Goal: Task Accomplishment & Management: Manage account settings

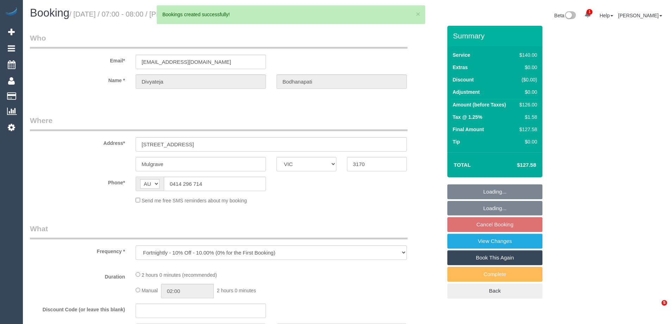
select select "VIC"
select select "string:stripe-pm_1LgdgT2GScqysDRVBtdUod6C"
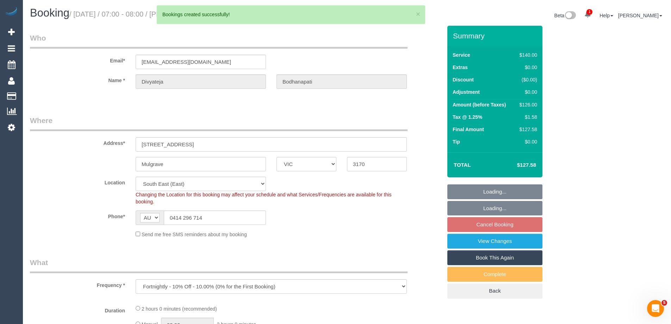
select select "object:10290"
select select "spot6"
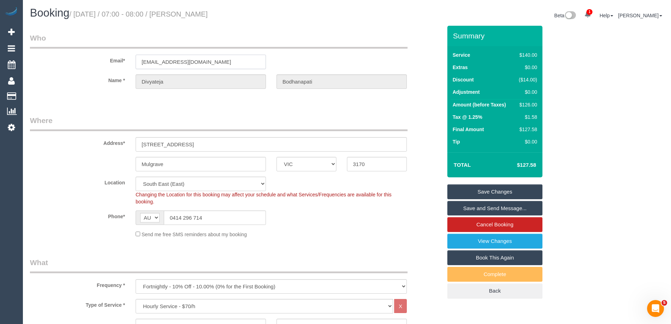
drag, startPoint x: 236, startPoint y: 59, endPoint x: 30, endPoint y: 62, distance: 206.0
click at [37, 62] on div "Email* dbodhanapati@gmail.com" at bounding box center [236, 51] width 422 height 36
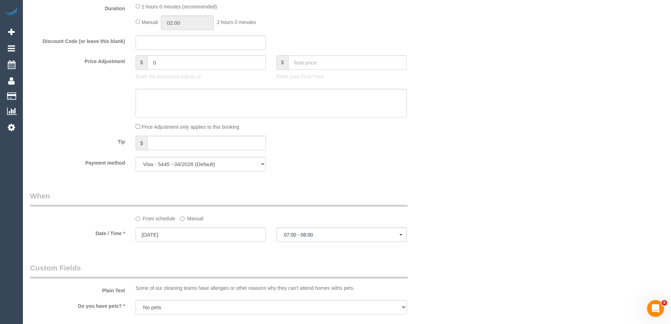
scroll to position [810, 0]
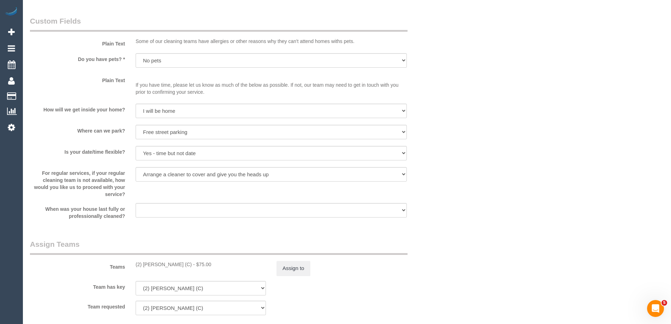
drag, startPoint x: 187, startPoint y: 265, endPoint x: 130, endPoint y: 264, distance: 57.0
click at [130, 264] on div "(2) Nyasha Mahofa (C) - $75.00" at bounding box center [200, 264] width 141 height 7
copy div "(2) [PERSON_NAME] (C)"
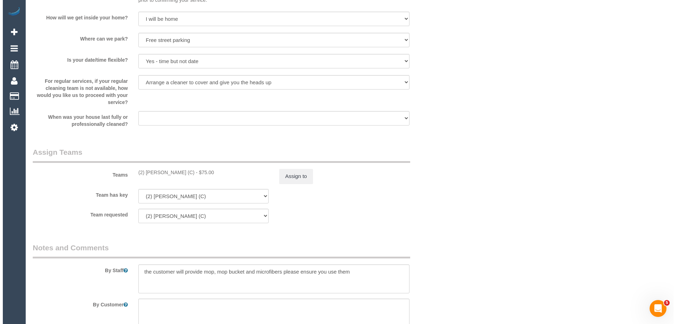
scroll to position [1034, 0]
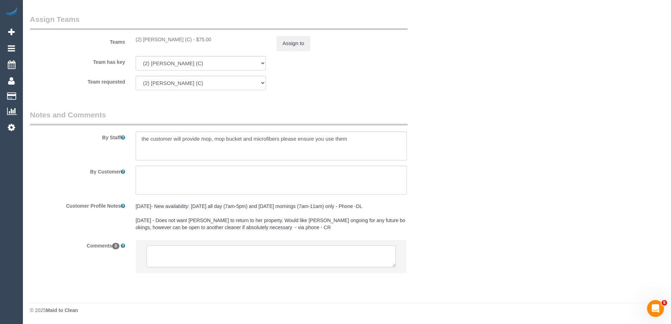
click at [235, 262] on textarea at bounding box center [270, 256] width 249 height 22
paste textarea "(2) [PERSON_NAME] (C)"
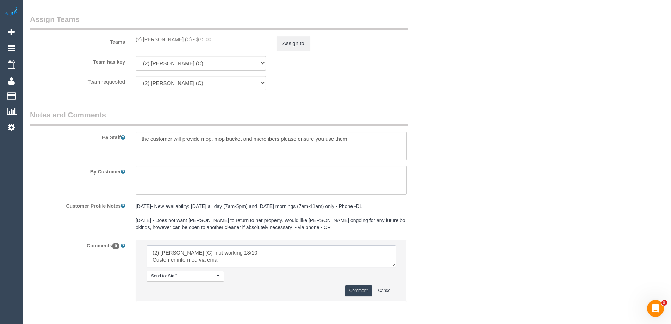
type textarea "(2) Nyasha Mahofa (C) not working 18/10 Customer informed via email"
click at [350, 290] on button "Comment" at bounding box center [358, 290] width 27 height 11
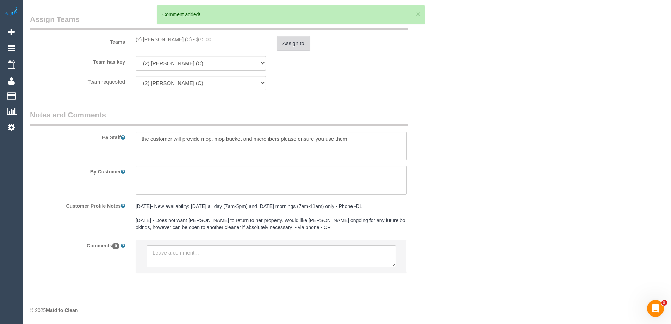
click at [294, 46] on button "Assign to" at bounding box center [293, 43] width 34 height 15
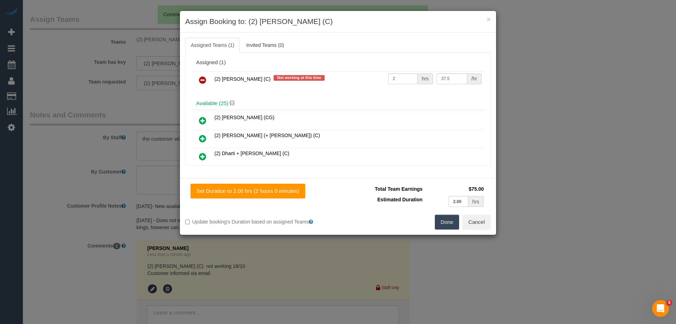
click at [200, 77] on icon at bounding box center [202, 80] width 7 height 8
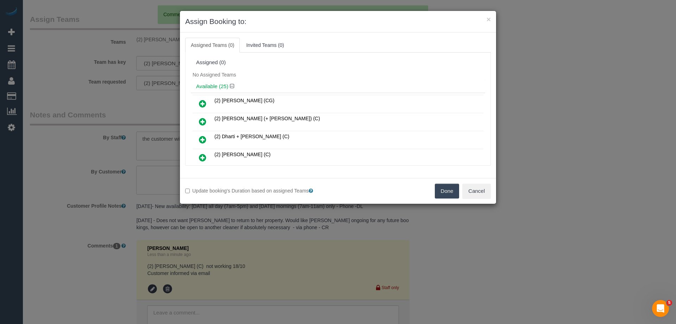
click at [438, 183] on button "Done" at bounding box center [447, 190] width 25 height 15
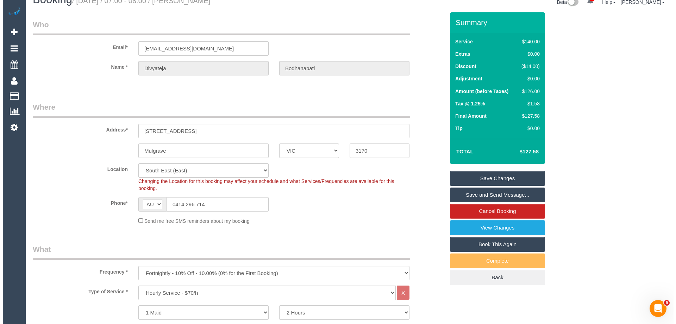
scroll to position [0, 0]
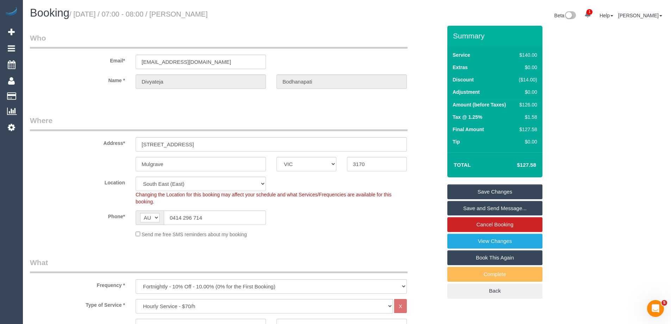
click at [519, 191] on link "Save Changes" at bounding box center [494, 191] width 95 height 15
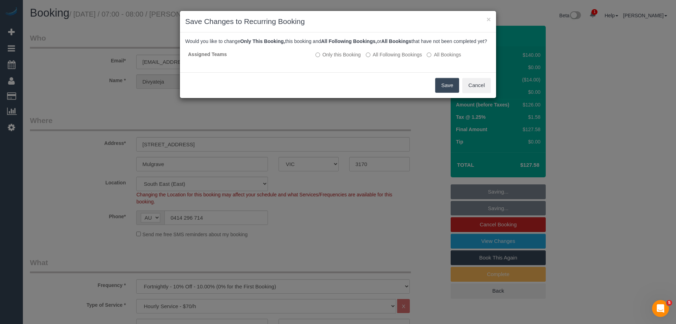
click at [450, 87] on button "Save" at bounding box center [447, 85] width 24 height 15
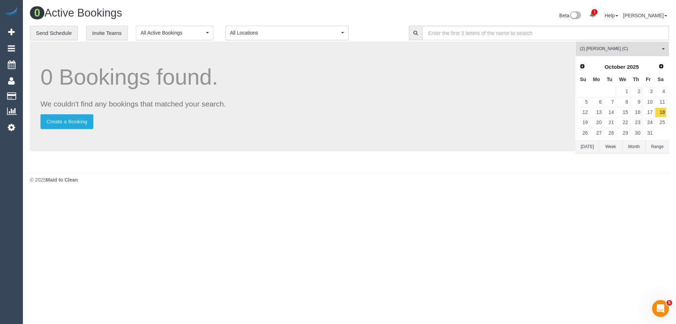
click at [639, 52] on span "(2) Nyasha Mahofa (C)" at bounding box center [620, 49] width 80 height 6
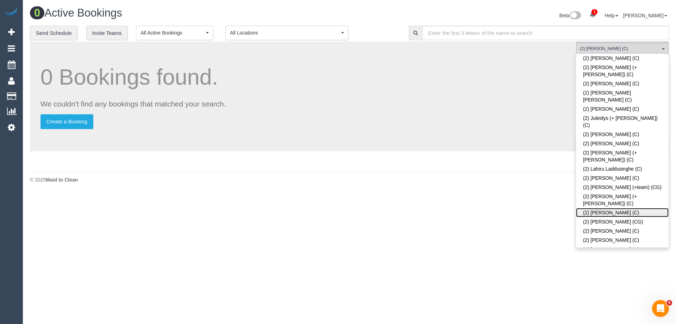
click at [652, 208] on link "(2) Megan Kaewpinich (C)" at bounding box center [622, 212] width 93 height 9
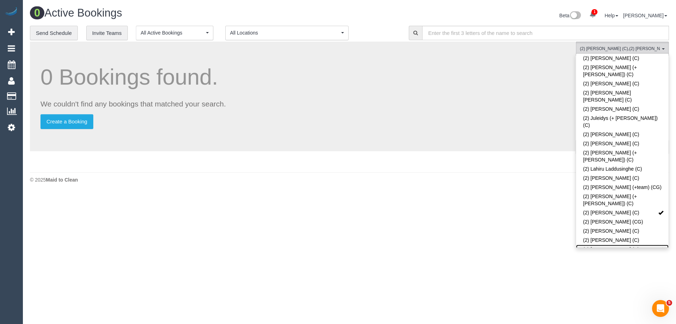
click at [653, 244] on link "(2) Nyasha Mahofa (C)" at bounding box center [622, 248] width 93 height 9
click at [548, 202] on div "© 2025 Maid to Clean" at bounding box center [349, 203] width 639 height 7
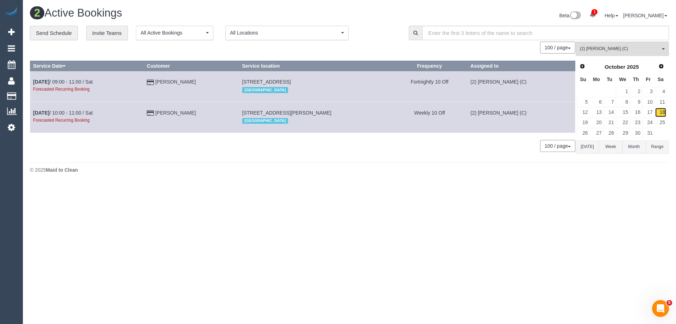
click at [660, 112] on link "18" at bounding box center [661, 112] width 12 height 10
click at [86, 77] on td "Oct 18th / 09:00 - 11:00 / Sat Forecasted Recurring Booking" at bounding box center [87, 86] width 114 height 31
click at [85, 79] on link "Oct 18th / 09:00 - 11:00 / Sat" at bounding box center [62, 82] width 59 height 6
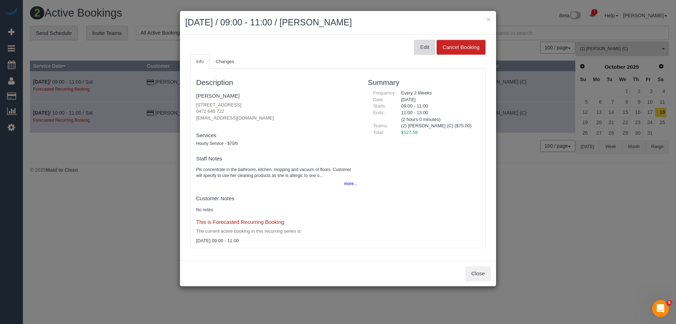
click at [422, 46] on button "Edit" at bounding box center [424, 47] width 21 height 15
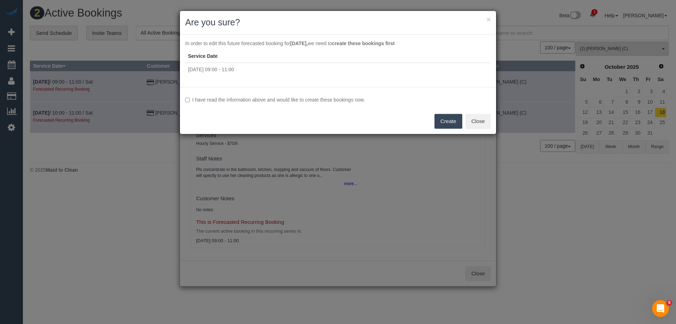
click at [305, 100] on label "I have read the information above and would like to create these bookings now." at bounding box center [338, 99] width 306 height 7
click at [458, 120] on button "Create" at bounding box center [448, 121] width 28 height 15
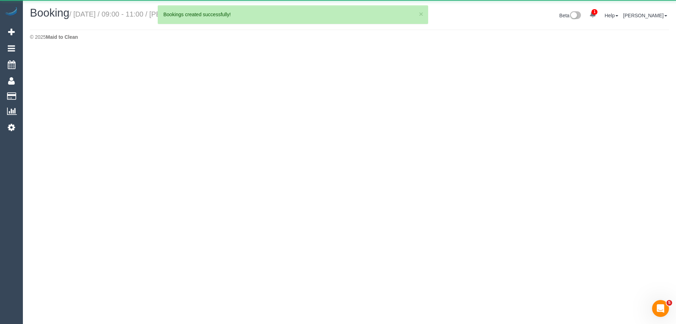
select select "VIC"
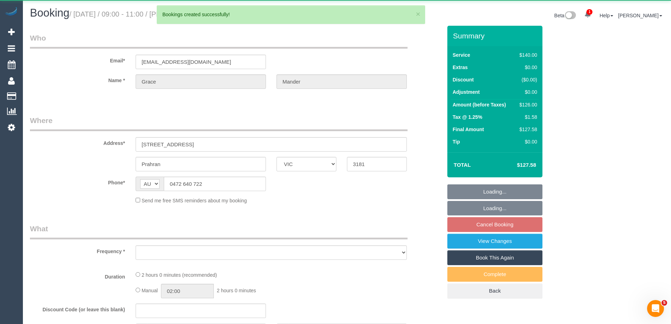
select select "object:13852"
select select "string:stripe-pm_1OozBY2GScqysDRVBGqXKmKF"
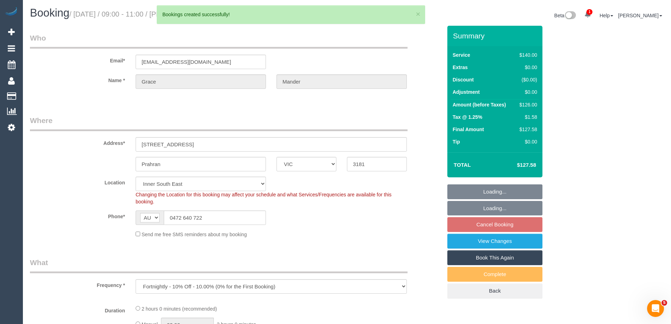
select select "number:28"
select select "number:14"
select select "number:19"
select select "number:34"
select select "object:14782"
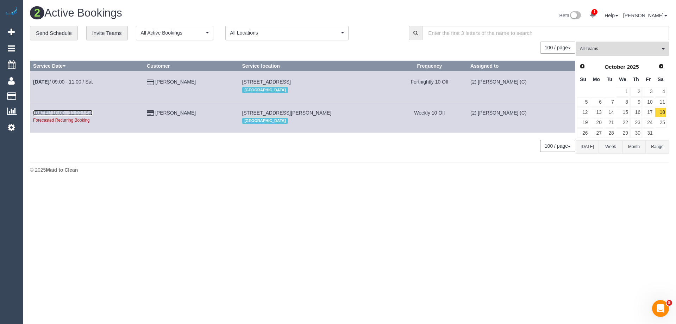
click at [85, 110] on link "Oct 18th / 10:00 - 11:00 / Sat" at bounding box center [62, 113] width 59 height 6
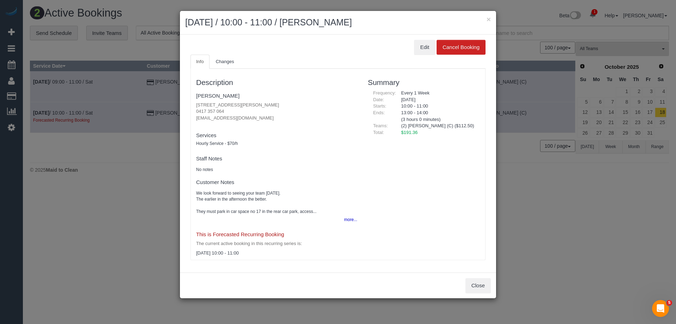
click at [420, 39] on div "Edit Cancel Booking Info Changes Description Lionel Rockman 1 Albert Road, 17, …" at bounding box center [338, 154] width 316 height 238
click at [421, 43] on button "Edit" at bounding box center [424, 47] width 21 height 15
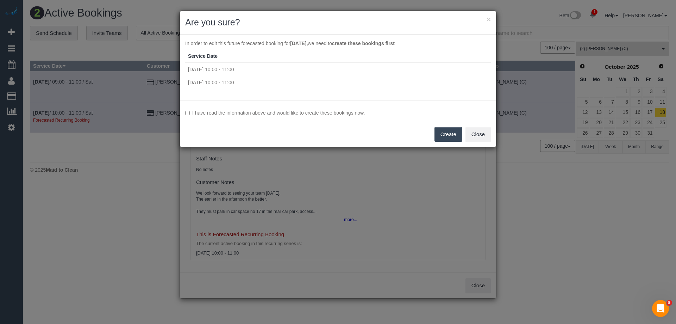
click at [302, 108] on div "I have read the information above and would like to create these bookings now. …" at bounding box center [338, 123] width 316 height 47
click at [299, 114] on label "I have read the information above and would like to create these bookings now." at bounding box center [338, 112] width 306 height 7
click at [446, 133] on button "Create" at bounding box center [448, 134] width 28 height 15
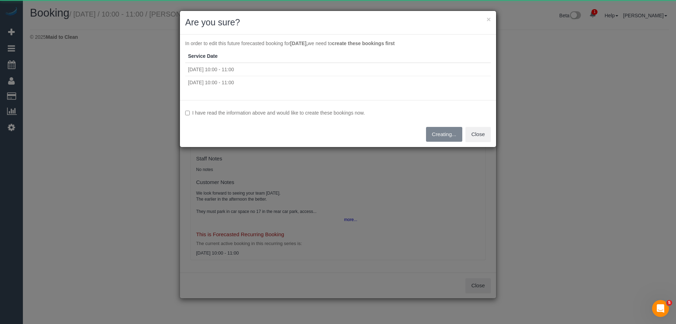
select select "VIC"
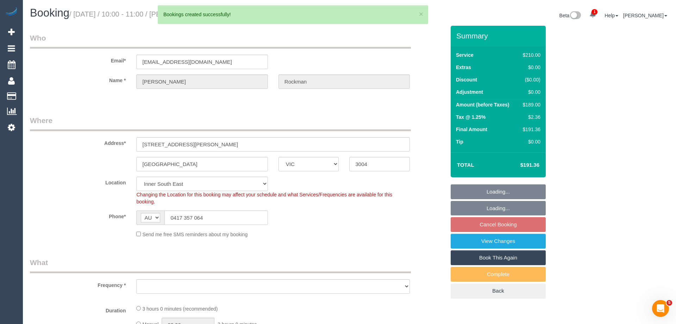
select select "string:stripe-pm_1Px0ia2GScqysDRV9S15UkWc"
select select "180"
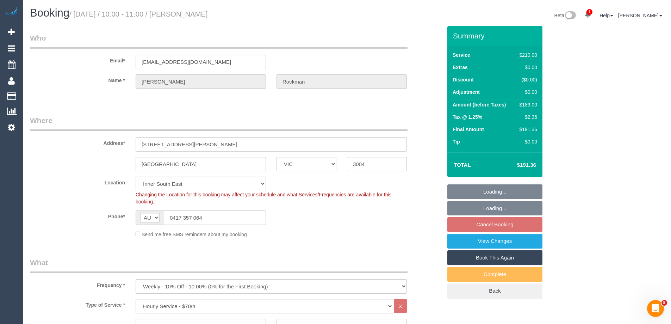
select select "object:16908"
select select "number:29"
select select "number:14"
select select "number:18"
select select "number:24"
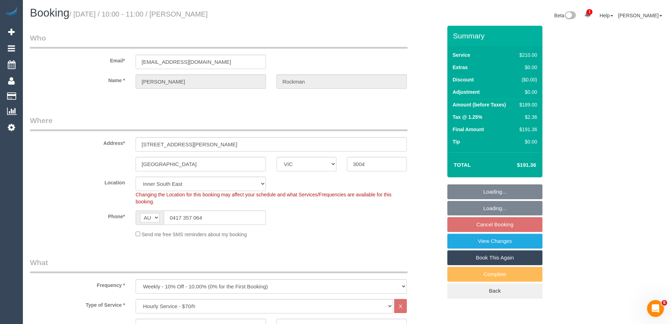
select select "number:34"
select select "VIC"
select select "number:28"
select select "number:14"
select select "number:19"
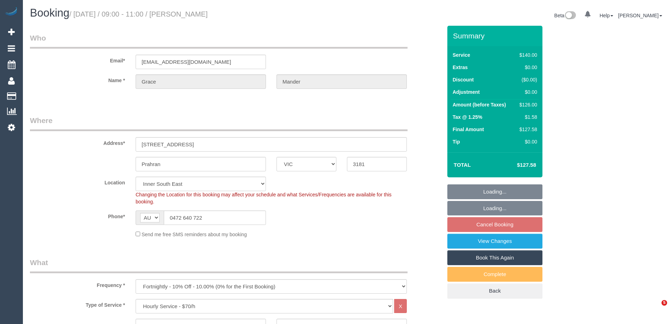
select select "number:34"
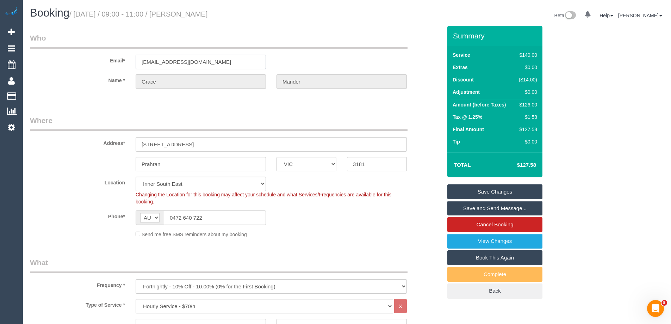
drag, startPoint x: 217, startPoint y: 61, endPoint x: 63, endPoint y: 61, distance: 153.5
click at [64, 61] on div "Email* gracemander24@gmail.com" at bounding box center [236, 51] width 422 height 36
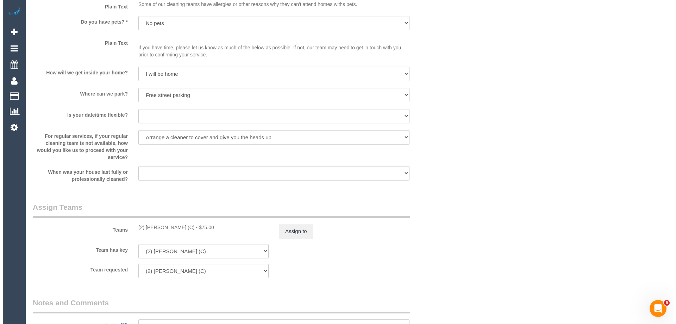
scroll to position [1021, 0]
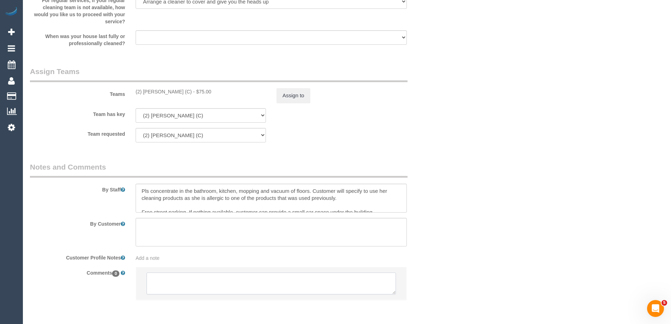
click at [239, 285] on textarea at bounding box center [270, 283] width 249 height 22
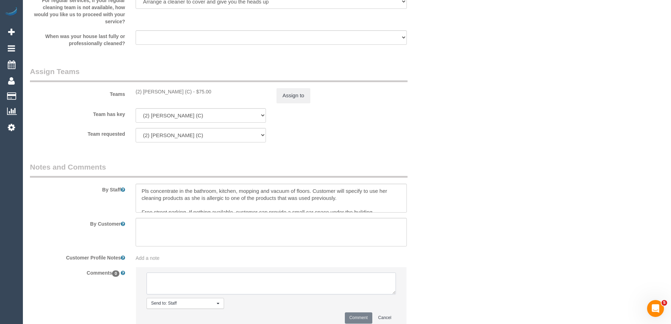
paste textarea "(2) Megan Kaewpinich (C) not working 18/10 Customer informed via email"
type textarea "(2) Megan Kaewpinich (C) not working 18/10 Customer informed via email"
click at [365, 318] on button "Comment" at bounding box center [358, 317] width 27 height 11
click at [299, 94] on button "Assign to" at bounding box center [293, 95] width 34 height 15
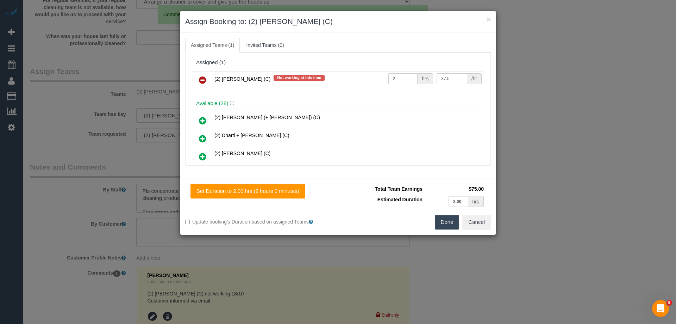
click at [208, 82] on link at bounding box center [202, 80] width 17 height 14
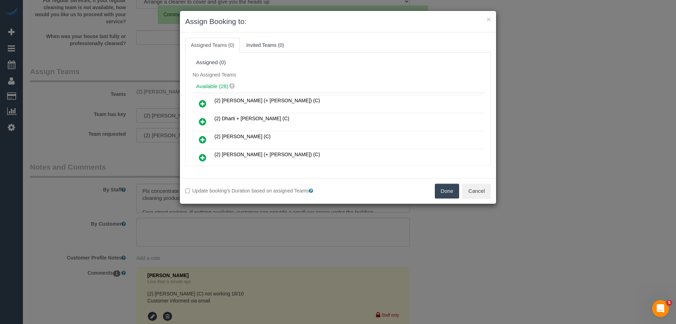
click at [450, 195] on button "Done" at bounding box center [447, 190] width 25 height 15
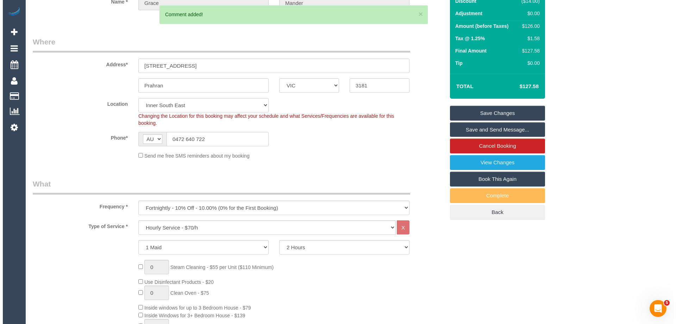
scroll to position [0, 0]
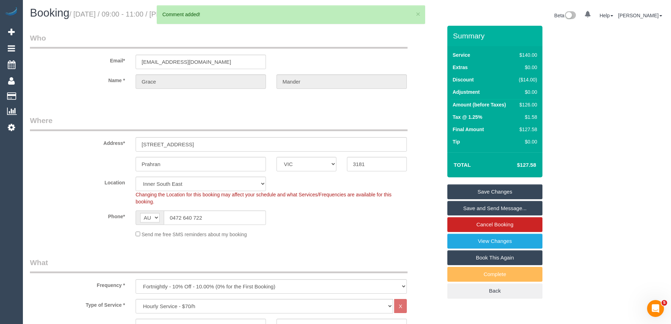
click at [510, 192] on link "Save Changes" at bounding box center [494, 191] width 95 height 15
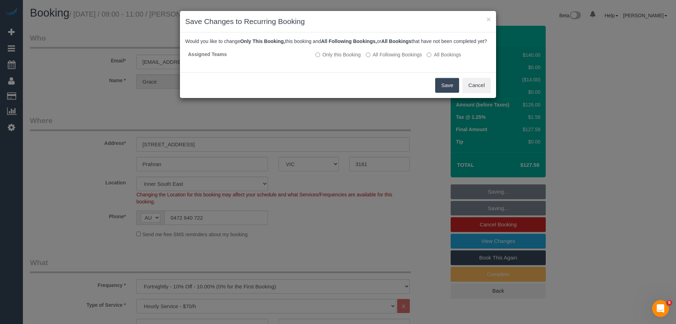
click at [450, 93] on button "Save" at bounding box center [447, 85] width 24 height 15
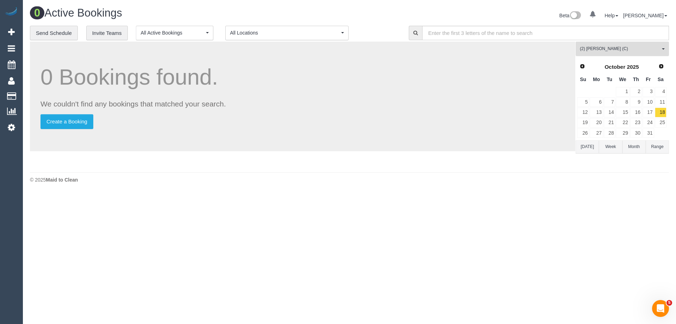
click at [623, 50] on span "(2) Megan Kaewpinich (C)" at bounding box center [620, 49] width 80 height 6
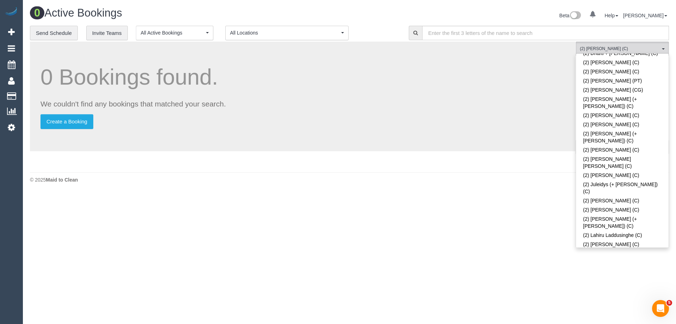
scroll to position [403, 0]
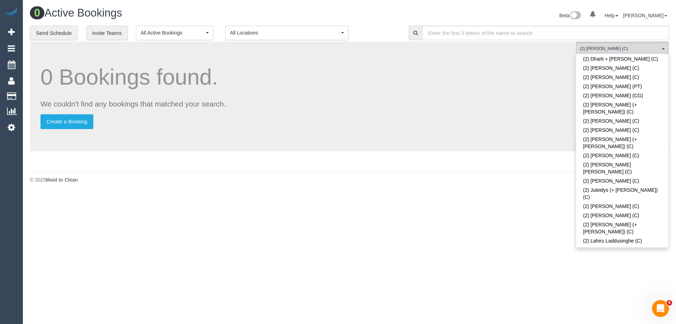
click at [648, 280] on link "(2) [PERSON_NAME] (C)" at bounding box center [622, 284] width 93 height 9
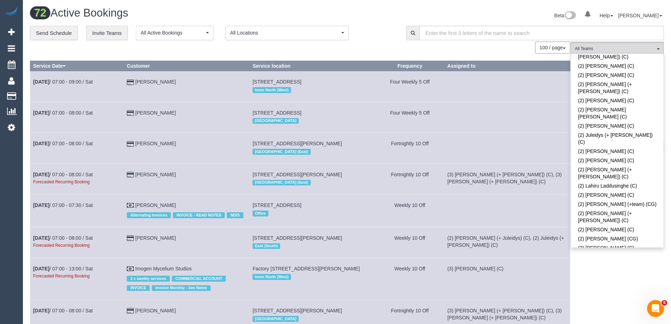
scroll to position [1500, 0]
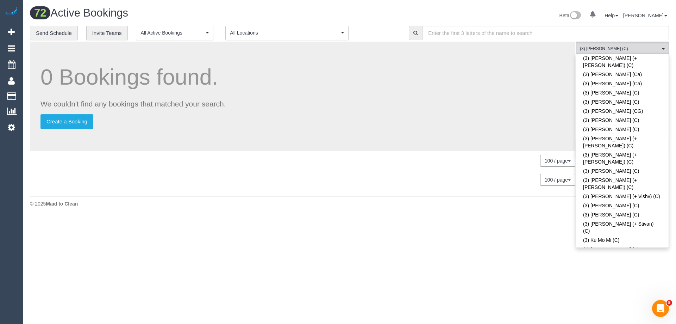
click at [368, 24] on div "Beta 0 Your Notifications You have 0 alerts Help Help Docs Take a Tour Contact …" at bounding box center [512, 16] width 325 height 19
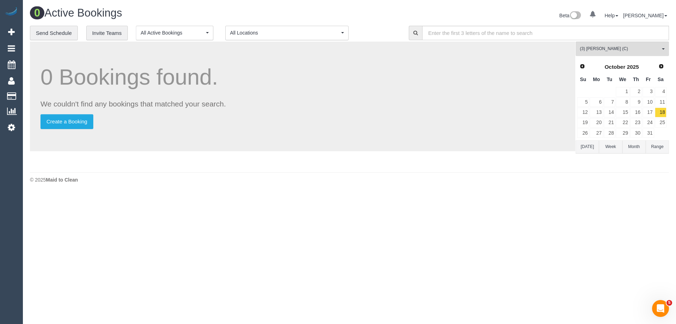
click at [586, 144] on button "Today" at bounding box center [587, 146] width 23 height 13
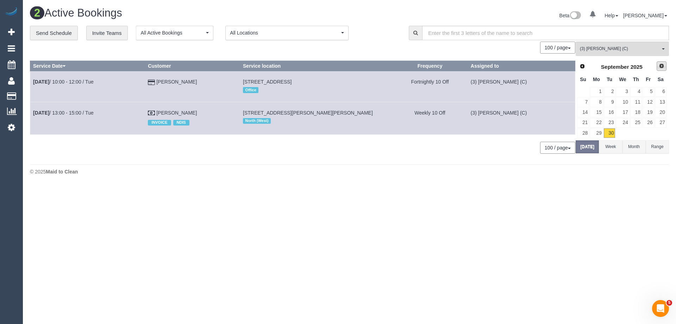
click at [663, 67] on span "Next" at bounding box center [662, 66] width 6 height 6
click at [626, 112] on link "15" at bounding box center [622, 112] width 13 height 10
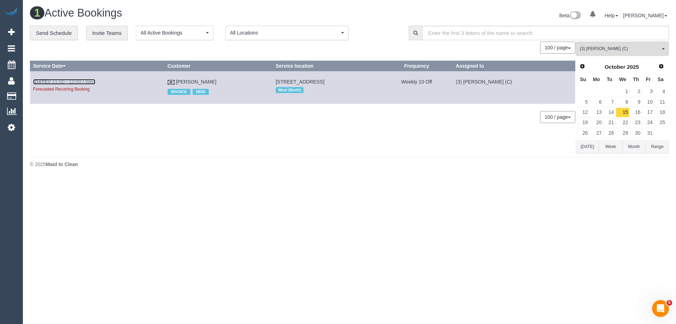
click at [67, 81] on link "Oct 15th / 11:00 - 12:00 / Wed" at bounding box center [64, 82] width 62 height 6
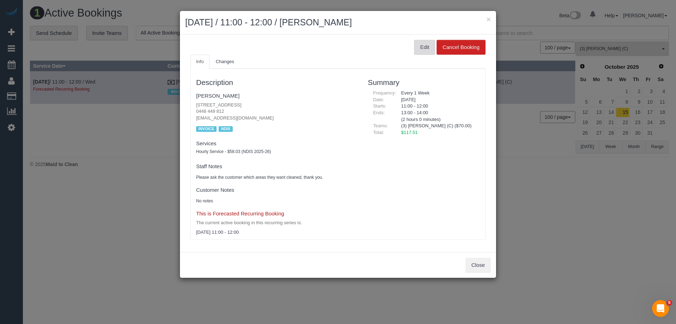
click at [424, 45] on button "Edit" at bounding box center [424, 47] width 21 height 15
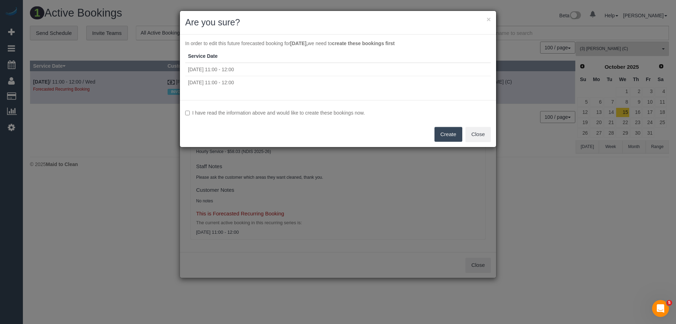
drag, startPoint x: 190, startPoint y: 112, endPoint x: 244, endPoint y: 125, distance: 55.8
click at [190, 112] on label "I have read the information above and would like to create these bookings now." at bounding box center [338, 112] width 306 height 7
click at [446, 134] on button "Create" at bounding box center [448, 134] width 28 height 15
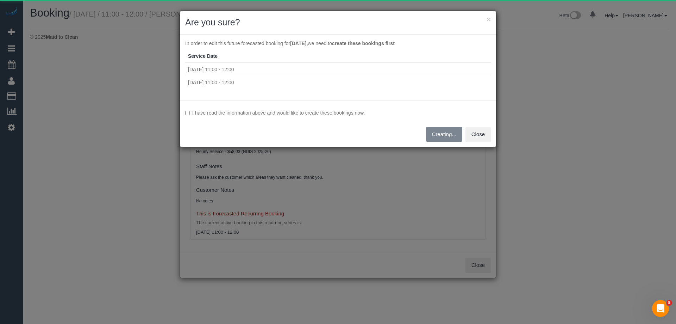
select select "VIC"
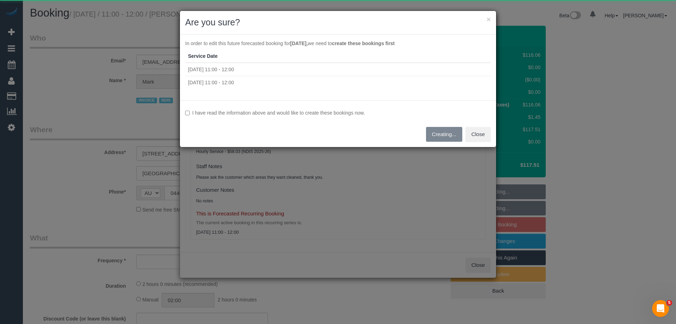
select select "object:6783"
select select "number:27"
select select "number:14"
select select "number:19"
select select "number:36"
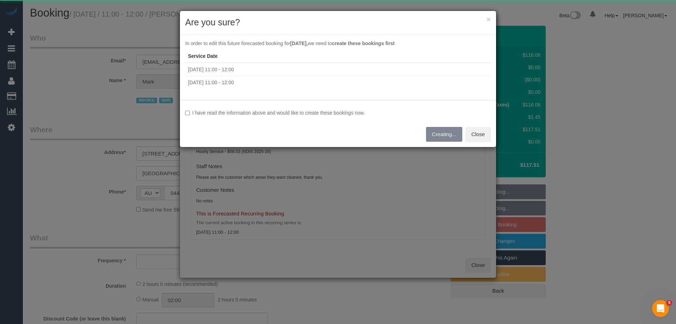
select select "number:34"
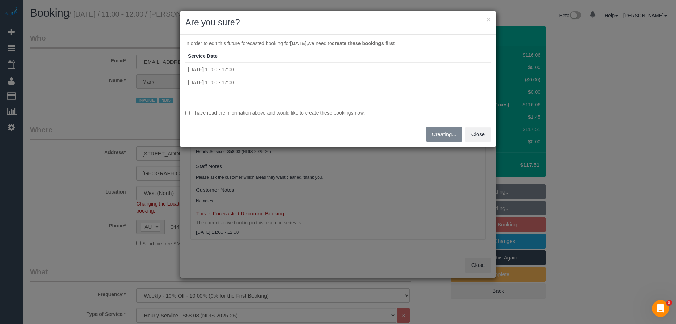
select select "object:6948"
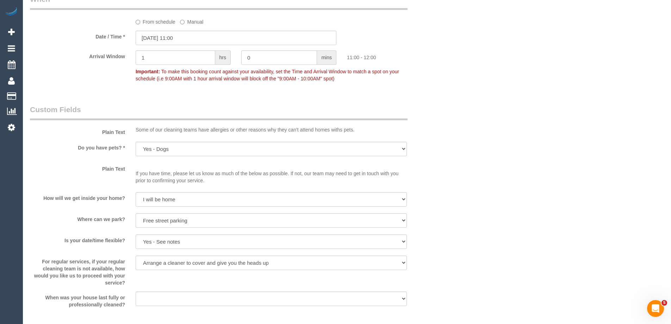
scroll to position [775, 0]
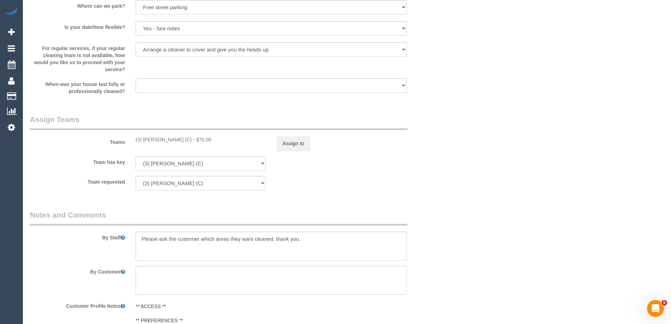
drag, startPoint x: 187, startPoint y: 139, endPoint x: 129, endPoint y: 138, distance: 57.4
click at [129, 138] on div "Teams (3) Pratham Bagga (C) - $70.00 Assign to" at bounding box center [236, 132] width 422 height 37
copy div "(3) Pratham Bagga (C)"
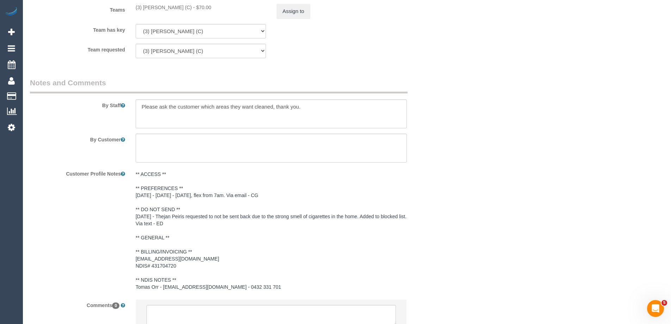
scroll to position [966, 0]
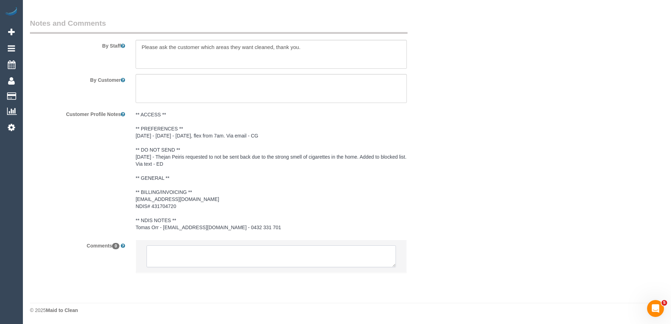
click at [184, 248] on textarea at bounding box center [270, 256] width 249 height 22
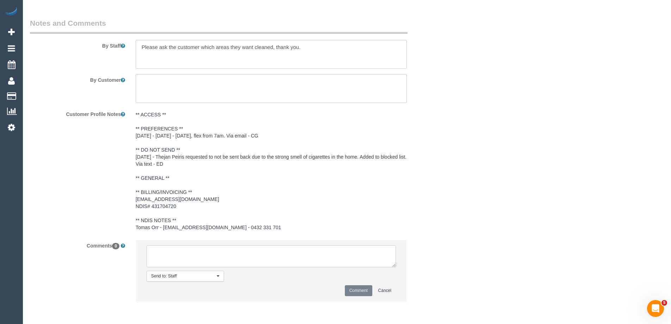
paste textarea "(3) Pratham Bagga (C)"
type textarea "(3) Pratham Bagga (C) 15/10 Customer informed via email"
click at [362, 289] on button "Comment" at bounding box center [358, 290] width 27 height 11
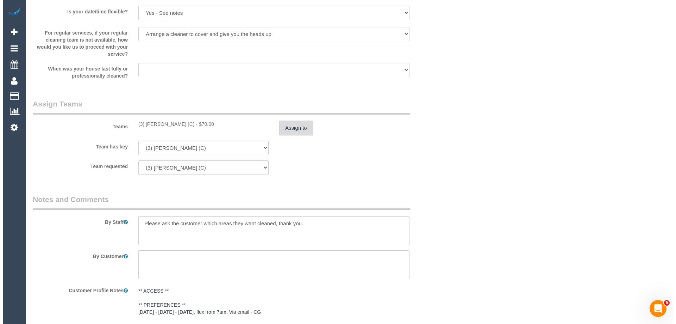
scroll to position [0, 0]
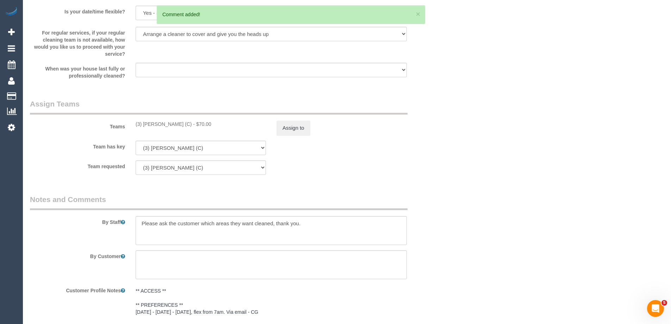
click at [303, 117] on div "Teams (3) Pratham Bagga (C) - $70.00 Assign to" at bounding box center [236, 117] width 422 height 37
click at [299, 125] on button "Assign to" at bounding box center [293, 127] width 34 height 15
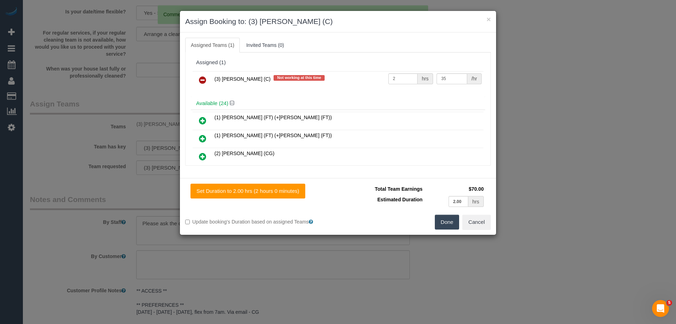
click at [208, 81] on link at bounding box center [202, 80] width 17 height 14
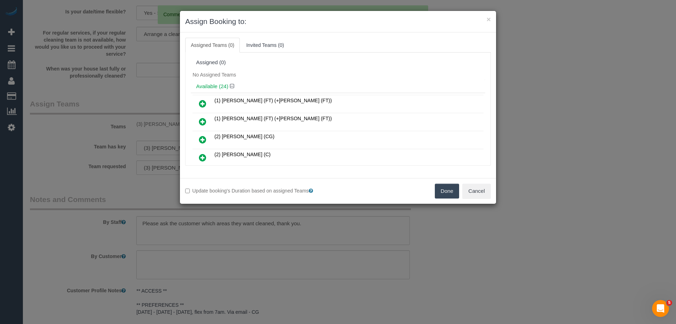
click at [455, 189] on button "Done" at bounding box center [447, 190] width 25 height 15
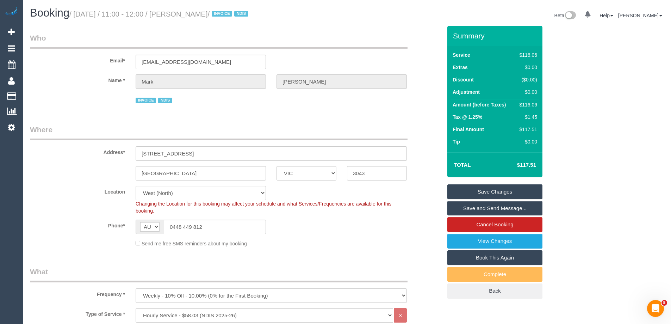
click at [496, 197] on link "Save Changes" at bounding box center [494, 191] width 95 height 15
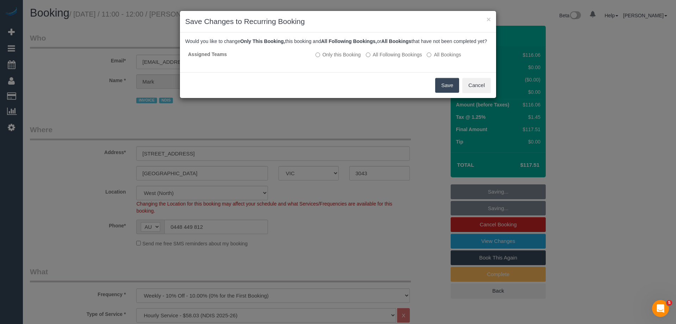
click at [447, 89] on button "Save" at bounding box center [447, 85] width 24 height 15
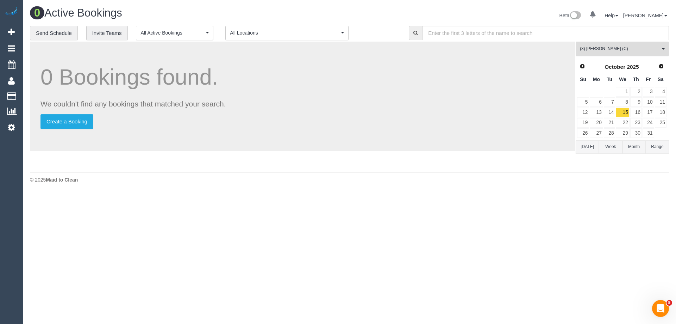
click at [644, 48] on span "(3) Pratham Bagga (C)" at bounding box center [620, 49] width 80 height 6
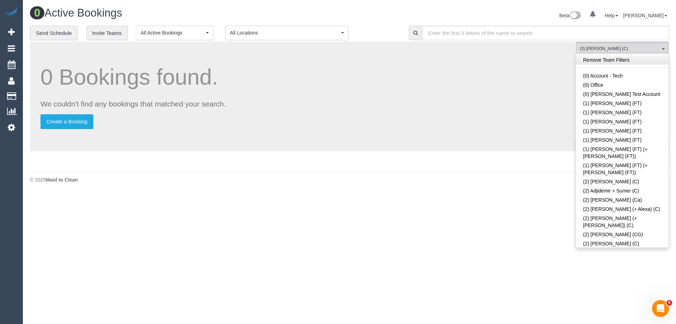
click at [627, 58] on link "Remove Team Filters" at bounding box center [622, 59] width 93 height 9
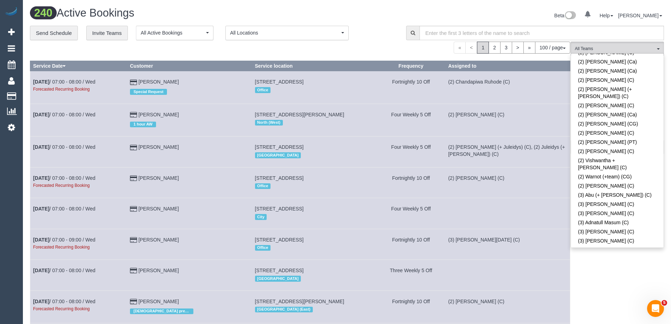
click at [621, 280] on link "(3) Andrea Di Bella (C)" at bounding box center [617, 284] width 93 height 9
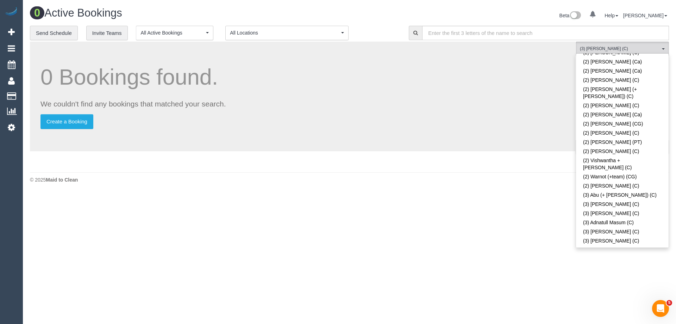
click at [393, 30] on div "**********" at bounding box center [214, 33] width 368 height 15
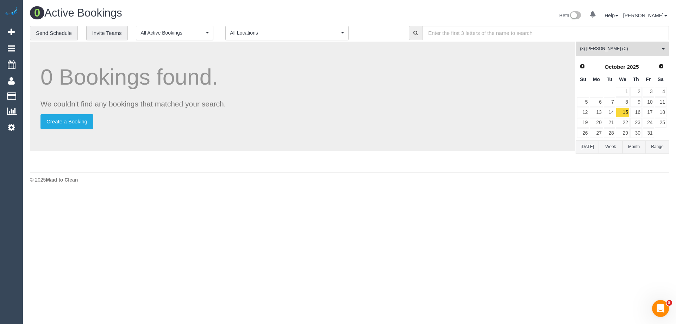
click at [593, 155] on div "(3) Andrea Di Bella (C) All Teams Remove Team Filters (0) Account - Tech (0) Of…" at bounding box center [622, 105] width 93 height 127
click at [592, 147] on button "Today" at bounding box center [587, 146] width 23 height 13
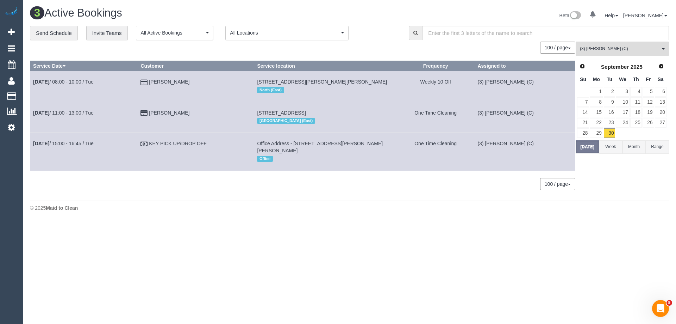
click at [662, 61] on div "Prev Next September 2025" at bounding box center [622, 67] width 90 height 12
click at [662, 63] on span "Next" at bounding box center [662, 66] width 6 height 6
click at [596, 113] on link "13" at bounding box center [596, 112] width 13 height 10
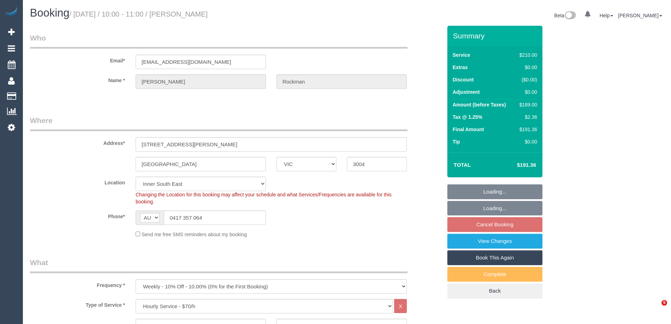
select select "VIC"
select select "180"
select select "number:29"
select select "number:14"
select select "number:18"
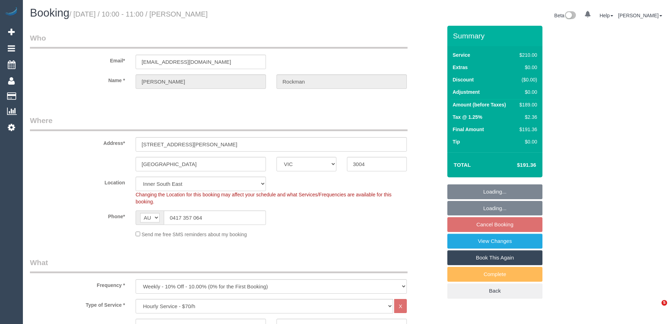
select select "number:24"
select select "number:34"
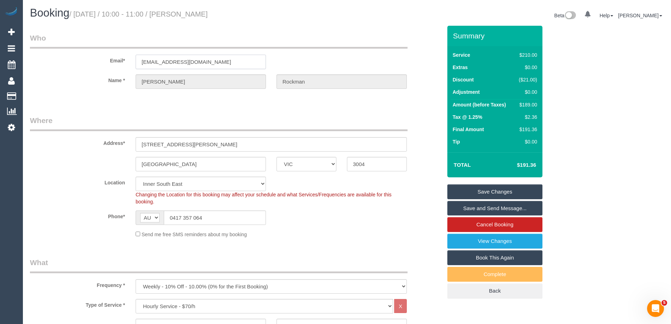
drag, startPoint x: 220, startPoint y: 62, endPoint x: 42, endPoint y: 78, distance: 178.5
click at [69, 66] on div "Email* rockmanl@girriwana.net.au" at bounding box center [236, 51] width 422 height 36
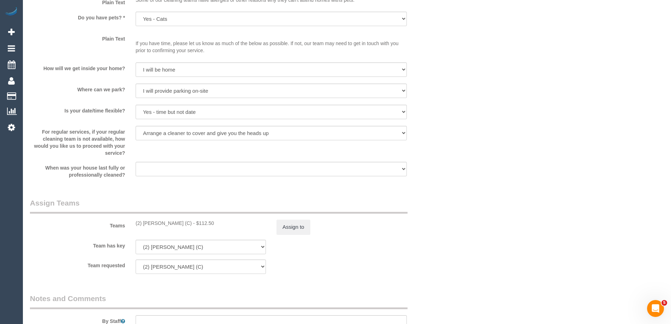
scroll to position [1021, 0]
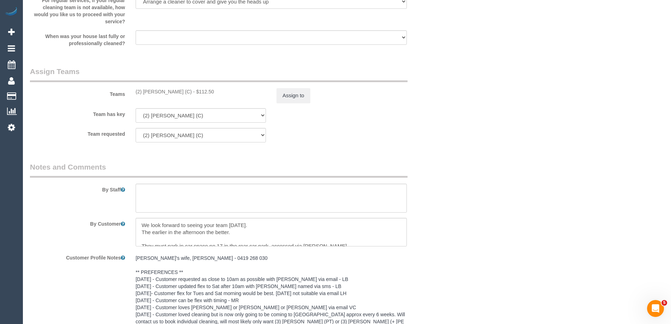
drag, startPoint x: 193, startPoint y: 93, endPoint x: 136, endPoint y: 94, distance: 57.1
click at [136, 94] on div "(2) Megan Kaewpinich (C) - $112.50" at bounding box center [201, 91] width 130 height 7
copy div "(2) Megan Kaewpinich (C)"
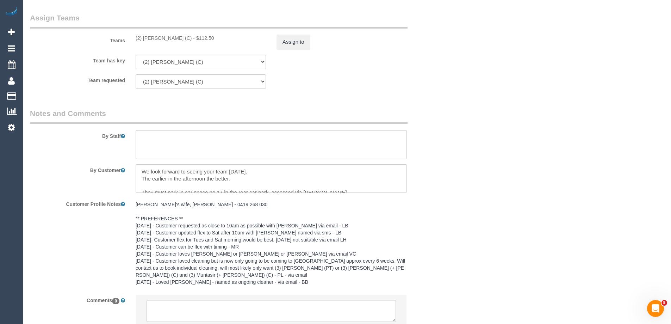
scroll to position [1129, 0]
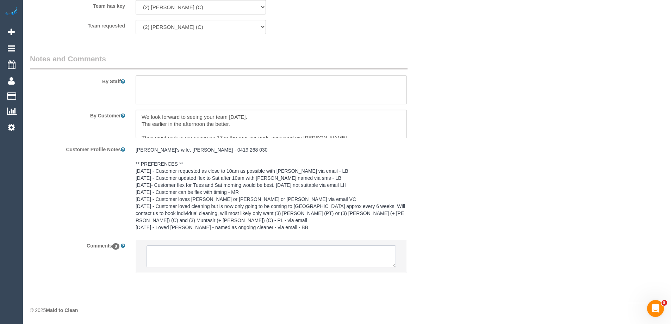
click at [246, 257] on textarea at bounding box center [270, 256] width 249 height 22
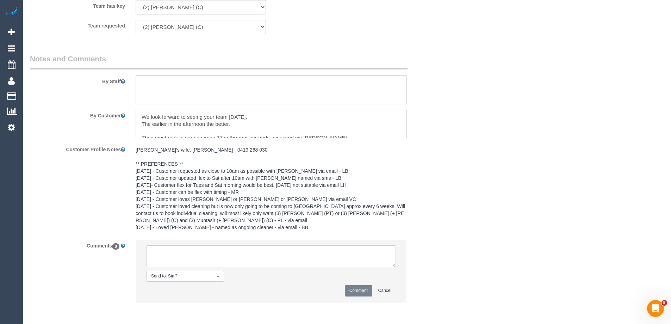
paste textarea "(2) Megan Kaewpinich (C)"
drag, startPoint x: 225, startPoint y: 260, endPoint x: 125, endPoint y: 251, distance: 100.4
click at [126, 251] on div "Comments 0 Send to: Staff Nothing selected Send to: Staff Send to: Customer Sen…" at bounding box center [236, 273] width 422 height 69
type textarea "(2) Megan Kaewpinich (C) not working 18/10 Customer informed via email"
click at [373, 288] on div "Comment Cancel" at bounding box center [270, 290] width 249 height 11
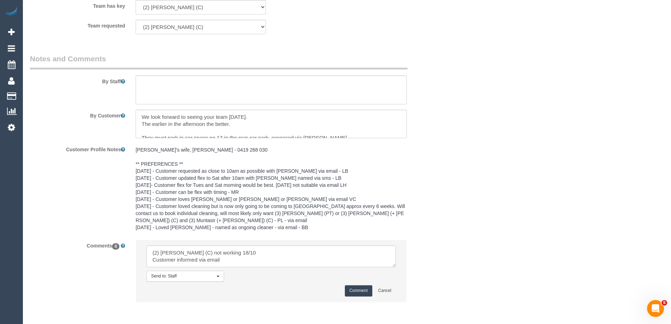
click at [359, 289] on button "Comment" at bounding box center [358, 290] width 27 height 11
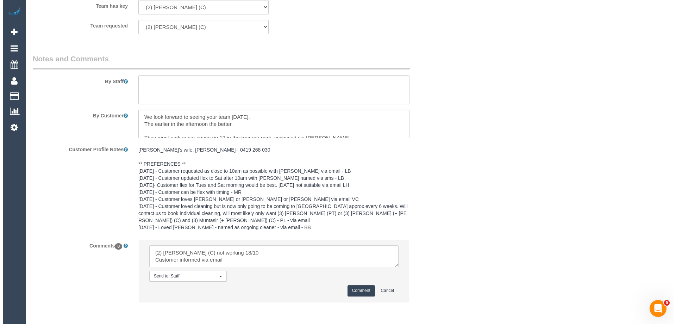
scroll to position [1023, 0]
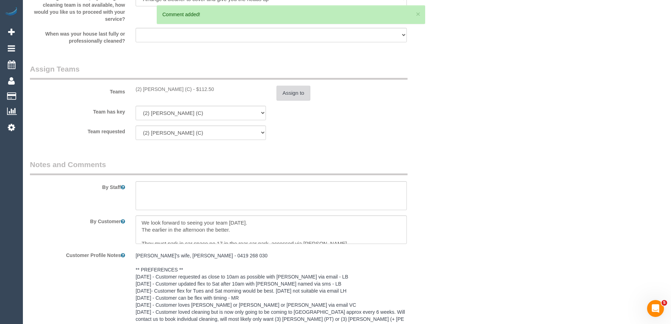
click at [304, 96] on button "Assign to" at bounding box center [293, 93] width 34 height 15
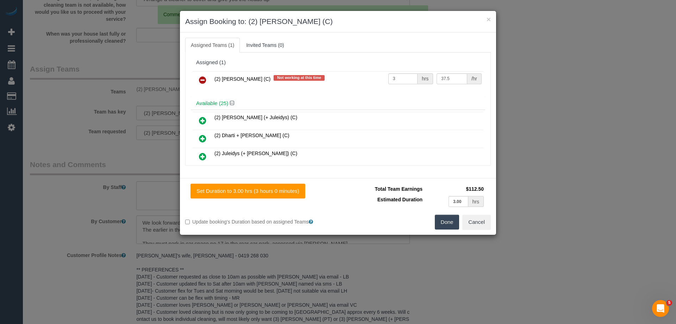
click at [205, 81] on icon at bounding box center [202, 80] width 7 height 8
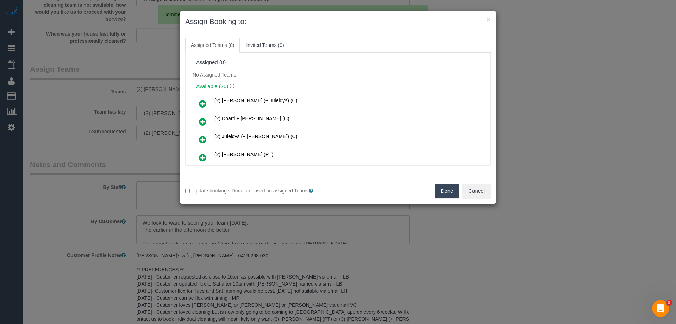
click at [442, 188] on button "Done" at bounding box center [447, 190] width 25 height 15
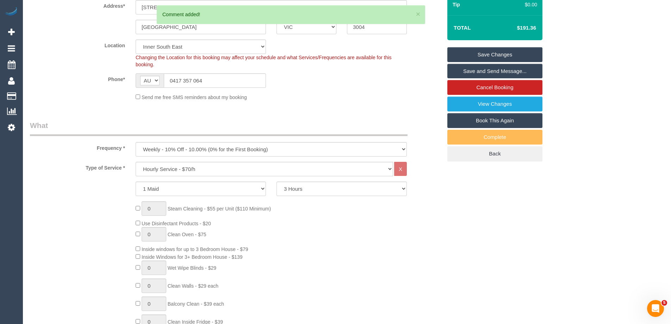
scroll to position [0, 0]
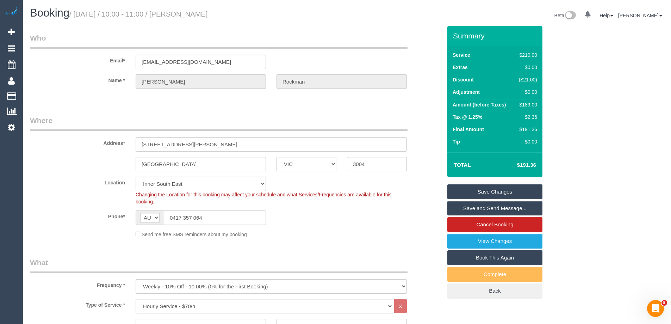
click at [514, 188] on link "Save Changes" at bounding box center [494, 191] width 95 height 15
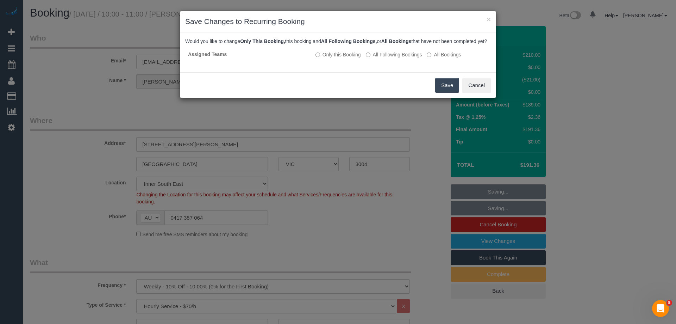
click at [449, 89] on button "Save" at bounding box center [447, 85] width 24 height 15
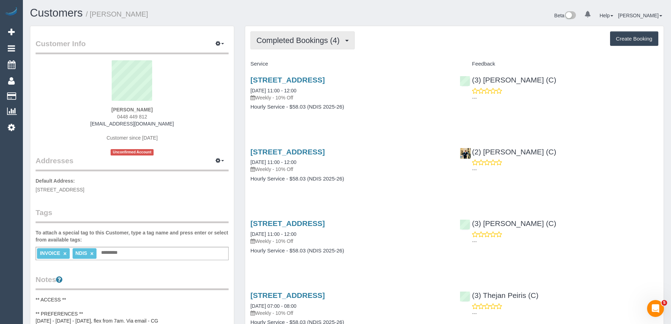
click at [331, 38] on span "Completed Bookings (4)" at bounding box center [299, 40] width 87 height 9
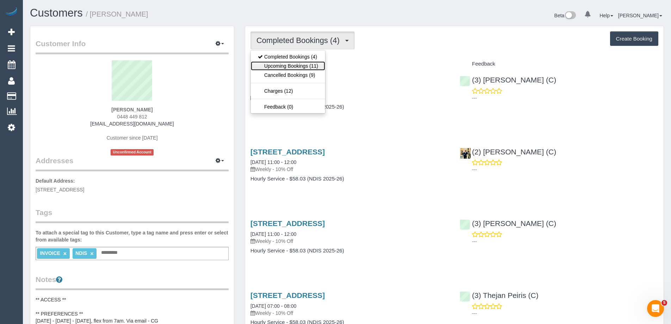
click at [312, 65] on link "Upcoming Bookings (11)" at bounding box center [288, 65] width 74 height 9
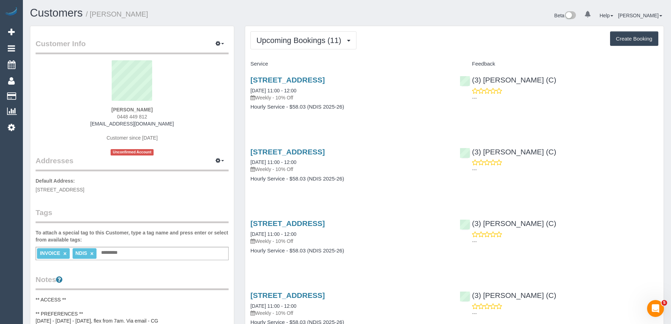
drag, startPoint x: 181, startPoint y: 125, endPoint x: 47, endPoint y: 125, distance: 133.8
click at [47, 125] on div "Mark Robinson 0448 449 812 mark01011robinson@gmail.com Customer since 2025 Unco…" at bounding box center [132, 107] width 193 height 95
copy link "mark01011robinson@gmail.com"
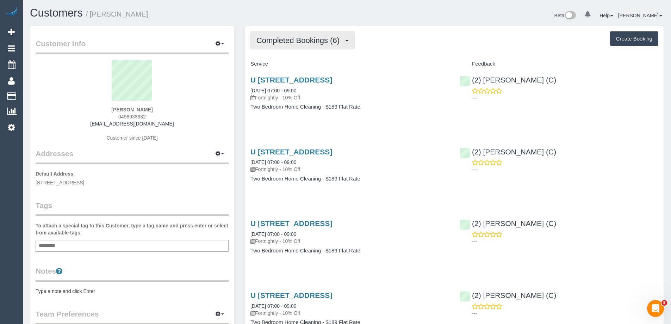
click at [322, 34] on button "Completed Bookings (6)" at bounding box center [302, 40] width 104 height 18
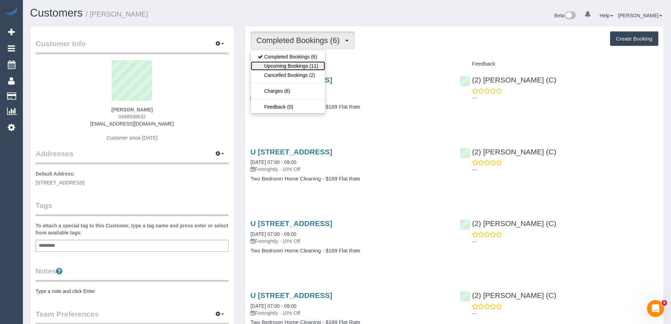
click at [319, 66] on link "Upcoming Bookings (11)" at bounding box center [288, 65] width 74 height 9
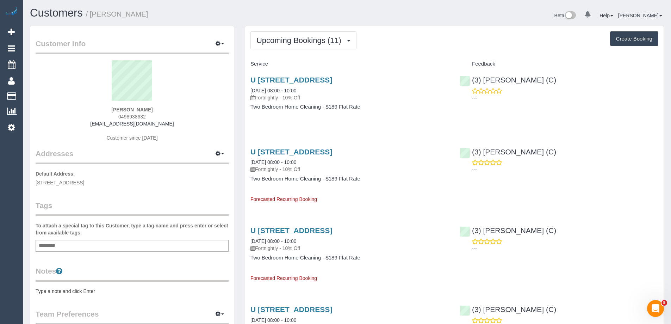
drag, startPoint x: 164, startPoint y: 124, endPoint x: 52, endPoint y: 125, distance: 111.6
click at [52, 125] on div "[PERSON_NAME] 0498938632 [EMAIL_ADDRESS][DOMAIN_NAME] Customer since [DATE]" at bounding box center [132, 104] width 193 height 88
copy link "[EMAIL_ADDRESS][DOMAIN_NAME]"
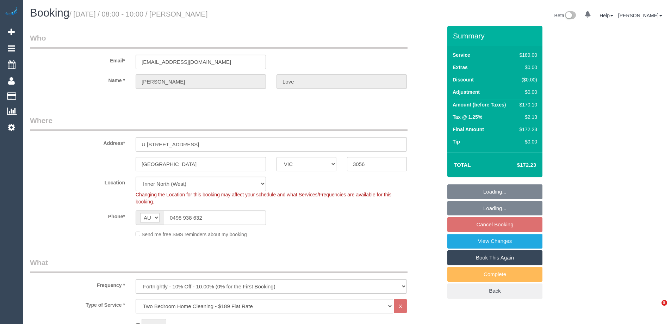
select select "VIC"
select select "number:28"
select select "number:14"
select select "number:19"
select select "number:22"
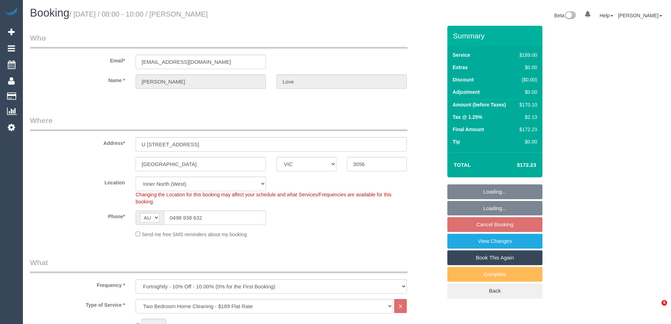
select select "number:34"
select select "number:26"
select select "spot2"
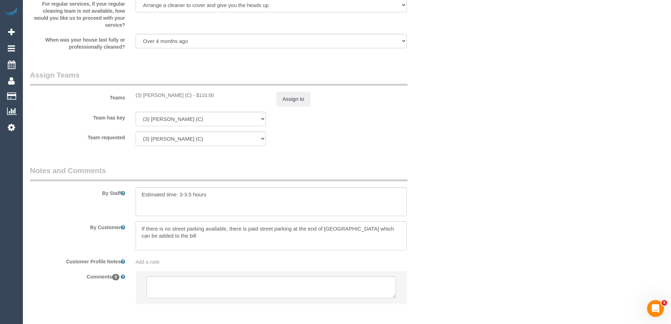
scroll to position [958, 0]
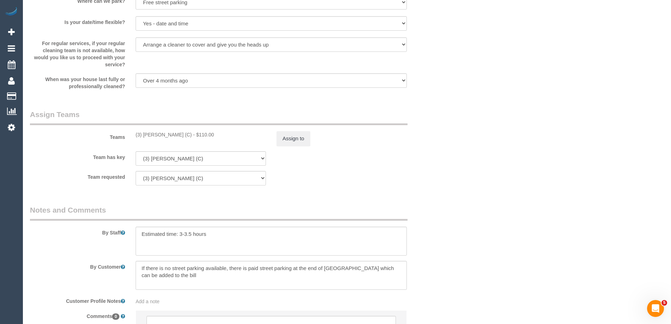
drag, startPoint x: 187, startPoint y: 132, endPoint x: 134, endPoint y: 134, distance: 52.2
click at [134, 134] on div "(3) Andrea Di Bella (C) - $110.00" at bounding box center [200, 134] width 141 height 7
copy div "(3) Andrea Di Bella (C)"
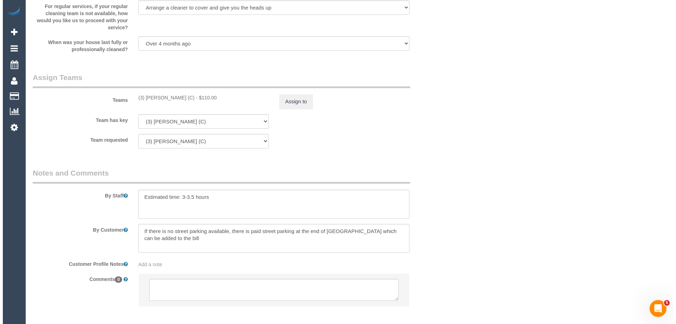
scroll to position [1029, 0]
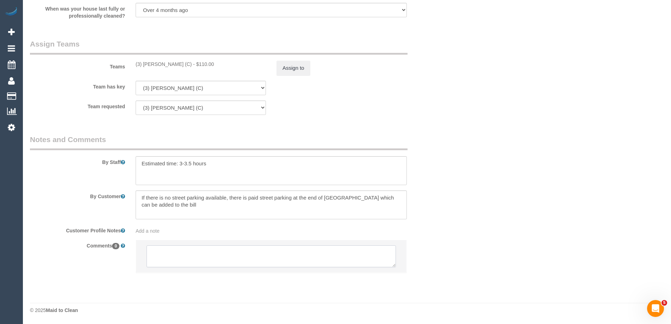
click at [192, 248] on textarea at bounding box center [270, 256] width 249 height 22
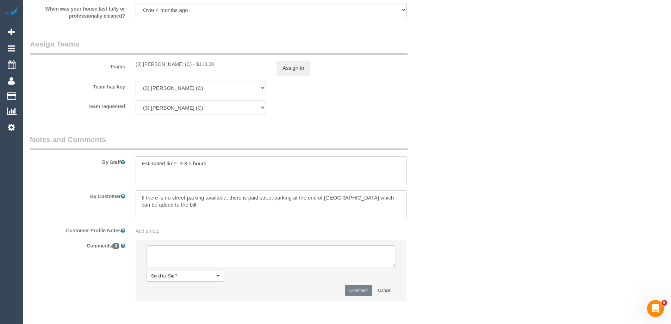
paste textarea "(3) Andrea Di Bella (C)"
type textarea "(3) Andrea Di Bella (C) not available 13/10 Customer ionformed via email"
click at [355, 289] on button "Comment" at bounding box center [358, 290] width 27 height 11
click at [312, 68] on div "Assign to" at bounding box center [341, 68] width 141 height 15
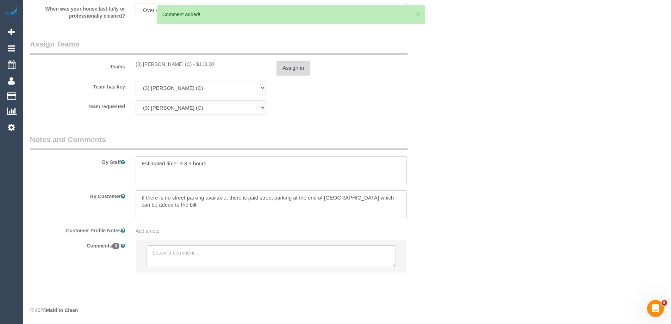
click at [292, 70] on button "Assign to" at bounding box center [293, 68] width 34 height 15
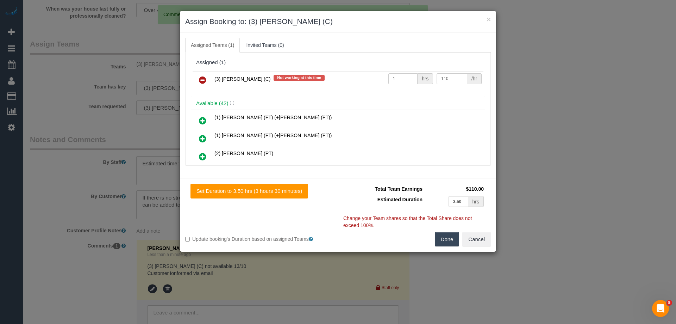
click at [201, 78] on icon at bounding box center [202, 80] width 7 height 8
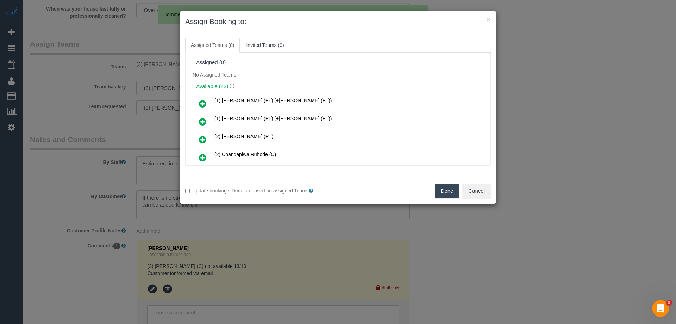
click at [451, 188] on button "Done" at bounding box center [447, 190] width 25 height 15
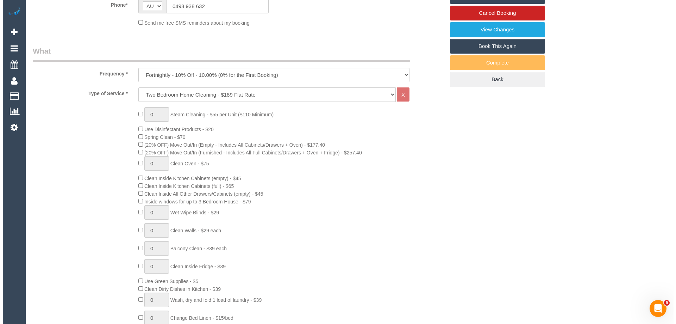
scroll to position [0, 0]
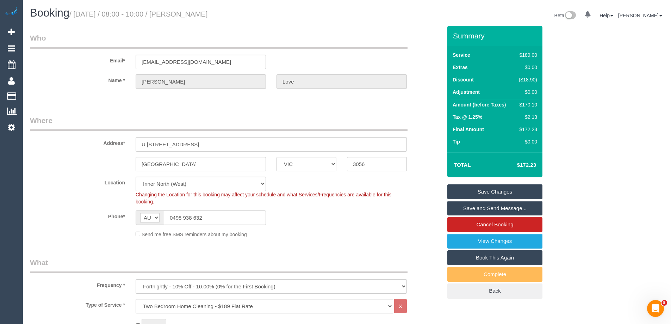
click at [520, 190] on link "Save Changes" at bounding box center [494, 191] width 95 height 15
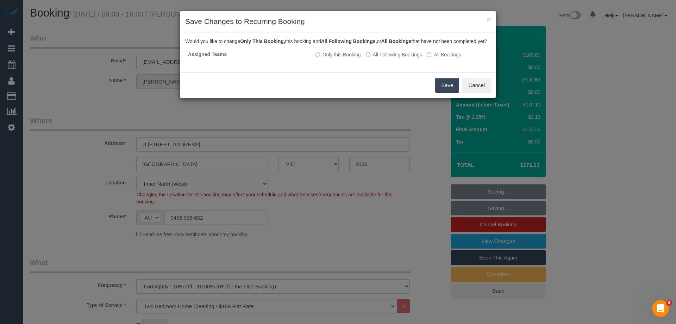
click at [451, 90] on button "Save" at bounding box center [447, 85] width 24 height 15
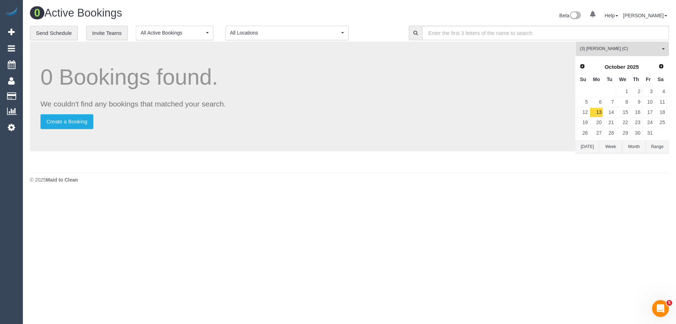
click at [641, 52] on span "(3) [PERSON_NAME] (C)" at bounding box center [620, 49] width 80 height 6
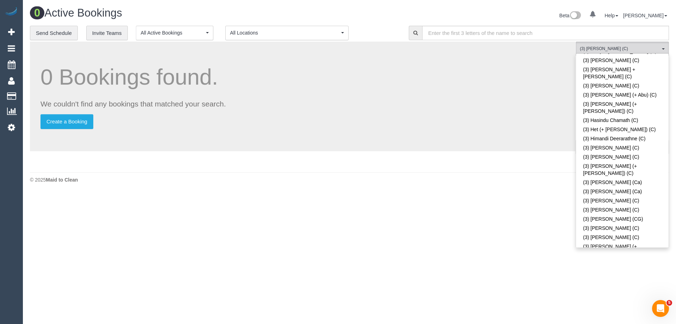
scroll to position [438, 0]
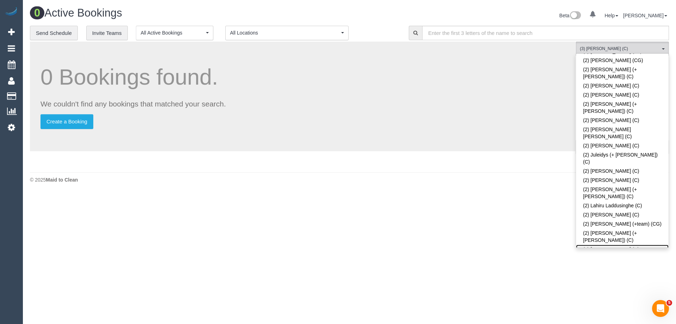
click at [634, 244] on link "(2) [PERSON_NAME] (C)" at bounding box center [622, 248] width 93 height 9
click at [489, 226] on body "0 Beta Your Notifications You have 0 alerts Add Booking Bookings Active Booking…" at bounding box center [338, 162] width 676 height 324
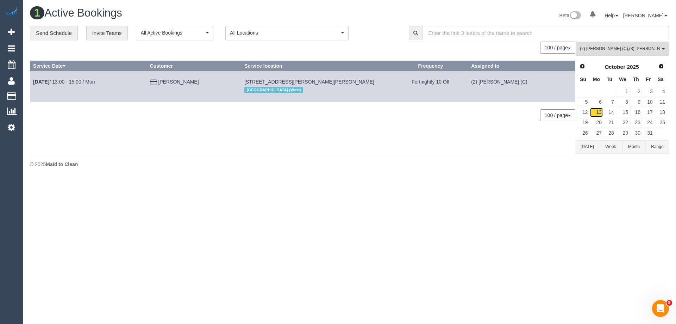
drag, startPoint x: 599, startPoint y: 112, endPoint x: 568, endPoint y: 131, distance: 36.3
click at [599, 112] on link "13" at bounding box center [596, 112] width 13 height 10
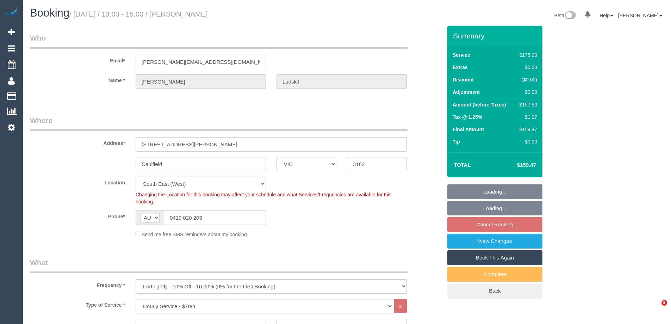
select select "VIC"
select select "150"
select select "number:28"
select select "number:14"
select select "number:19"
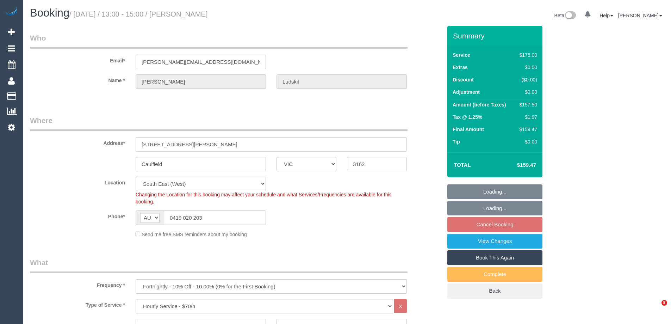
select select "number:23"
select select "number:34"
select select "number:11"
select select "object:845"
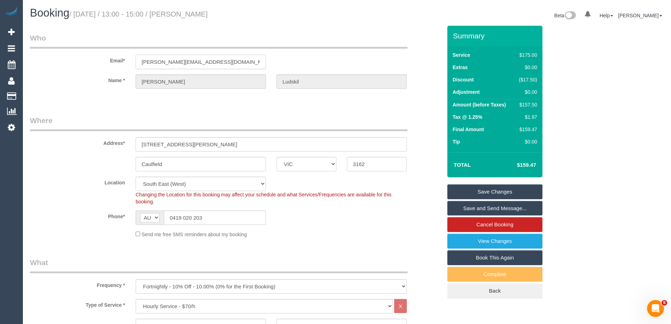
drag, startPoint x: 206, startPoint y: 62, endPoint x: 66, endPoint y: 62, distance: 140.1
click at [66, 62] on div "Email* michael@ludski.au" at bounding box center [236, 51] width 422 height 36
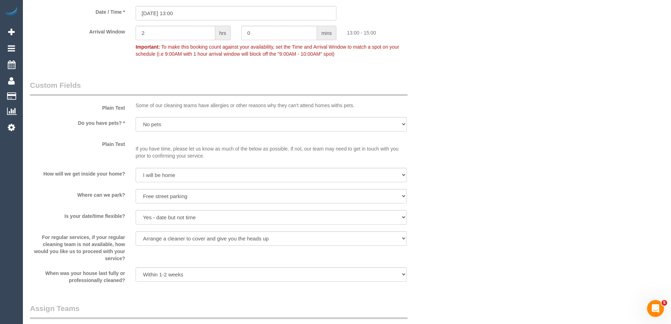
scroll to position [880, 0]
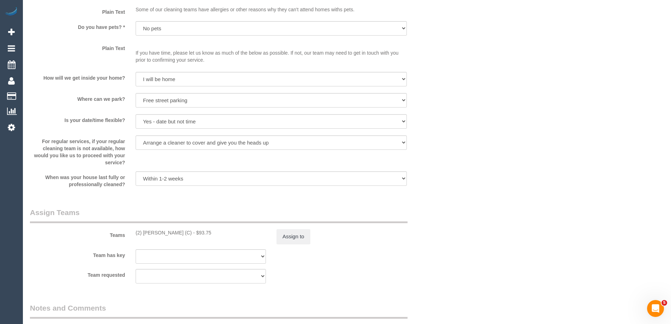
drag, startPoint x: 193, startPoint y: 233, endPoint x: 130, endPoint y: 236, distance: 63.1
click at [130, 236] on div "(2) Megan Kaewpinich (C) - $93.75" at bounding box center [200, 232] width 141 height 7
copy div "(2) [PERSON_NAME] (C)"
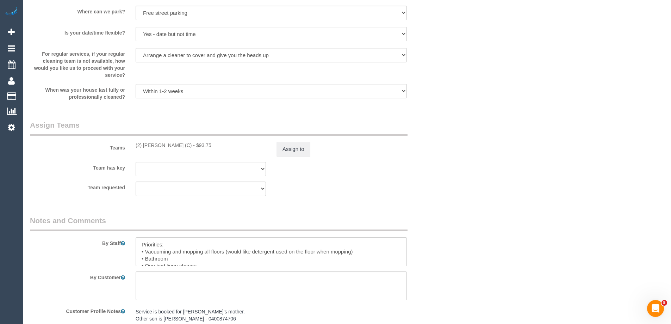
scroll to position [1150, 0]
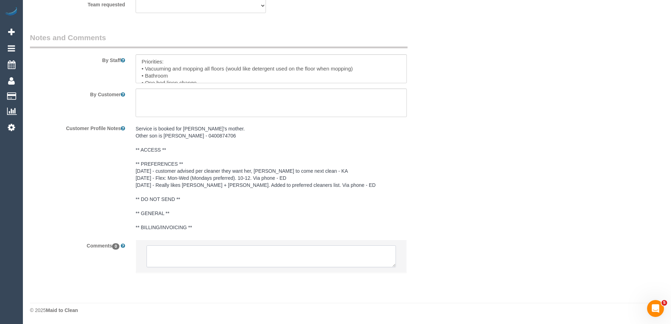
click at [186, 257] on textarea at bounding box center [270, 256] width 249 height 22
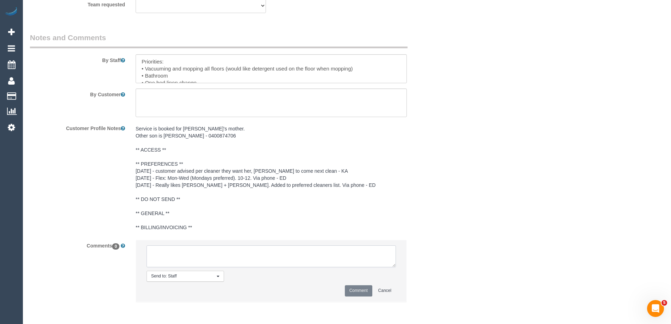
paste textarea "(2) [PERSON_NAME] (C)"
type textarea "(2) Megan Kaewpinich (C) away 13/10 Customer informed via email"
click at [362, 289] on button "Comment" at bounding box center [358, 290] width 27 height 11
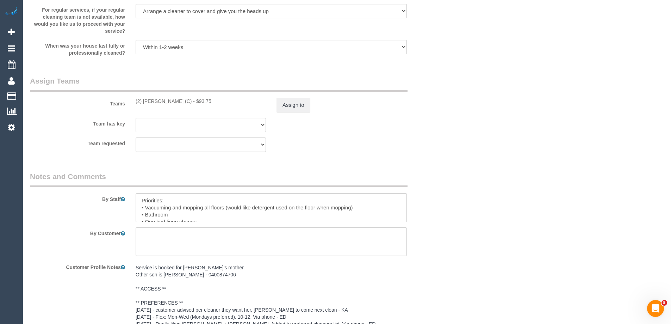
scroll to position [939, 0]
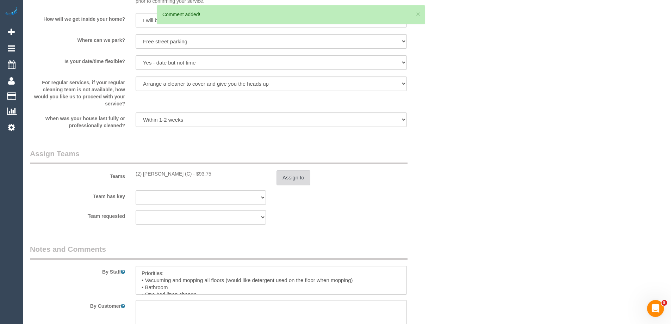
click at [290, 177] on button "Assign to" at bounding box center [293, 177] width 34 height 15
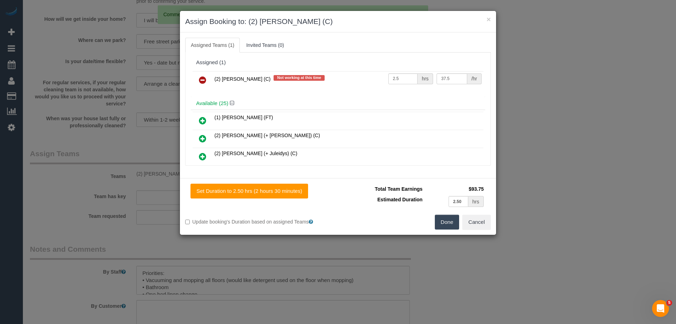
click at [206, 74] on link at bounding box center [202, 80] width 17 height 14
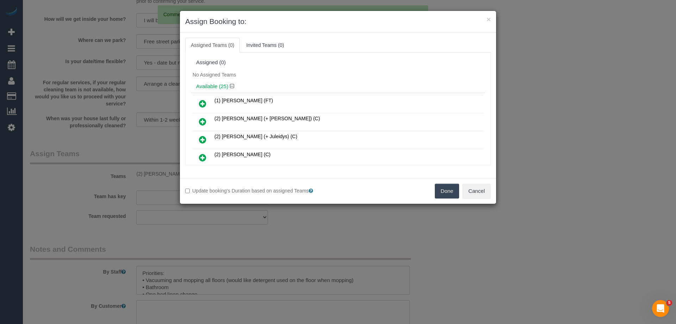
click at [453, 191] on button "Done" at bounding box center [447, 190] width 25 height 15
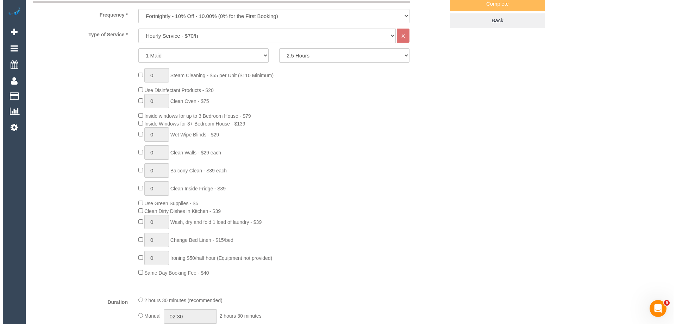
scroll to position [0, 0]
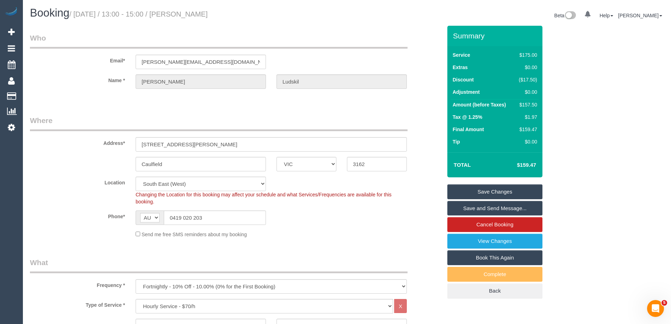
click at [513, 185] on link "Save Changes" at bounding box center [494, 191] width 95 height 15
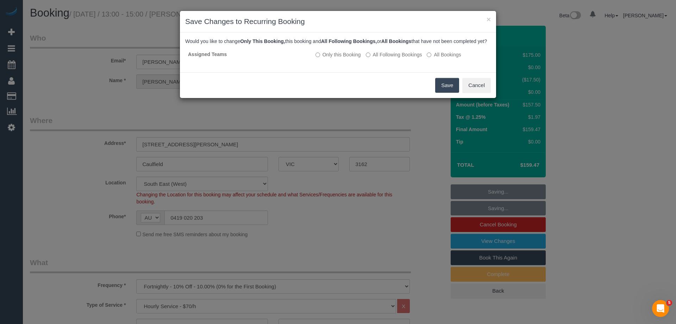
click at [449, 91] on button "Save" at bounding box center [447, 85] width 24 height 15
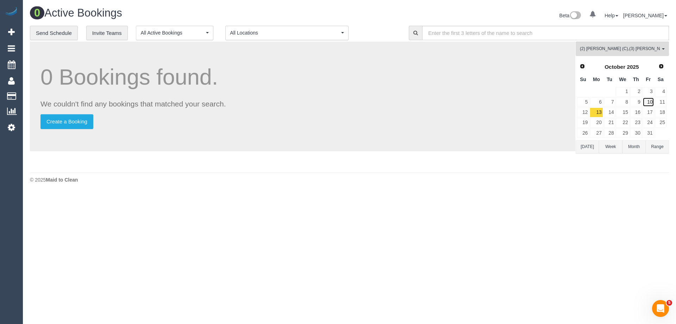
click at [652, 103] on link "10" at bounding box center [649, 102] width 12 height 10
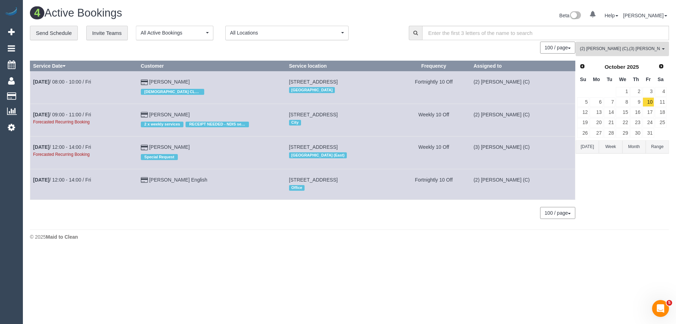
click at [602, 47] on span "(2) Megan Kaewpinich (C) , (3) Andrea Di Bella (C)" at bounding box center [620, 49] width 80 height 6
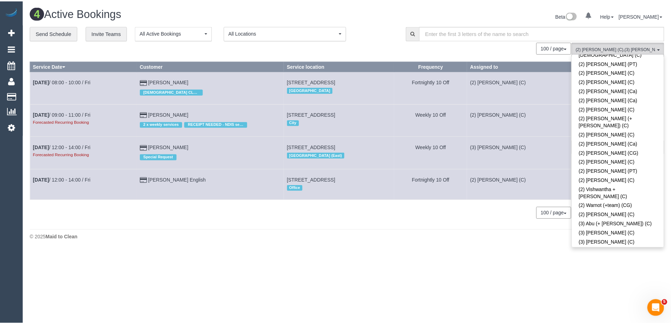
scroll to position [739, 0]
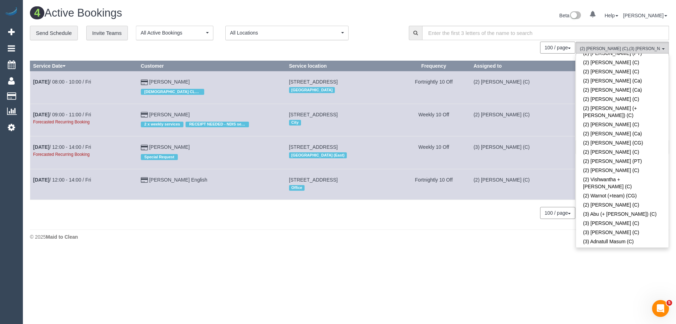
click at [658, 301] on span at bounding box center [660, 303] width 5 height 5
click at [503, 270] on body "0 Beta Your Notifications You have 0 alerts Add Booking Bookings Active Booking…" at bounding box center [338, 162] width 676 height 324
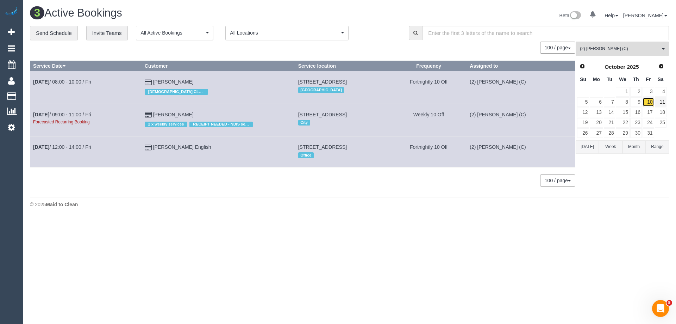
click at [650, 103] on link "10" at bounding box center [649, 102] width 12 height 10
click at [84, 118] on div "Forecasted Recurring Booking" at bounding box center [86, 121] width 106 height 7
click at [85, 115] on link "Oct 10th / 09:00 - 11:00 / Fri" at bounding box center [62, 115] width 58 height 6
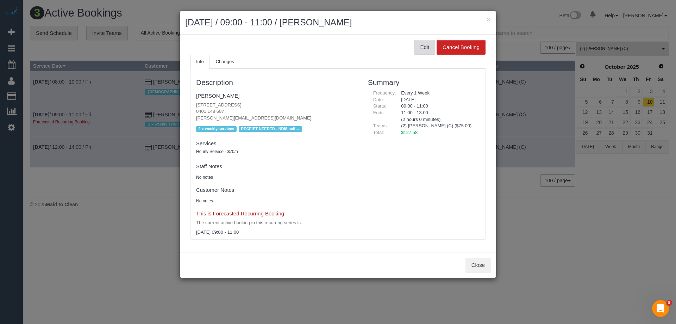
click at [427, 44] on button "Edit" at bounding box center [424, 47] width 21 height 15
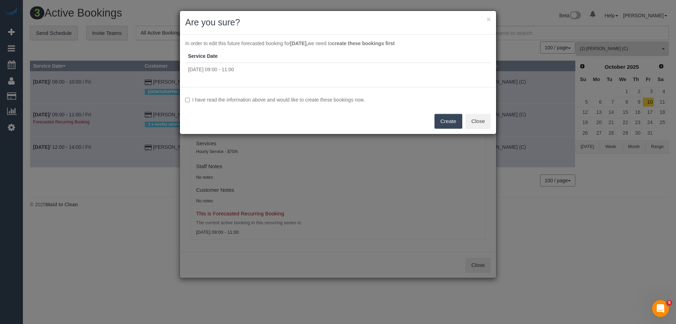
click at [308, 97] on label "I have read the information above and would like to create these bookings now." at bounding box center [338, 99] width 306 height 7
click at [445, 119] on button "Create" at bounding box center [448, 121] width 28 height 15
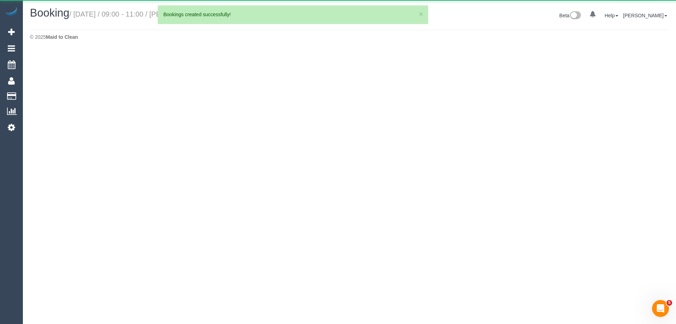
select select "VIC"
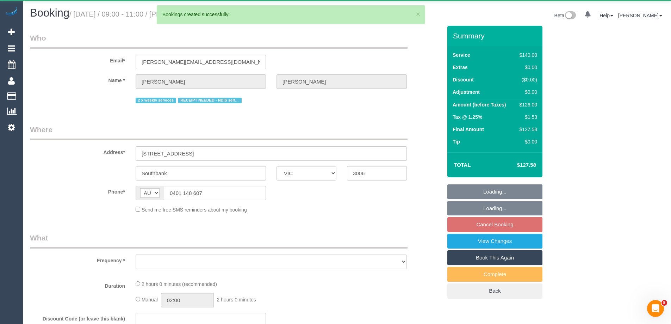
select select "object:4767"
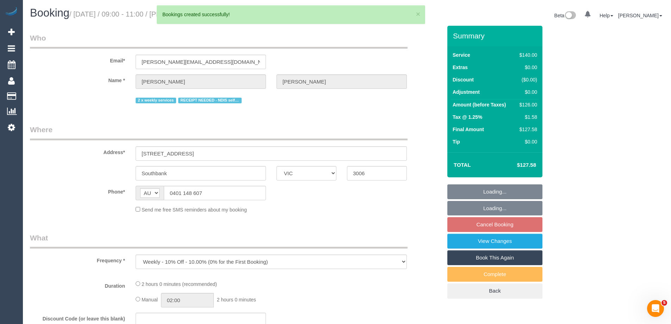
select select "string:stripe-pm_1QS3QX2GScqysDRVhVdclKCJ"
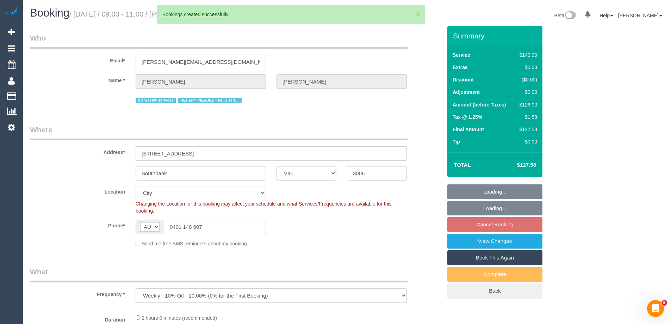
select select "object:4774"
select select "number:28"
select select "number:14"
select select "number:20"
select select "number:24"
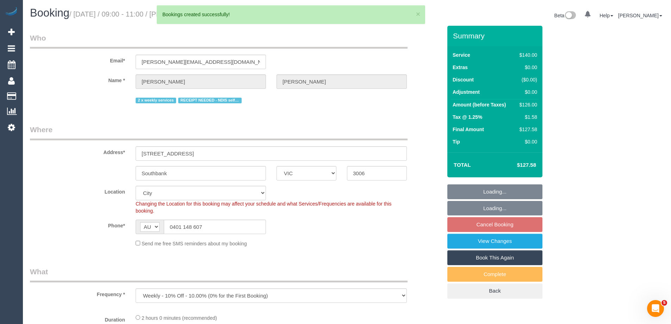
select select "number:35"
select select "number:11"
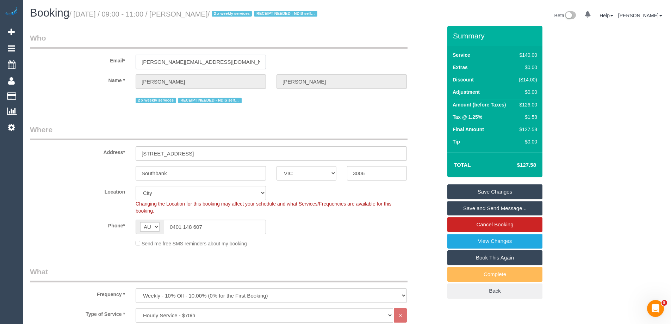
drag, startPoint x: 222, startPoint y: 61, endPoint x: 100, endPoint y: 62, distance: 122.2
click at [100, 62] on div "Email* miriam.silva595@gmail.com" at bounding box center [236, 51] width 422 height 36
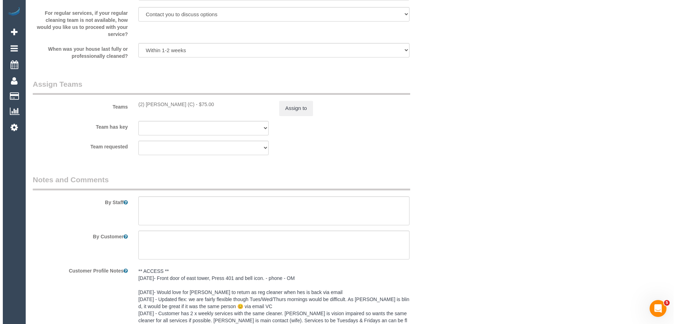
scroll to position [1091, 0]
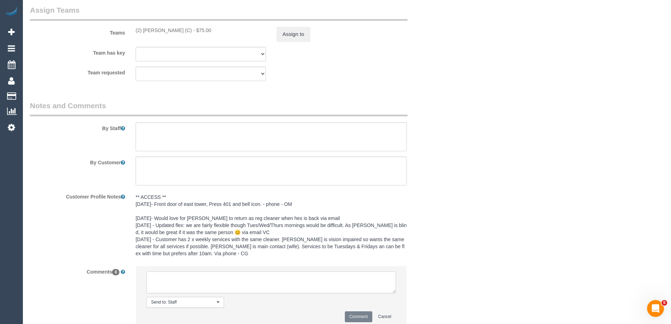
click at [220, 275] on textarea at bounding box center [270, 282] width 249 height 22
paste textarea "(2) Megan Kaewpinich (C) away 10/10 Customer informed via email"
type textarea "(2) Megan Kaewpinich (C) away 10/10 Customer informed via email"
click at [359, 315] on button "Comment" at bounding box center [358, 316] width 27 height 11
click at [299, 29] on button "Assign to" at bounding box center [293, 34] width 34 height 15
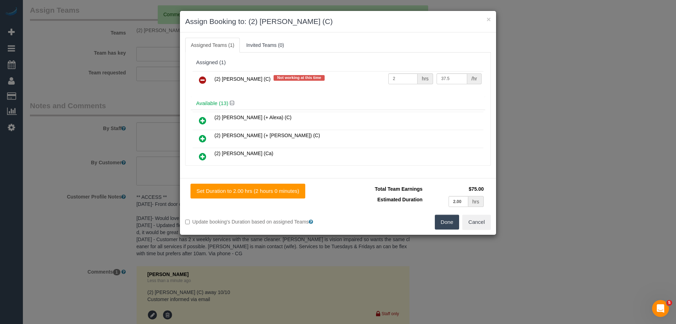
click at [205, 78] on icon at bounding box center [202, 80] width 7 height 8
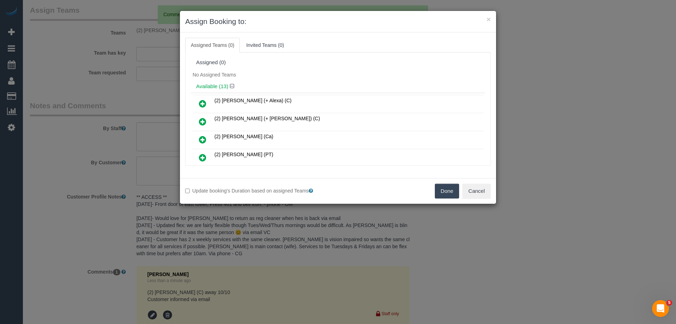
click at [448, 191] on button "Done" at bounding box center [447, 190] width 25 height 15
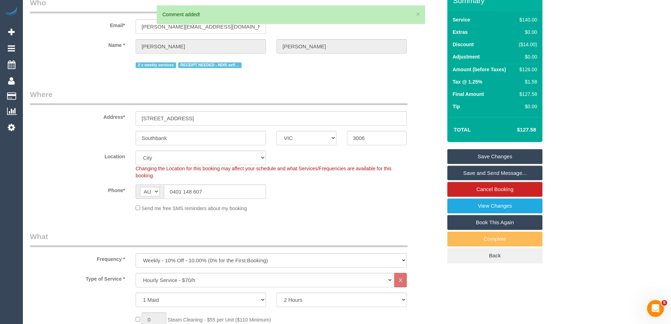
scroll to position [0, 0]
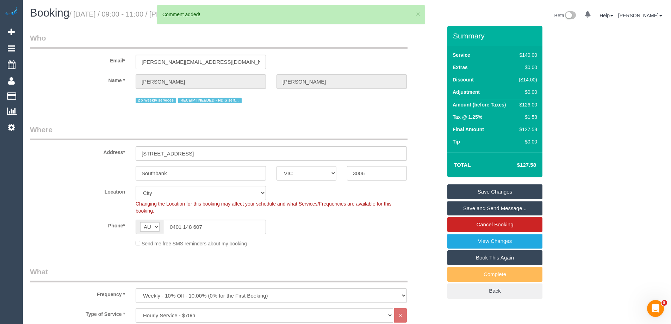
click at [495, 194] on link "Save Changes" at bounding box center [494, 191] width 95 height 15
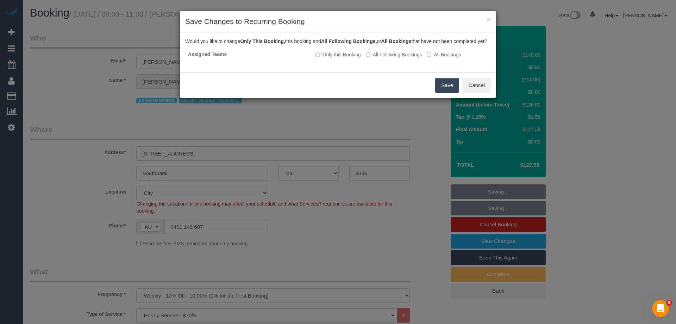
click at [446, 90] on button "Save" at bounding box center [447, 85] width 24 height 15
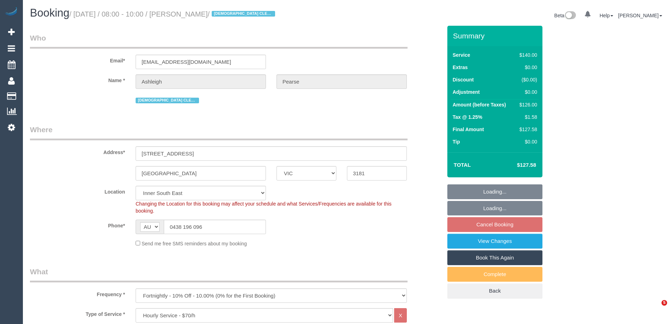
select select "VIC"
select select "string:stripe"
select select "spot2"
select select "number:28"
select select "number:14"
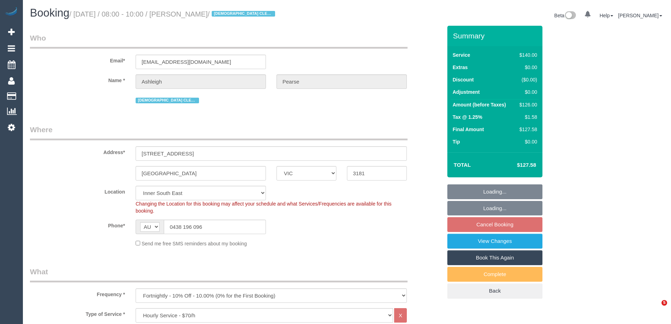
select select "number:19"
select select "number:22"
select select "number:34"
select select "number:26"
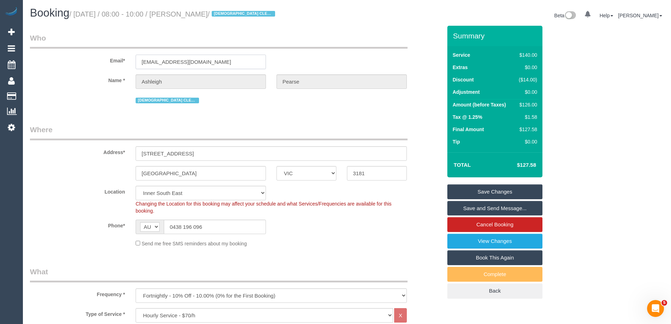
drag, startPoint x: 223, startPoint y: 61, endPoint x: 46, endPoint y: 54, distance: 177.2
click at [47, 55] on div "Email* [EMAIL_ADDRESS][DOMAIN_NAME]" at bounding box center [236, 51] width 422 height 36
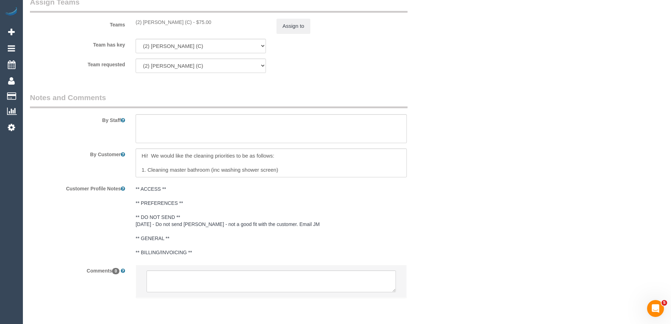
scroll to position [1140, 0]
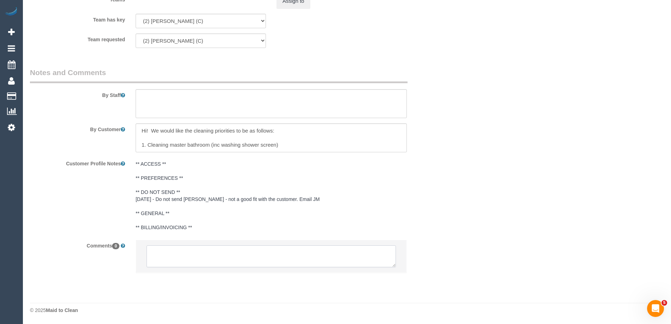
click at [213, 246] on textarea at bounding box center [270, 256] width 249 height 22
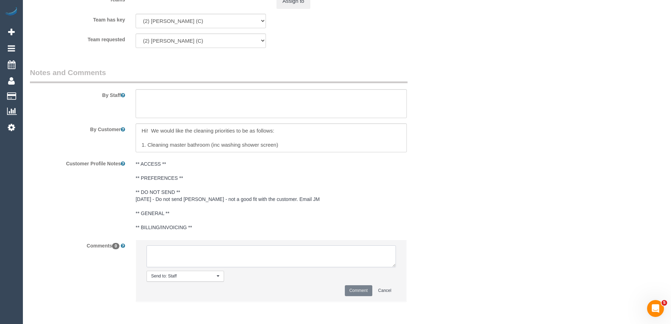
paste textarea "(2) [PERSON_NAME] (C) away 10/10 Customer informed via email"
type textarea "(2) [PERSON_NAME] (C) away 10/10 Customer informed via email"
click at [359, 289] on button "Comment" at bounding box center [358, 290] width 27 height 11
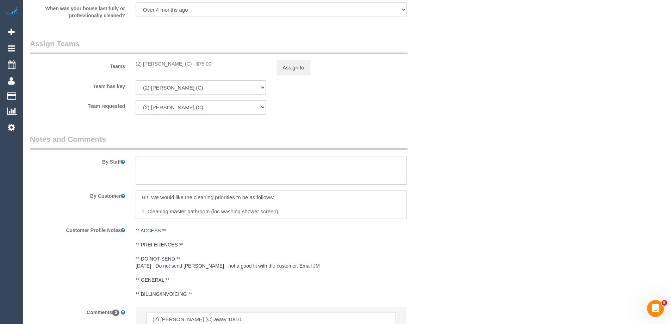
scroll to position [964, 0]
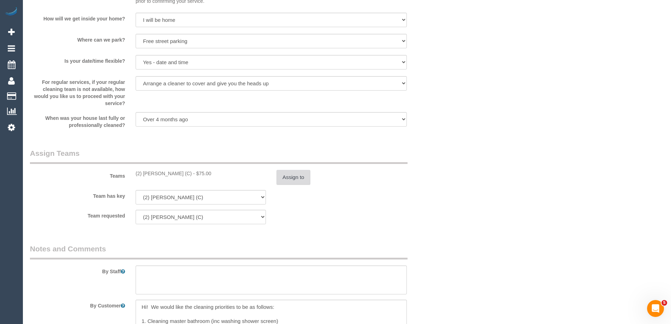
click at [284, 178] on button "Assign to" at bounding box center [293, 177] width 34 height 15
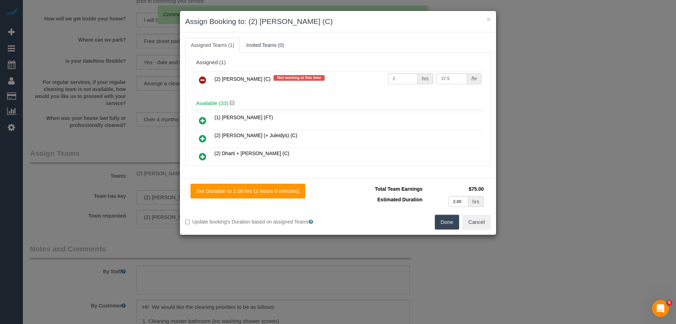
click at [203, 78] on icon at bounding box center [202, 80] width 7 height 8
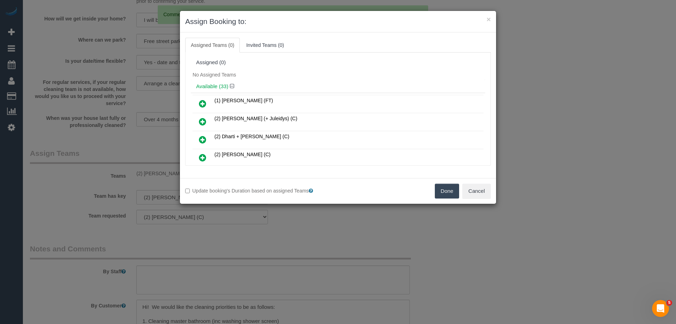
click at [446, 186] on button "Done" at bounding box center [447, 190] width 25 height 15
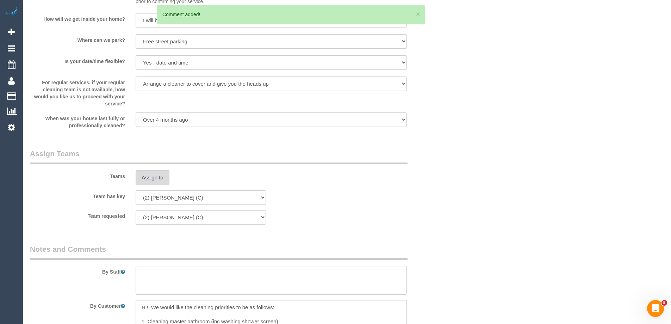
scroll to position [647, 0]
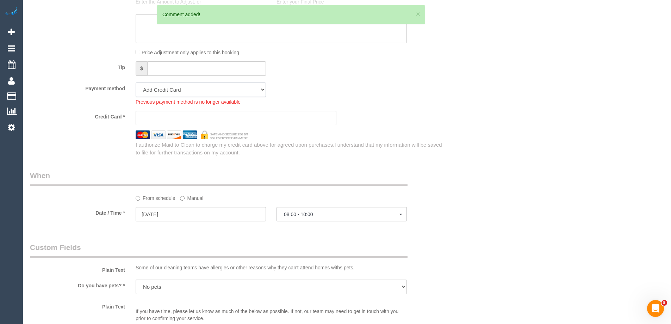
drag, startPoint x: 235, startPoint y: 92, endPoint x: 228, endPoint y: 96, distance: 7.4
click at [235, 92] on select "Visa - 3931 - 07/2029 (Default) Add Credit Card ─────────────── Cash Check Payp…" at bounding box center [201, 89] width 130 height 14
select select "string:stripe-pm_1Rq0CI2GScqysDRVJwA1KGDk"
click at [136, 82] on select "Visa - 3931 - 07/2029 (Default) Add Credit Card ─────────────── Cash Check Payp…" at bounding box center [201, 89] width 130 height 14
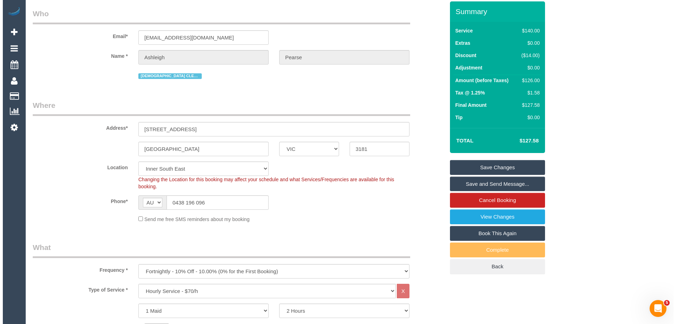
scroll to position [0, 0]
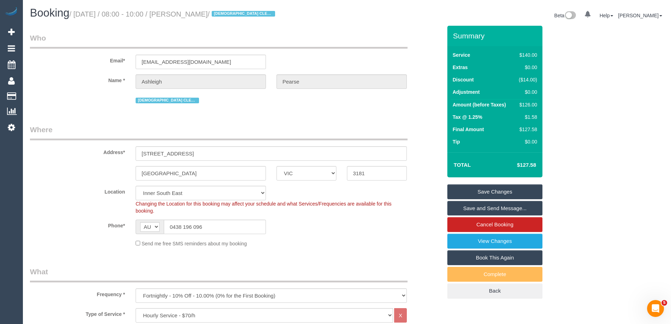
click at [522, 192] on link "Save Changes" at bounding box center [494, 191] width 95 height 15
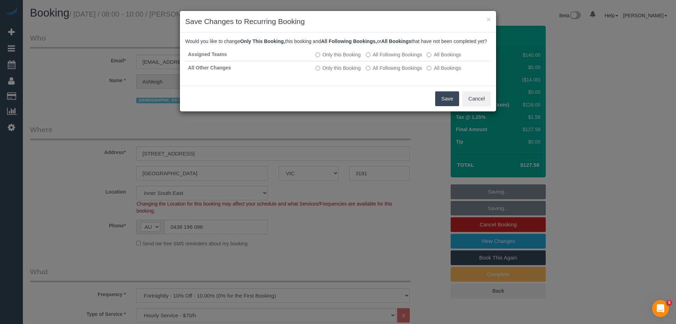
click at [444, 102] on button "Save" at bounding box center [447, 98] width 24 height 15
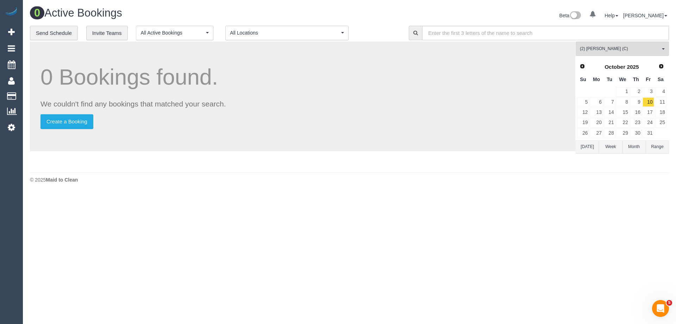
click at [641, 58] on div "(2) [PERSON_NAME] (C) All Teams Remove Team Filters (0) Account - Tech (0) Offi…" at bounding box center [622, 105] width 93 height 127
click at [643, 51] on span "(2) [PERSON_NAME] (C)" at bounding box center [620, 49] width 80 height 6
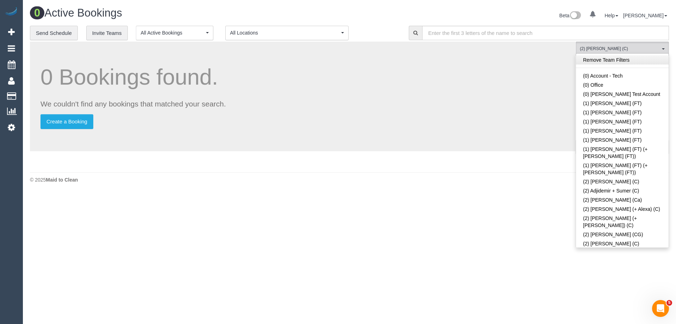
click at [631, 59] on link "Remove Team Filters" at bounding box center [622, 59] width 93 height 9
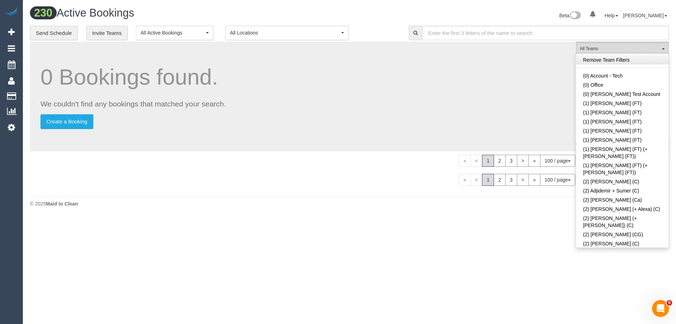
scroll to position [594, 0]
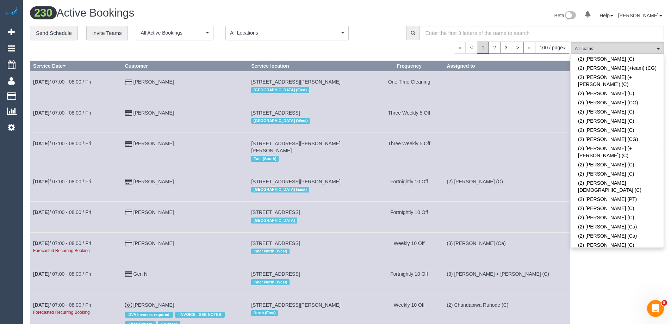
click at [625, 265] on link "(2) [PERSON_NAME] (C)" at bounding box center [617, 269] width 93 height 9
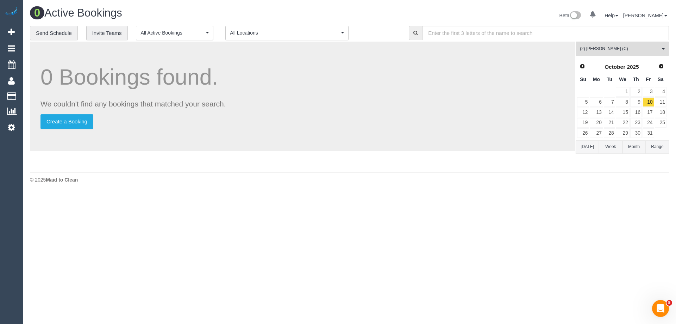
click at [595, 143] on button "[DATE]" at bounding box center [587, 146] width 23 height 13
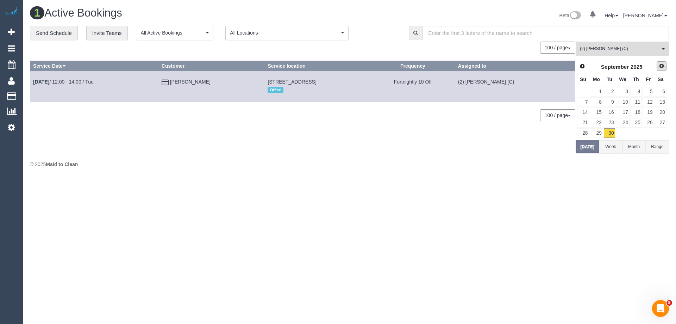
click at [657, 65] on link "Next" at bounding box center [662, 66] width 10 height 10
click at [615, 102] on link "7" at bounding box center [610, 102] width 12 height 10
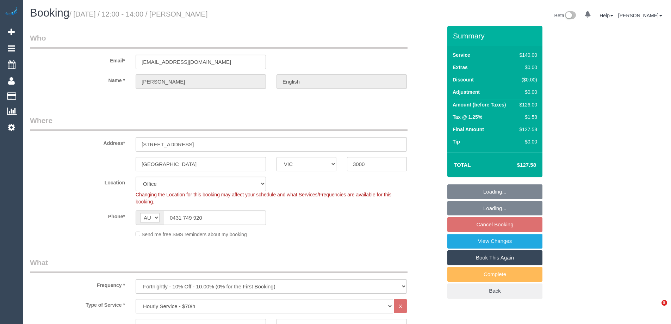
select select "VIC"
select select "number:28"
select select "number:14"
select select "number:21"
select select "number:25"
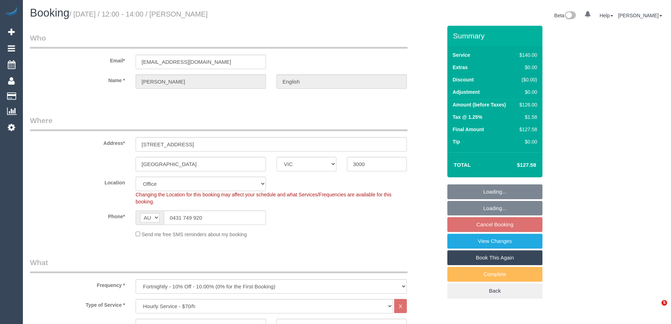
select select "number:34"
select select "number:11"
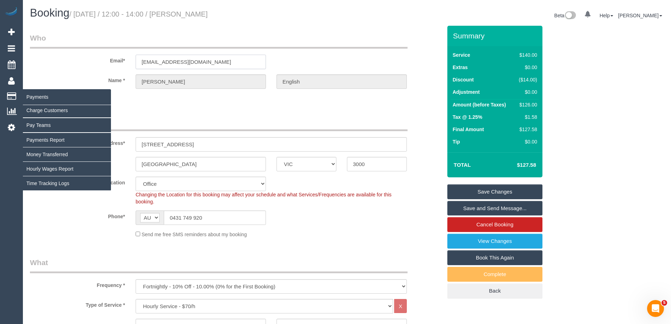
drag, startPoint x: 224, startPoint y: 58, endPoint x: 21, endPoint y: 100, distance: 207.3
click at [51, 57] on div "Email* [EMAIL_ADDRESS][DOMAIN_NAME]" at bounding box center [236, 51] width 422 height 36
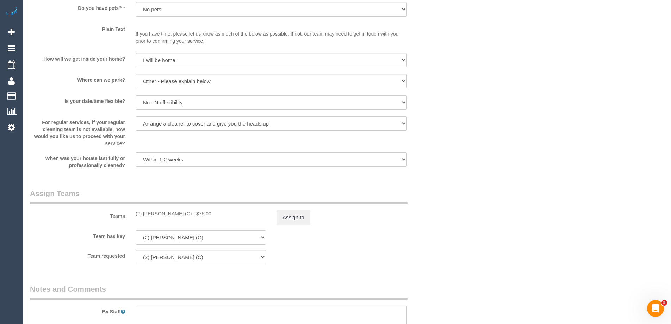
scroll to position [951, 0]
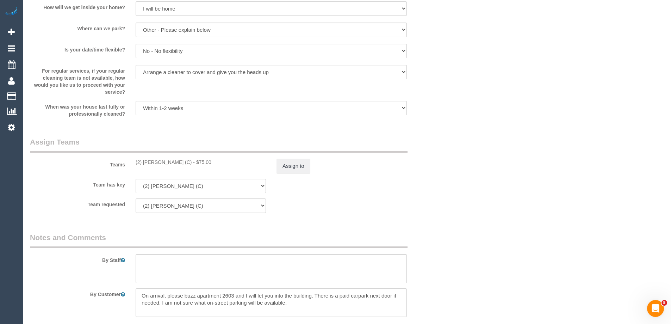
drag, startPoint x: 194, startPoint y: 161, endPoint x: 133, endPoint y: 162, distance: 61.3
click at [133, 162] on div "(2) [PERSON_NAME] (C) - $75.00" at bounding box center [200, 161] width 141 height 7
copy div "(2) [PERSON_NAME] (C)"
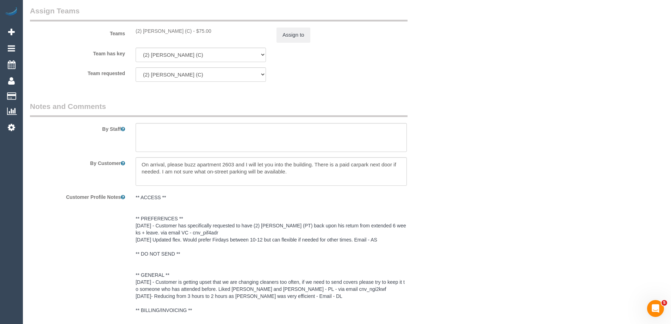
scroll to position [1185, 0]
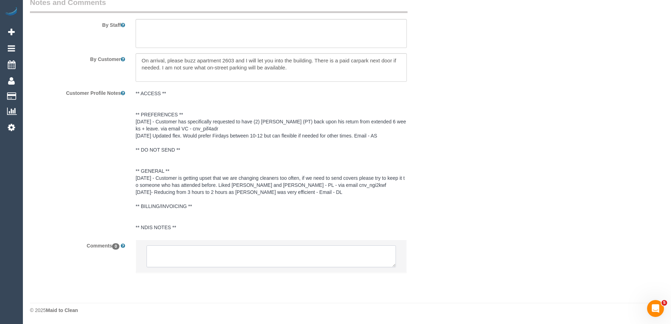
click at [209, 253] on textarea at bounding box center [270, 256] width 249 height 22
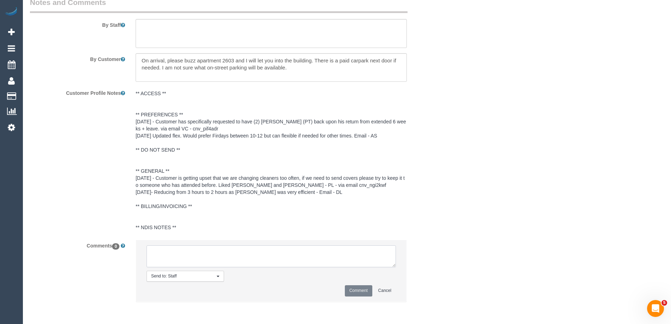
paste textarea "(2) [PERSON_NAME] (C)"
drag, startPoint x: 221, startPoint y: 263, endPoint x: 103, endPoint y: 246, distance: 118.7
click at [103, 246] on div "Comments 0 Send to: Staff Nothing selected Send to: Staff Send to: Customer Sen…" at bounding box center [236, 273] width 422 height 69
type textarea "(2) [PERSON_NAME] (C) away 10/10 Customer informed via email"
click at [370, 294] on button "Comment" at bounding box center [358, 290] width 27 height 11
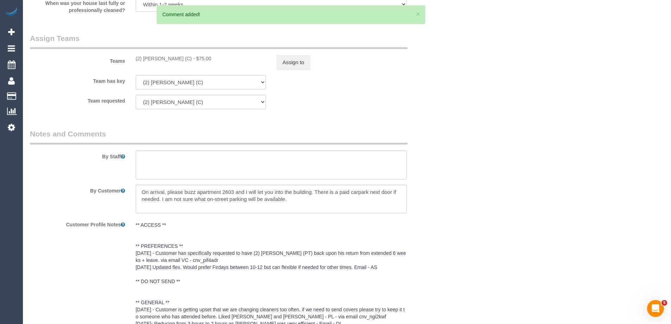
scroll to position [974, 0]
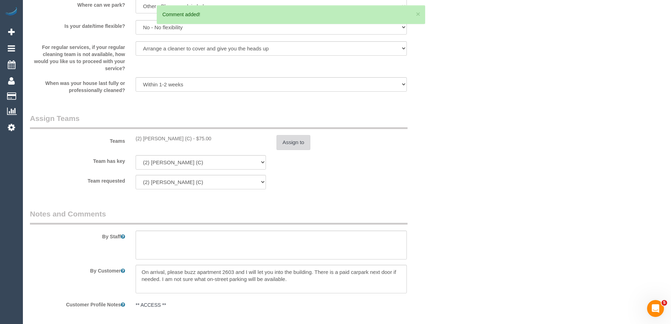
click at [293, 144] on button "Assign to" at bounding box center [293, 142] width 34 height 15
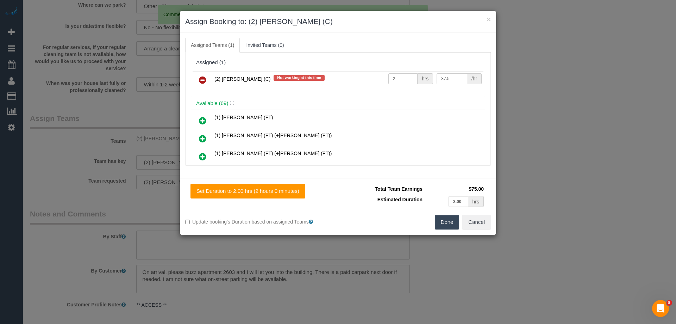
click at [205, 79] on icon at bounding box center [202, 80] width 7 height 8
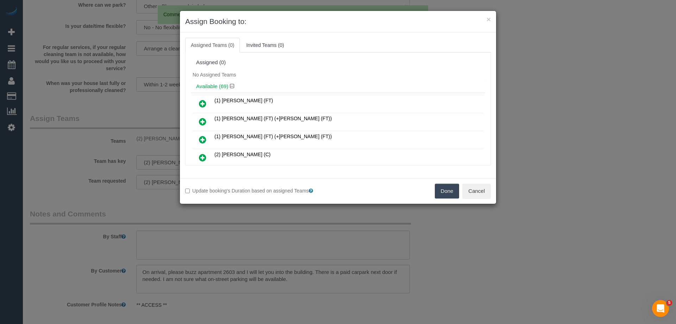
click at [441, 192] on button "Done" at bounding box center [447, 190] width 25 height 15
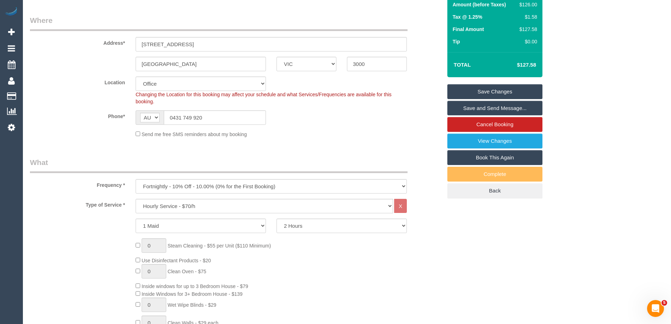
scroll to position [0, 0]
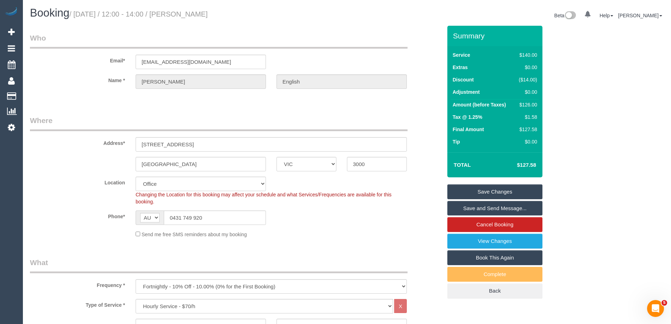
click at [526, 190] on link "Save Changes" at bounding box center [494, 191] width 95 height 15
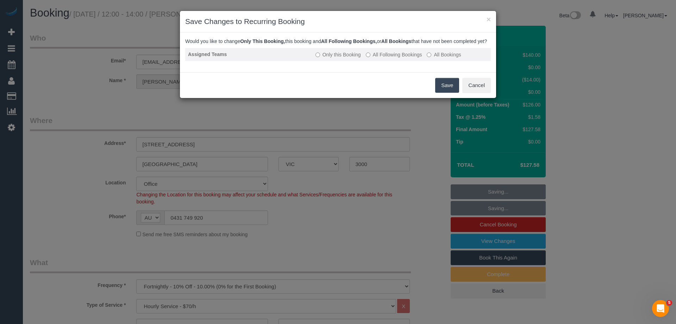
drag, startPoint x: 452, startPoint y: 87, endPoint x: 449, endPoint y: 56, distance: 31.1
click at [452, 87] on button "Save" at bounding box center [447, 85] width 24 height 15
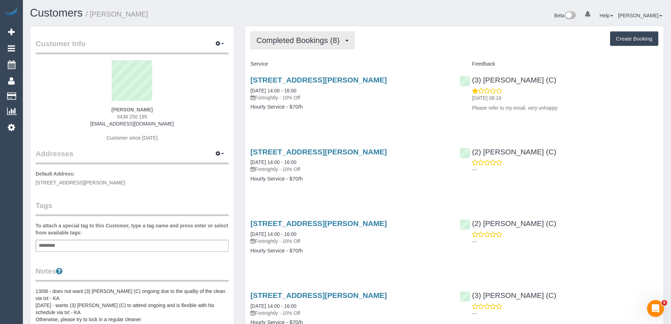
click at [299, 38] on span "Completed Bookings (8)" at bounding box center [299, 40] width 87 height 9
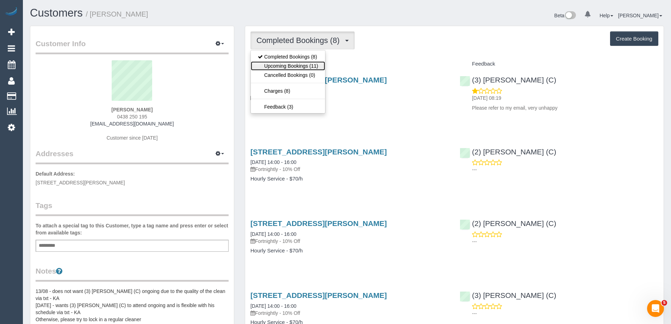
click at [304, 67] on link "Upcoming Bookings (11)" at bounding box center [288, 65] width 74 height 9
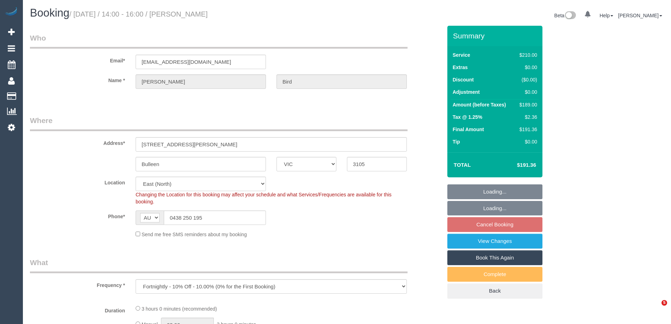
select select "VIC"
select select "string:stripe-pm_1Rjrxk2GScqysDRVyrP7zwSh"
select select "object:535"
select select "180"
select select "number:27"
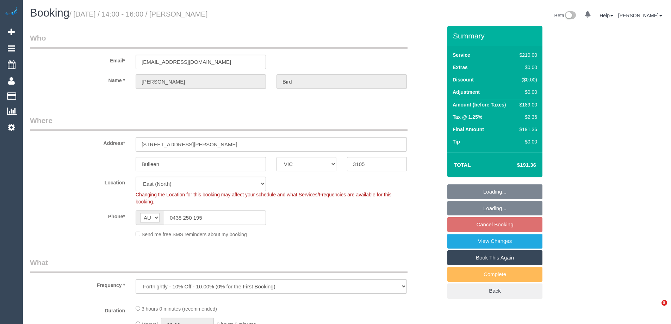
select select "number:14"
select select "number:19"
select select "number:22"
select select "number:35"
select select "number:12"
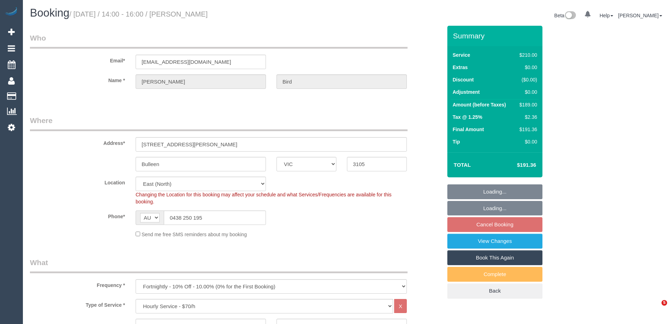
select select "spot5"
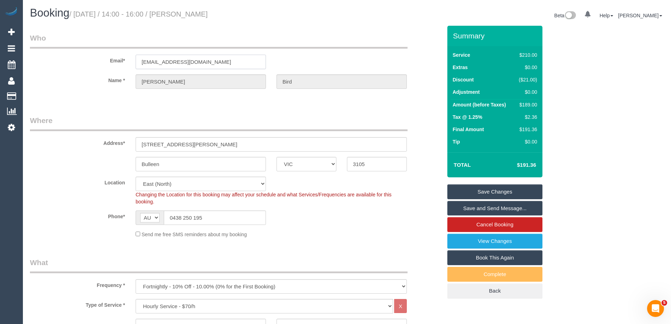
drag, startPoint x: 218, startPoint y: 63, endPoint x: 44, endPoint y: 57, distance: 174.0
click at [55, 58] on div "Email* [EMAIL_ADDRESS][DOMAIN_NAME]" at bounding box center [236, 51] width 422 height 36
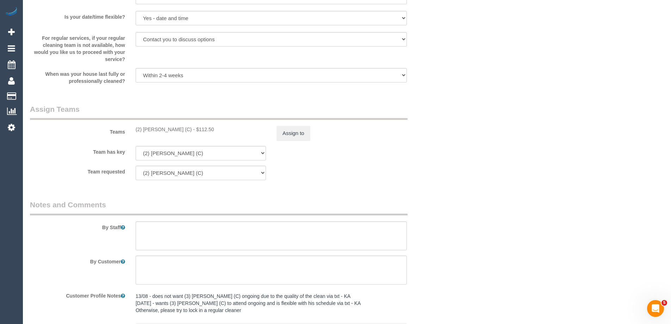
scroll to position [1027, 0]
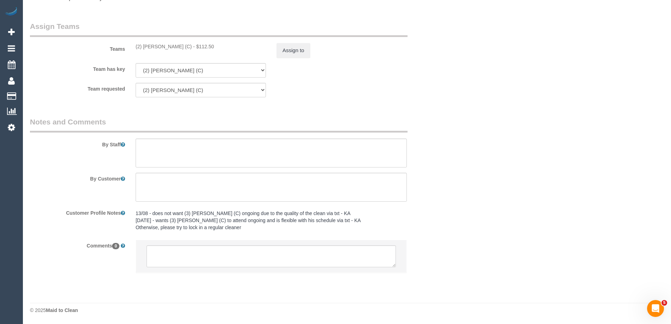
drag, startPoint x: 200, startPoint y: 44, endPoint x: 127, endPoint y: 46, distance: 72.6
click at [127, 46] on div "Teams (2) [PERSON_NAME] Opanayake (C) - $112.50 Assign to" at bounding box center [236, 39] width 422 height 37
copy div "(2) [PERSON_NAME] (C)"
click at [175, 263] on textarea at bounding box center [270, 256] width 249 height 22
paste textarea "(2) [PERSON_NAME] (C)"
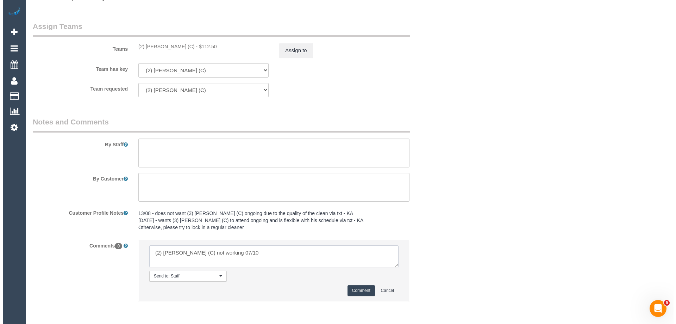
scroll to position [3, 0]
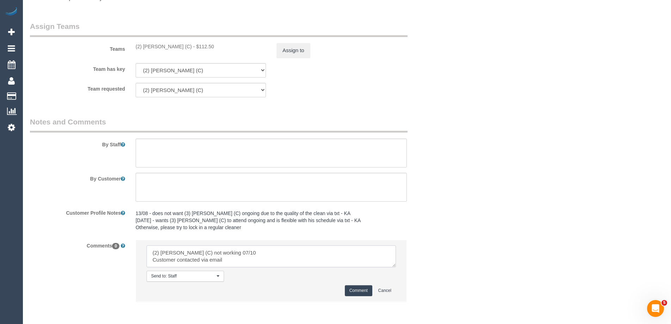
type textarea "(2) Shameen Opanayake (C) not working 07/10 Customer contacted via email"
click at [360, 290] on button "Comment" at bounding box center [358, 290] width 27 height 11
click at [283, 61] on sui-booking-teams "Teams (2) Shameen Opanayake (C) - $112.50 Assign to Team has key (2) Shameen Op…" at bounding box center [236, 59] width 412 height 76
click at [293, 50] on button "Assign to" at bounding box center [293, 50] width 34 height 15
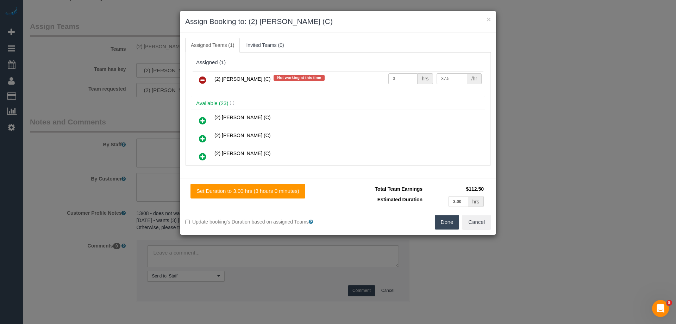
scroll to position [0, 0]
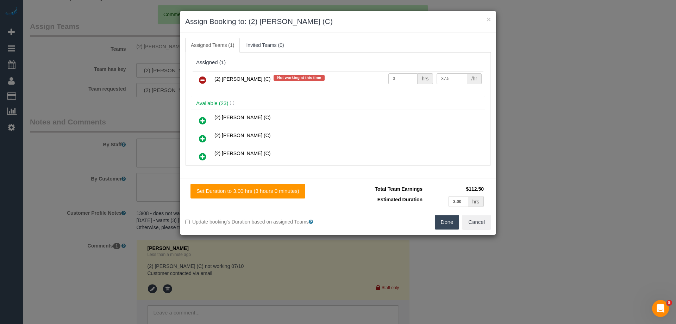
click at [206, 76] on link at bounding box center [202, 80] width 17 height 14
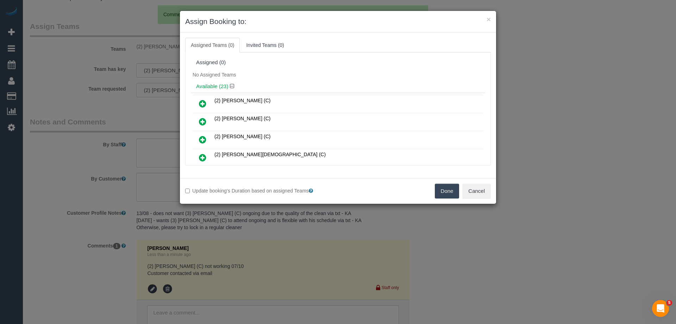
click at [448, 189] on button "Done" at bounding box center [447, 190] width 25 height 15
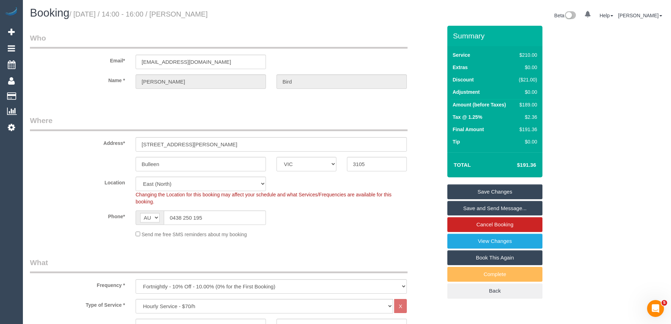
click at [513, 183] on div "Summary Service $210.00 Extras $0.00 Discount ($21.00) Adjustment $0.00 Amount …" at bounding box center [494, 162] width 95 height 272
click at [509, 189] on link "Save Changes" at bounding box center [494, 191] width 95 height 15
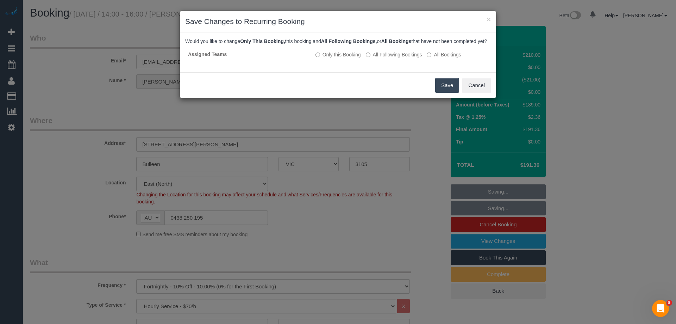
click at [450, 90] on button "Save" at bounding box center [447, 85] width 24 height 15
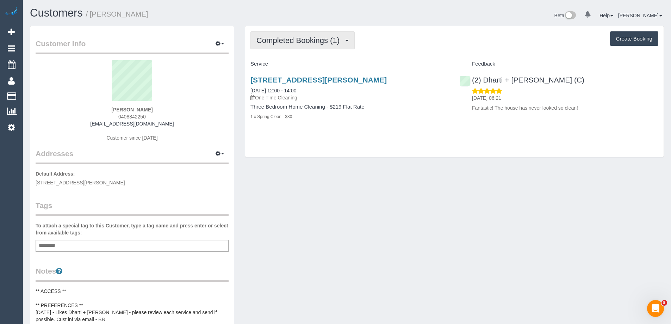
click at [316, 44] on span "Completed Bookings (1)" at bounding box center [299, 40] width 87 height 9
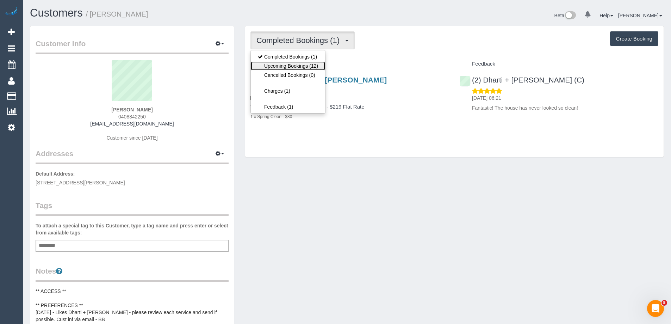
click at [318, 65] on link "Upcoming Bookings (12)" at bounding box center [288, 65] width 74 height 9
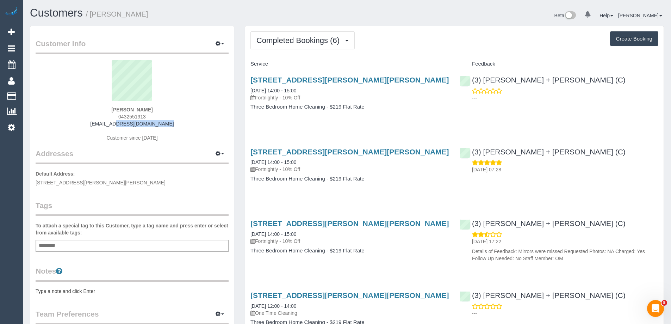
drag, startPoint x: 169, startPoint y: 124, endPoint x: 49, endPoint y: 124, distance: 120.4
click at [49, 124] on div "Tilly Birch 0432551913 tililoola@gmail.com Customer since 2025" at bounding box center [132, 104] width 193 height 88
copy link "tililoola@gmail.com"
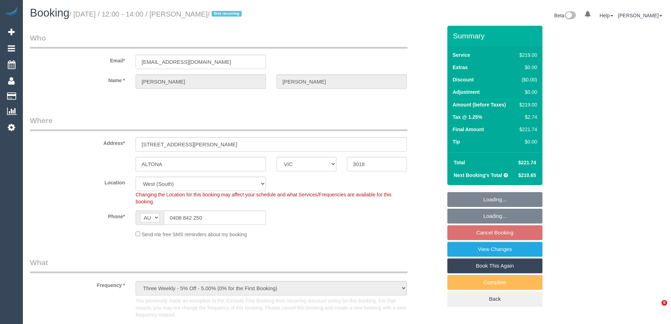
select select "VIC"
select select "number:27"
select select "number:14"
select select "number:18"
select select "number:24"
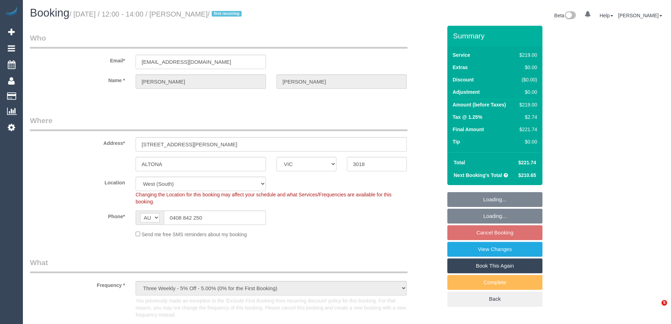
select select "number:34"
select select "number:11"
select select "object:1291"
select select "spot4"
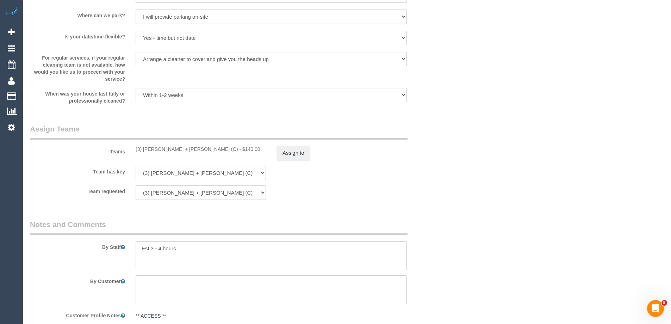
scroll to position [1056, 0]
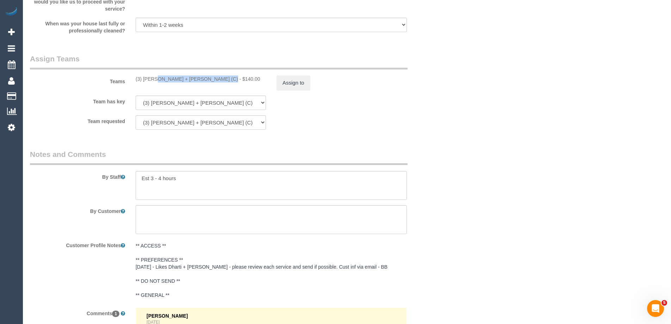
drag, startPoint x: 201, startPoint y: 79, endPoint x: 132, endPoint y: 81, distance: 69.0
click at [132, 81] on div "(3) [PERSON_NAME] + [PERSON_NAME] (C) - $140.00" at bounding box center [200, 78] width 141 height 7
copy div "(3) [PERSON_NAME] + [PERSON_NAME] (C)"
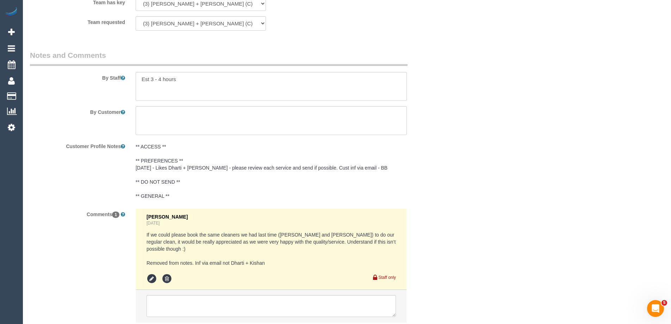
scroll to position [1198, 0]
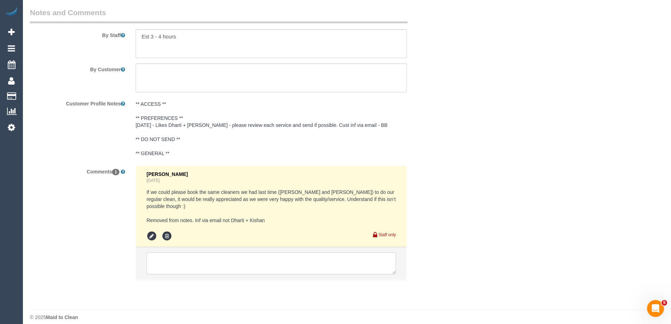
click at [178, 258] on textarea at bounding box center [270, 263] width 249 height 22
paste textarea "(3) [PERSON_NAME] + [PERSON_NAME] (C)"
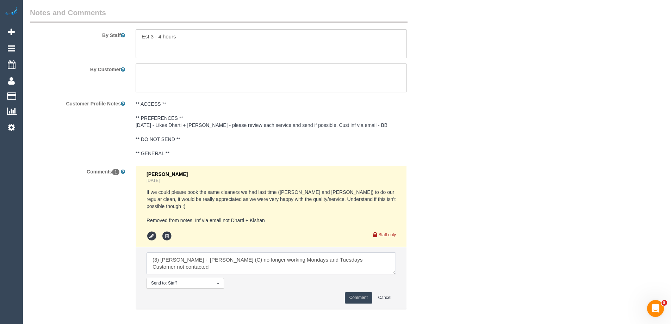
drag, startPoint x: 240, startPoint y: 263, endPoint x: 84, endPoint y: 243, distance: 157.2
click at [84, 243] on div "Comments 1 [PERSON_NAME] [DATE] If we could please book the same cleaners we ha…" at bounding box center [236, 240] width 422 height 150
type textarea "(3) [PERSON_NAME] + [PERSON_NAME] (C) no longer working Mondays and Tuesdays Cu…"
click at [362, 292] on button "Comment" at bounding box center [358, 297] width 27 height 11
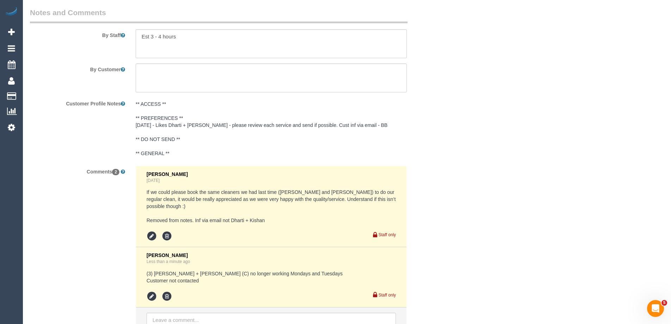
scroll to position [1022, 0]
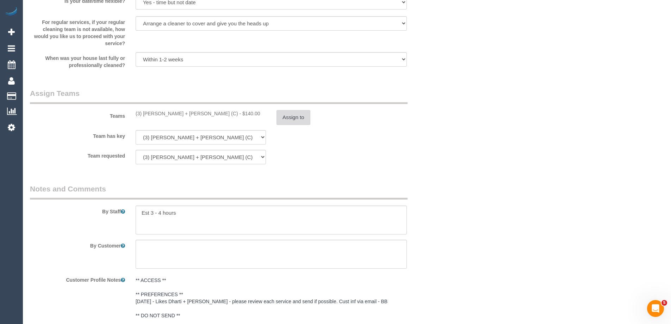
click at [299, 115] on button "Assign to" at bounding box center [293, 117] width 34 height 15
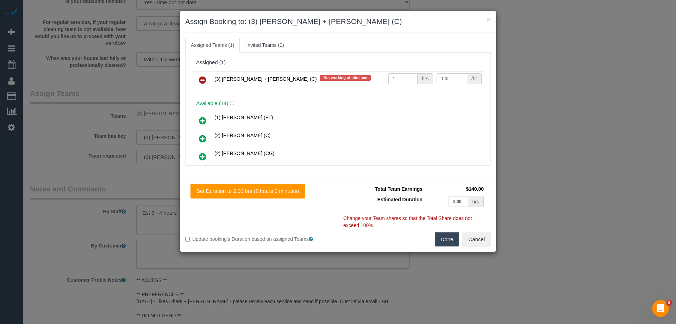
click at [207, 79] on link at bounding box center [202, 80] width 17 height 14
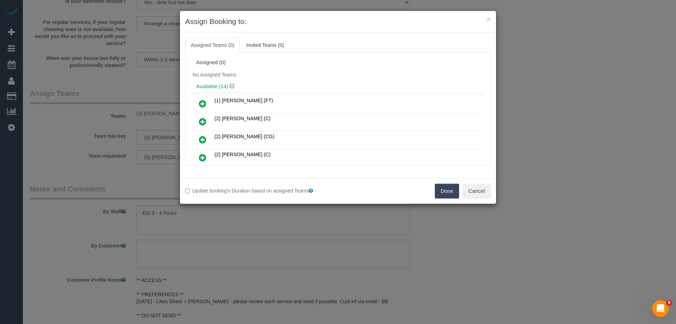
click at [449, 191] on button "Done" at bounding box center [447, 190] width 25 height 15
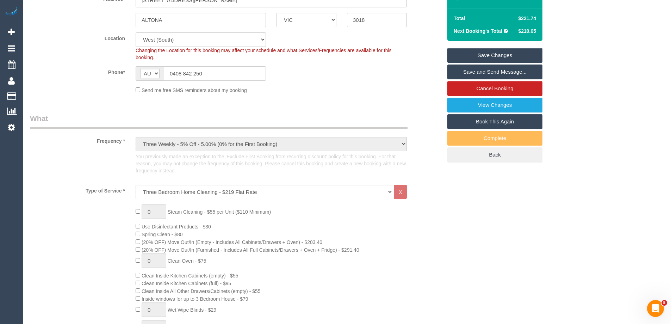
scroll to position [0, 0]
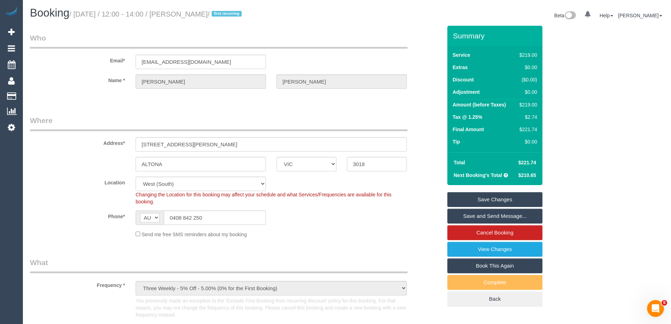
click at [513, 197] on link "Save Changes" at bounding box center [494, 199] width 95 height 15
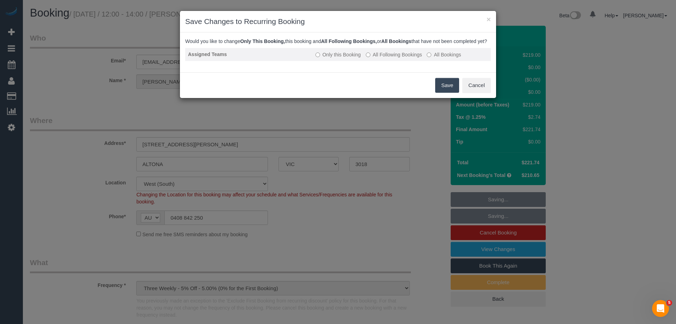
click at [400, 58] on label "All Following Bookings" at bounding box center [394, 54] width 56 height 7
click at [446, 92] on button "Save" at bounding box center [447, 85] width 24 height 15
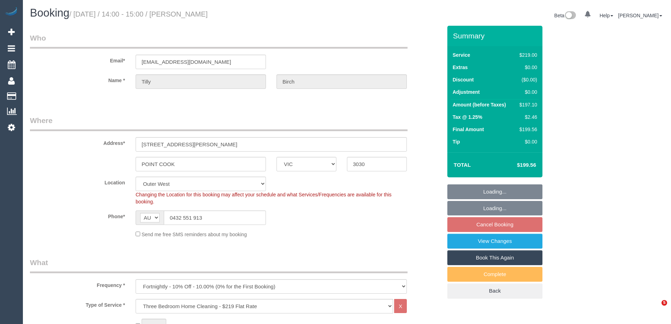
select select "VIC"
select select "number:27"
select select "number:14"
select select "number:19"
select select "number:23"
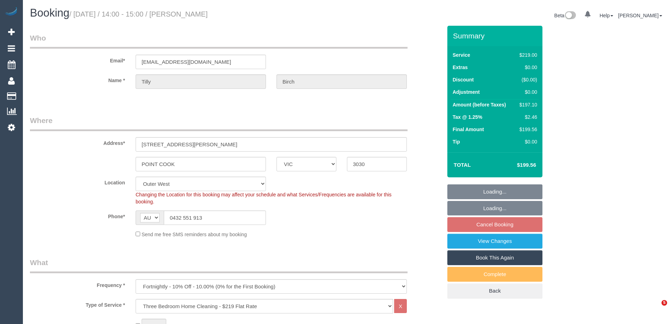
select select "number:35"
select select "number:12"
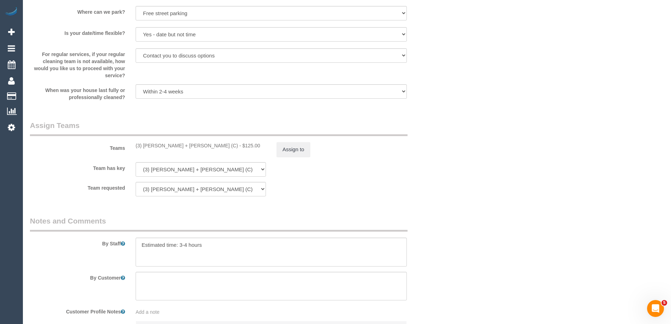
scroll to position [1067, 0]
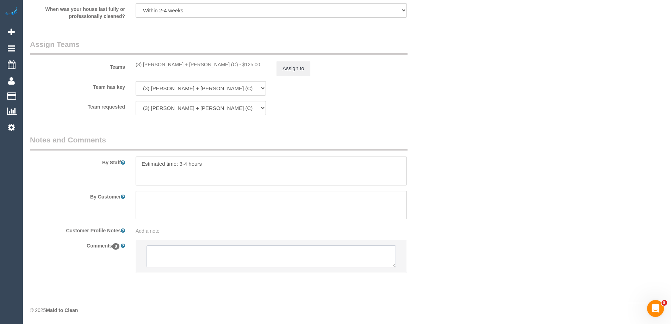
drag, startPoint x: 200, startPoint y: 260, endPoint x: 199, endPoint y: 264, distance: 4.1
click at [200, 260] on textarea at bounding box center [270, 256] width 249 height 22
paste textarea "(3) [PERSON_NAME] + [PERSON_NAME] (C) no longer working Mondays and Tuesdays Cu…"
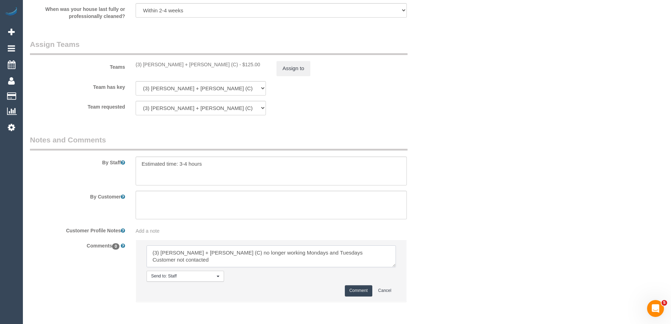
drag, startPoint x: 227, startPoint y: 260, endPoint x: 177, endPoint y: 261, distance: 49.6
click at [177, 261] on textarea at bounding box center [270, 256] width 249 height 22
drag, startPoint x: 155, startPoint y: 256, endPoint x: 120, endPoint y: 251, distance: 35.3
click at [120, 251] on div "Comments 0 Send to: Staff Nothing selected Send to: Staff Send to: Customer Sen…" at bounding box center [236, 273] width 422 height 69
type textarea "(3) [PERSON_NAME] + [PERSON_NAME] (C) no longer working Mondays and Tuesdays Cu…"
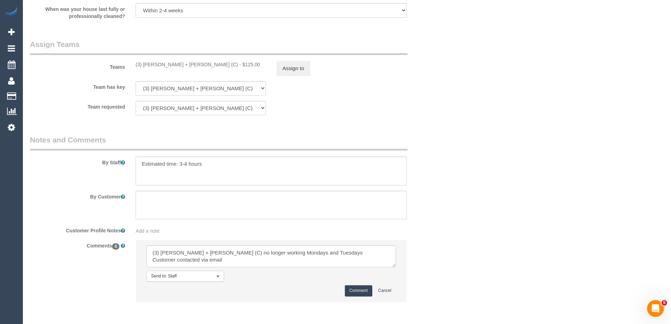
click at [356, 290] on button "Comment" at bounding box center [358, 290] width 27 height 11
click at [294, 61] on button "Assign to" at bounding box center [293, 68] width 34 height 15
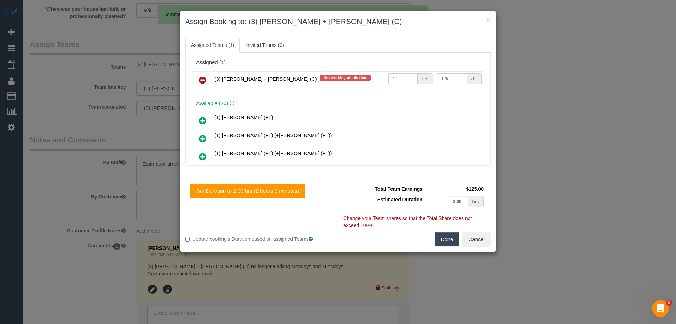
click at [209, 80] on link at bounding box center [202, 80] width 17 height 14
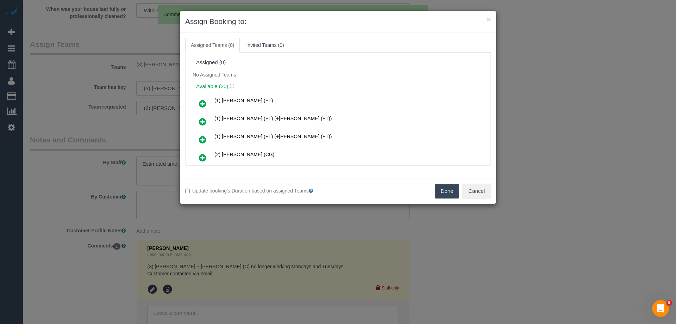
click at [447, 192] on button "Done" at bounding box center [447, 190] width 25 height 15
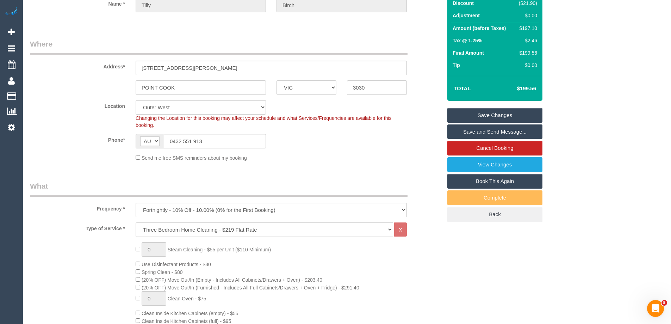
scroll to position [11, 0]
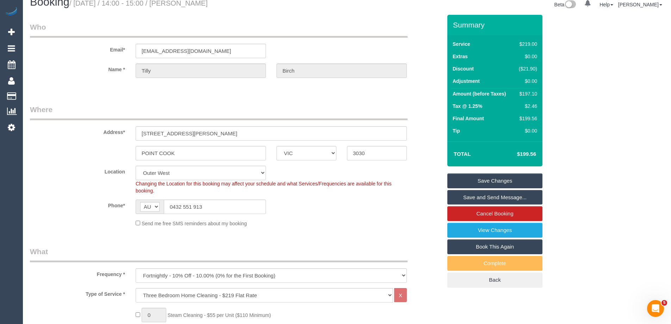
click at [503, 178] on link "Save Changes" at bounding box center [494, 180] width 95 height 15
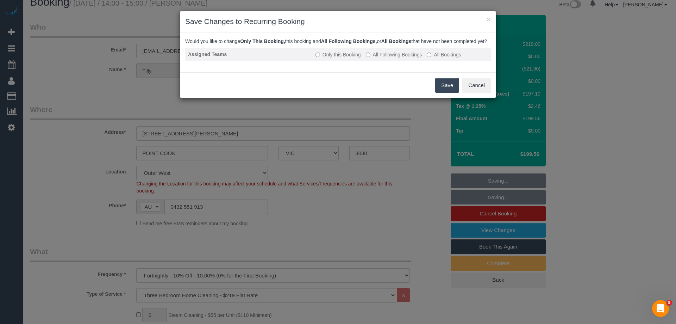
click at [382, 61] on td "Only this Booking All Following Bookings All Bookings" at bounding box center [402, 54] width 178 height 13
click at [395, 56] on td "Only this Booking All Following Bookings All Bookings" at bounding box center [402, 54] width 178 height 13
click at [396, 58] on label "All Following Bookings" at bounding box center [394, 54] width 56 height 7
click at [445, 88] on button "Save" at bounding box center [447, 85] width 24 height 15
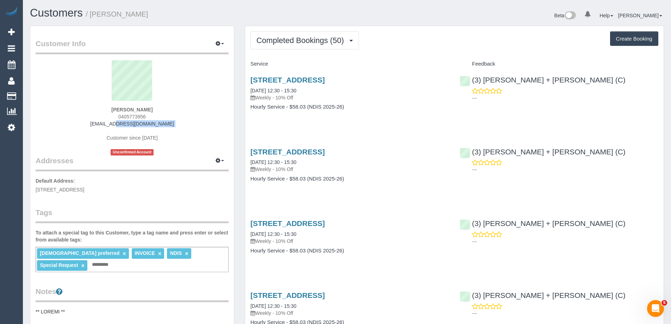
drag, startPoint x: 176, startPoint y: 127, endPoint x: 79, endPoint y: 126, distance: 97.2
click at [80, 126] on div "[PERSON_NAME] 0405773956 [EMAIL_ADDRESS][DOMAIN_NAME] Customer since [DATE] Unc…" at bounding box center [132, 107] width 193 height 95
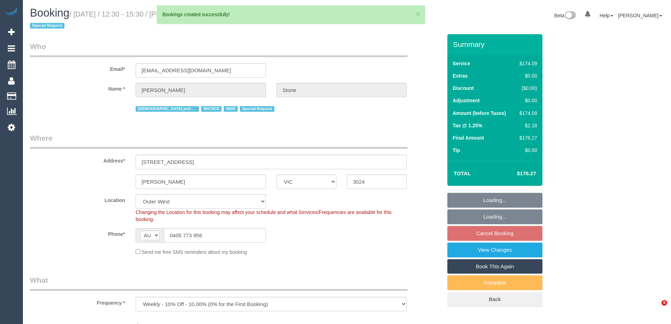
select select "VIC"
select select "number:30"
select select "number:14"
select select "number:19"
select select "number:23"
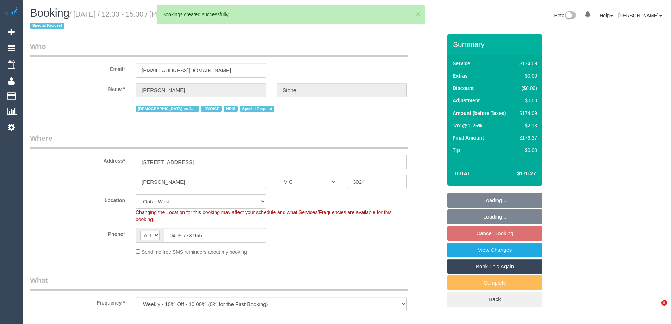
select select "number:35"
select select "number:11"
select select "180"
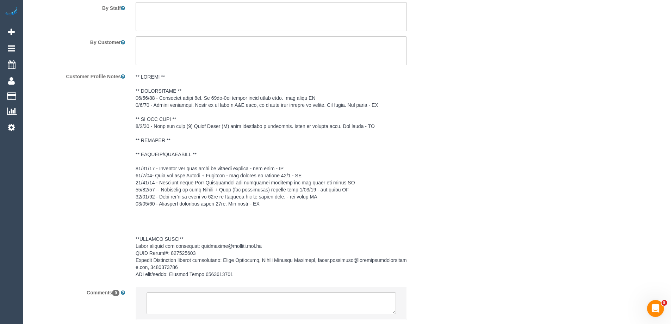
scroll to position [1051, 0]
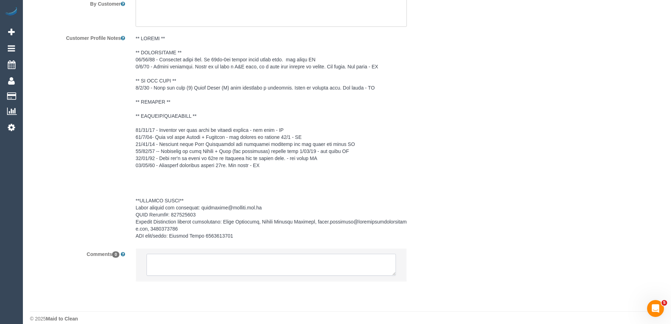
click at [193, 265] on textarea at bounding box center [270, 264] width 249 height 22
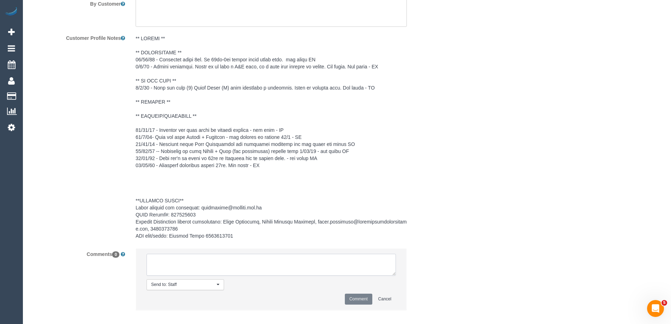
paste textarea "(3) Gurdeep + Kamalpreet (C) no longer working Mondays and Tuesdays Customer co…"
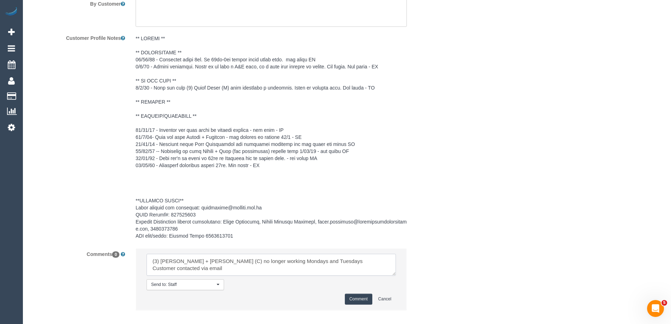
type textarea "(3) Gurdeep + Kamalpreet (C) no longer working Mondays and Tuesdays Customer co…"
click at [360, 293] on button "Comment" at bounding box center [358, 298] width 27 height 11
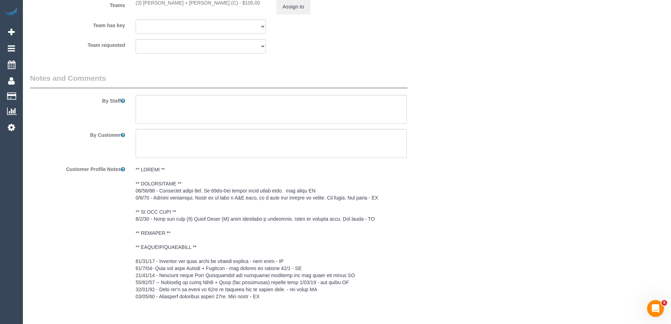
scroll to position [804, 0]
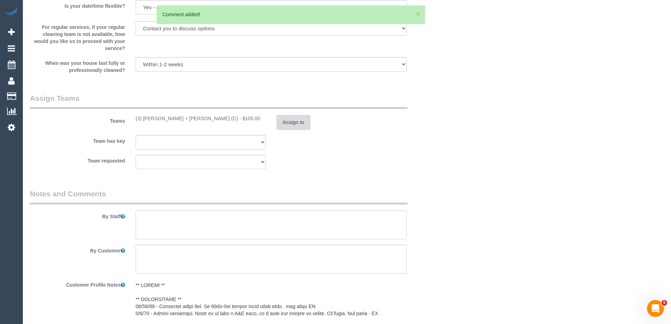
click at [289, 115] on button "Assign to" at bounding box center [293, 122] width 34 height 15
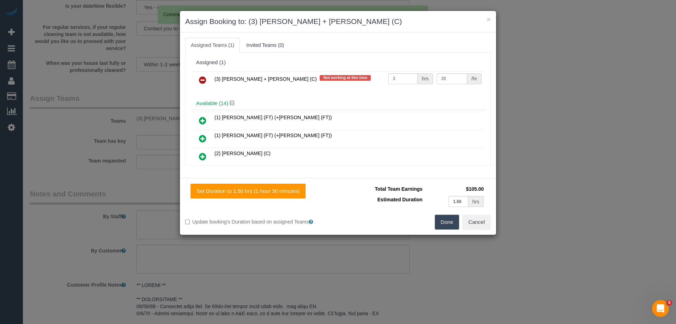
click at [207, 79] on link at bounding box center [202, 80] width 17 height 14
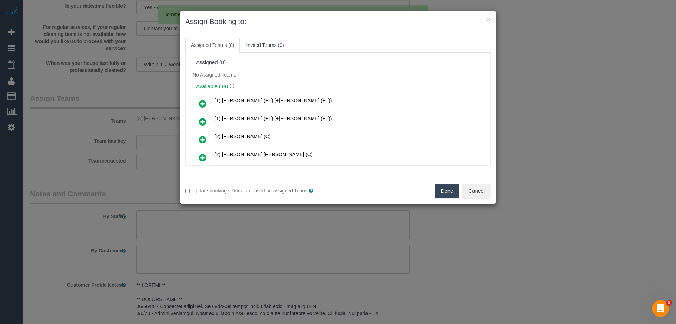
click at [446, 187] on button "Done" at bounding box center [447, 190] width 25 height 15
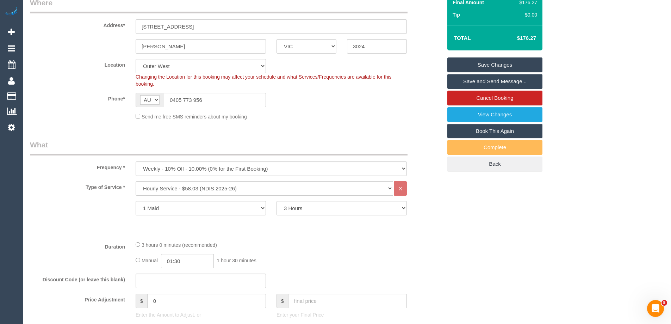
scroll to position [0, 0]
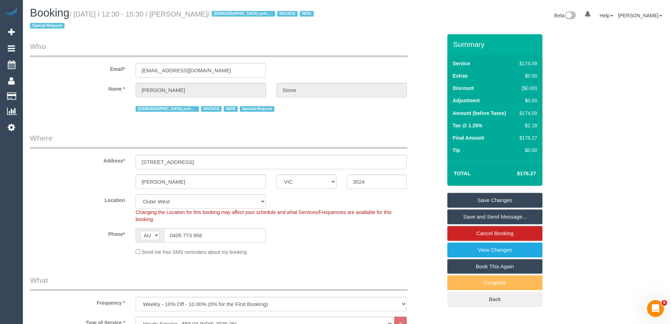
click at [518, 193] on link "Save Changes" at bounding box center [494, 200] width 95 height 15
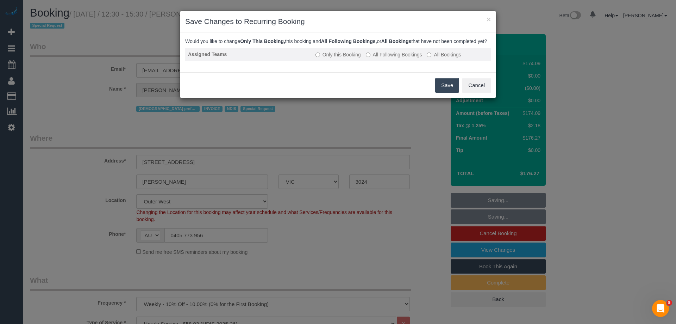
click at [384, 58] on label "All Following Bookings" at bounding box center [394, 54] width 56 height 7
click at [453, 93] on button "Save" at bounding box center [447, 85] width 24 height 15
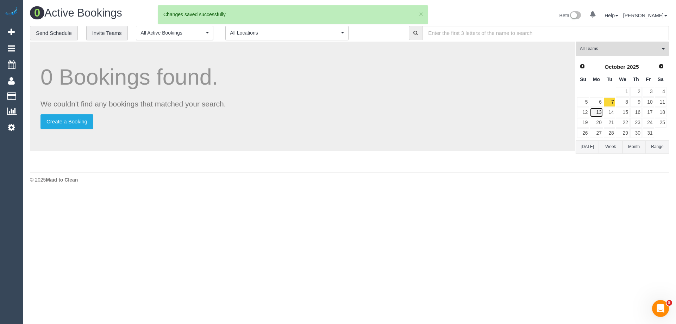
click at [601, 111] on link "13" at bounding box center [596, 112] width 13 height 10
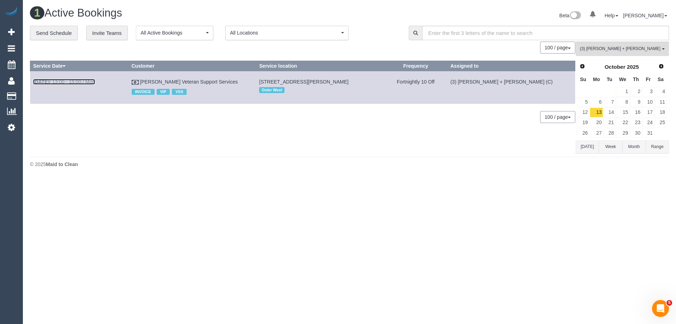
click at [73, 80] on link "Oct 13th / 13:00 - 15:00 / Mon" at bounding box center [64, 82] width 62 height 6
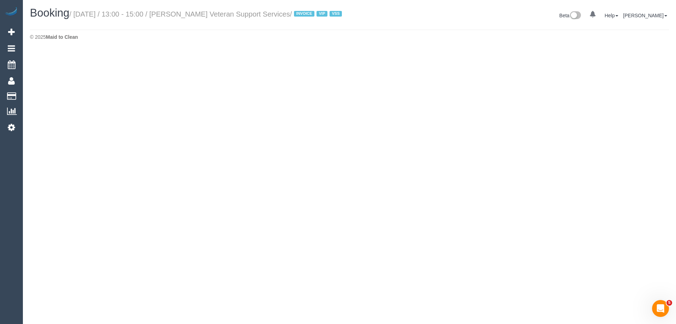
select select "VIC"
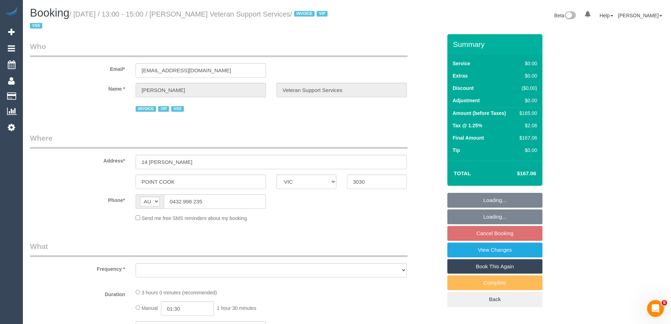
select select "object:5976"
select select "number:27"
select select "number:14"
select select "number:19"
select select "number:36"
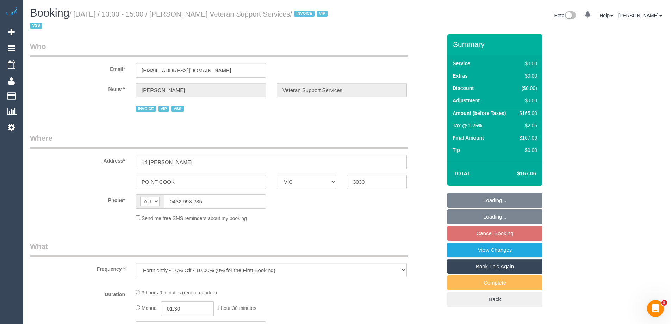
select select "number:34"
select select "180"
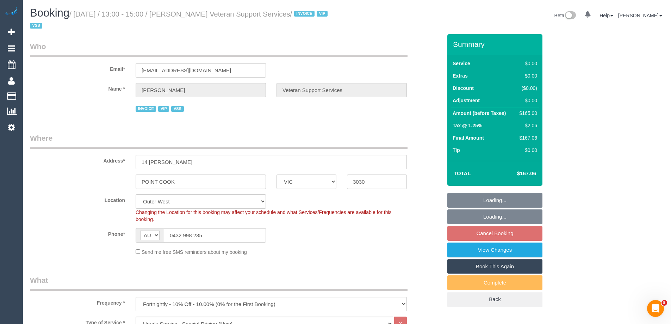
select select "object:6651"
drag, startPoint x: 221, startPoint y: 66, endPoint x: 74, endPoint y: 66, distance: 147.2
click at [76, 65] on div "Email* mattallan181@gmail.com" at bounding box center [236, 59] width 422 height 36
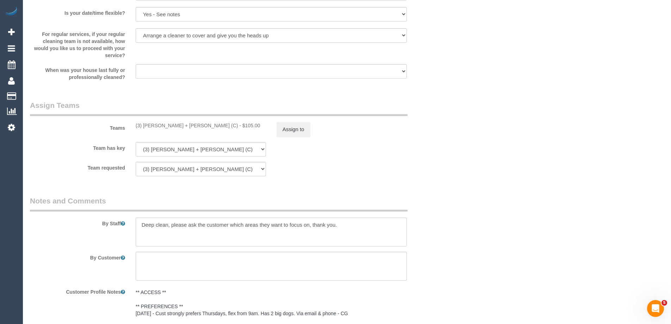
scroll to position [986, 0]
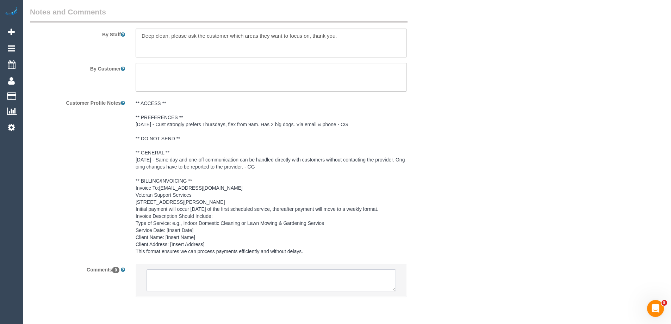
click at [184, 284] on textarea at bounding box center [270, 280] width 249 height 22
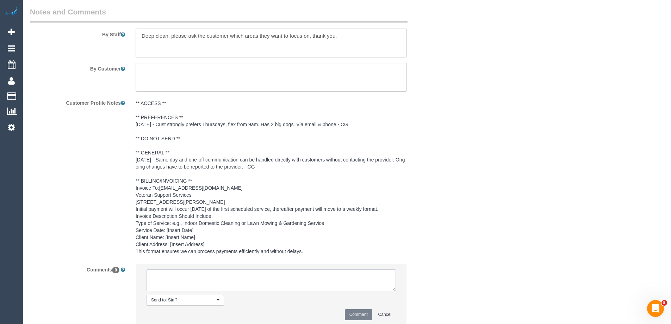
paste textarea "(3) Gurdeep + Kamalpreet (C) no longer working Mondays and Tuesdays Customer co…"
type textarea "(3) Gurdeep + Kamalpreet (C) no longer working Mondays and Tuesdays Customer co…"
click at [347, 313] on li "Send to: Staff Nothing selected Send to: Staff Send to: Customer Send to: Team …" at bounding box center [271, 294] width 270 height 61
click at [356, 319] on button "Comment" at bounding box center [358, 314] width 27 height 11
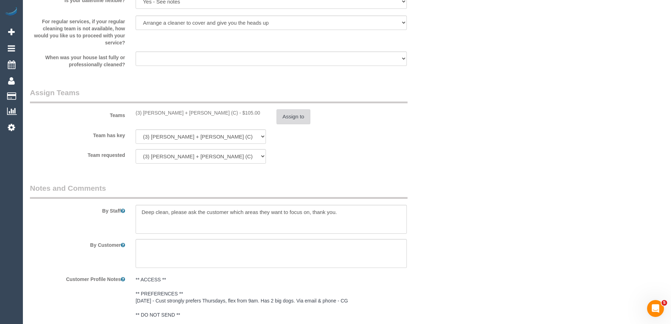
click at [295, 110] on button "Assign to" at bounding box center [293, 116] width 34 height 15
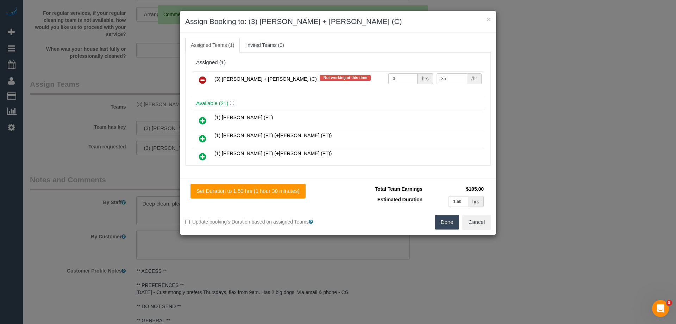
click at [199, 77] on icon at bounding box center [202, 80] width 7 height 8
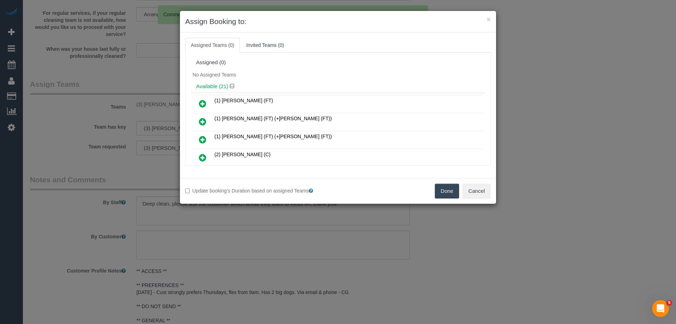
click at [449, 195] on button "Done" at bounding box center [447, 190] width 25 height 15
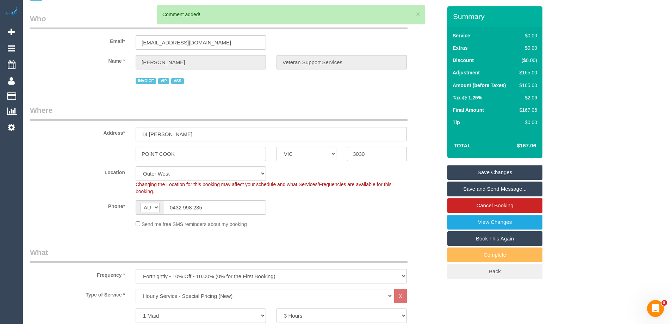
scroll to position [0, 0]
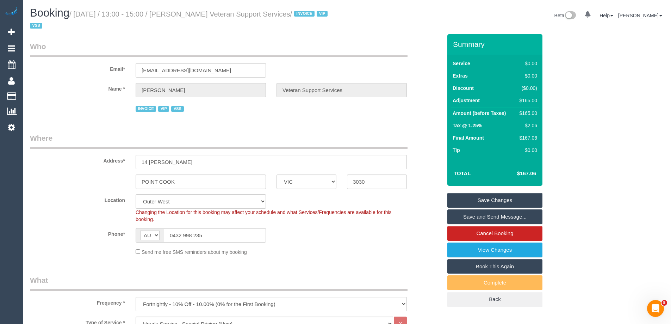
click at [472, 201] on link "Save Changes" at bounding box center [494, 200] width 95 height 15
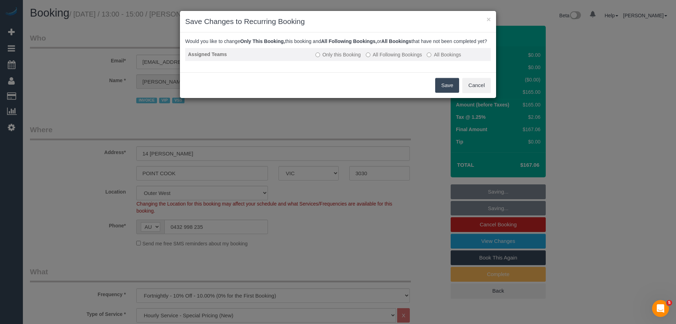
click at [408, 58] on label "All Following Bookings" at bounding box center [394, 54] width 56 height 7
click at [455, 89] on button "Save" at bounding box center [447, 85] width 24 height 15
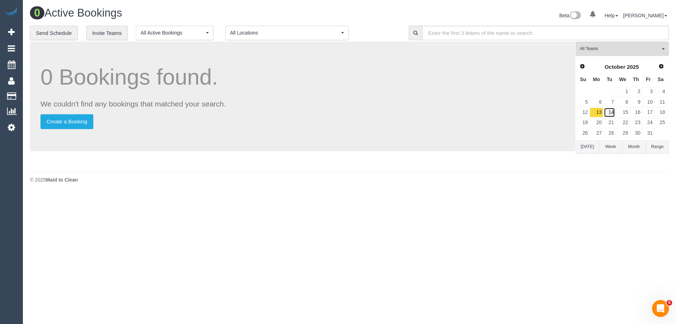
click at [613, 115] on link "14" at bounding box center [610, 112] width 12 height 10
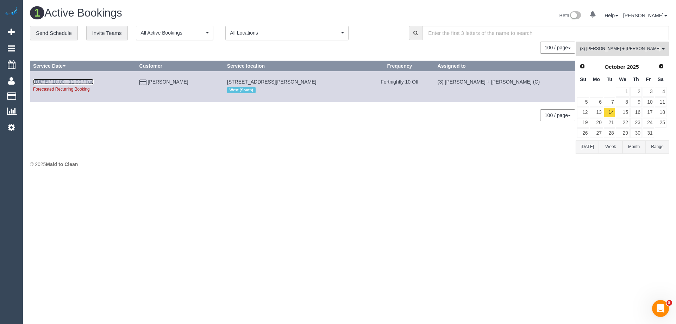
click at [94, 83] on link "Oct 14th / 10:00 - 11:00 / Tue" at bounding box center [63, 82] width 61 height 6
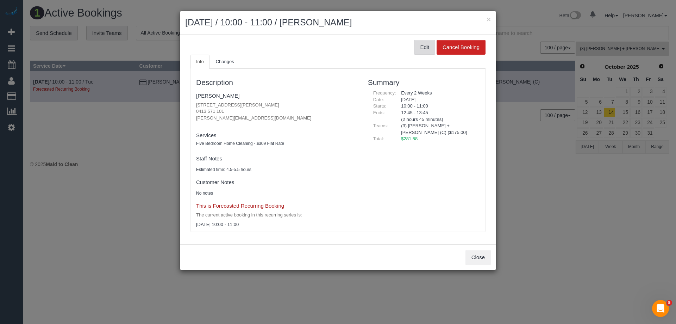
click at [426, 48] on button "Edit" at bounding box center [424, 47] width 21 height 15
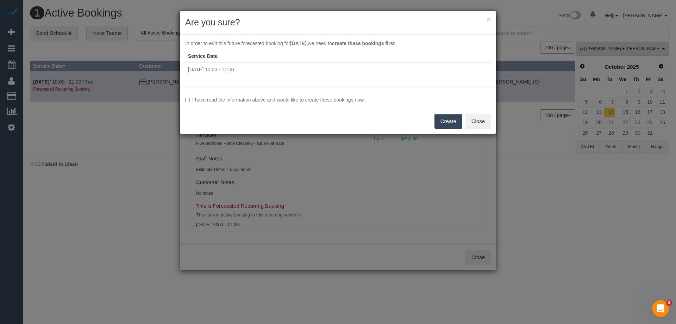
click at [264, 101] on label "I have read the information above and would like to create these bookings now." at bounding box center [338, 99] width 306 height 7
click at [446, 118] on button "Create" at bounding box center [448, 121] width 28 height 15
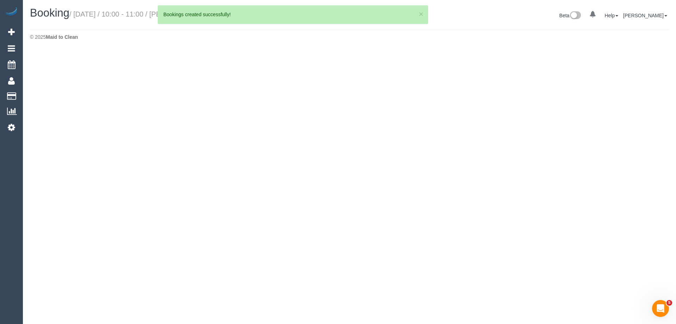
select select "VIC"
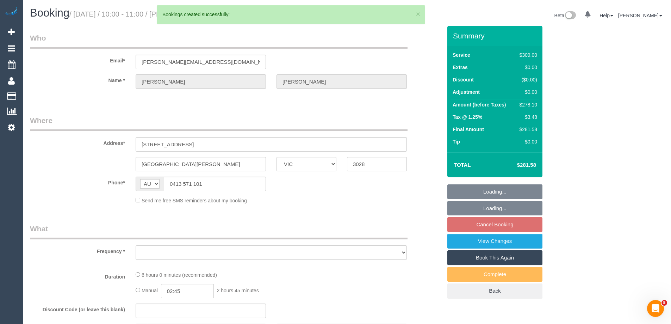
select select "string:stripe-pm_1S5xUj2GScqysDRVpAuBJTGF"
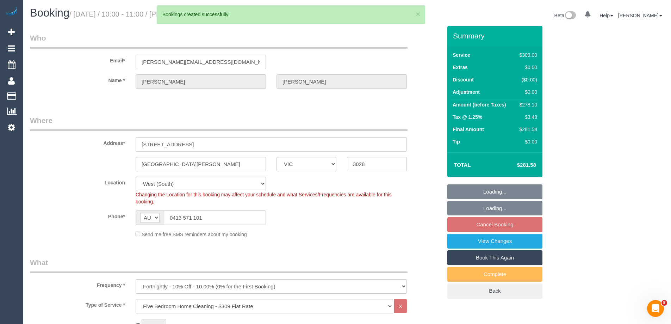
select select "object:9836"
select select "number:28"
select select "number:14"
select select "number:19"
select select "number:22"
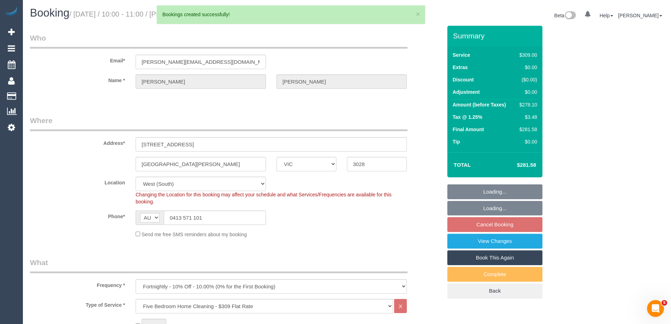
select select "number:35"
select select "number:26"
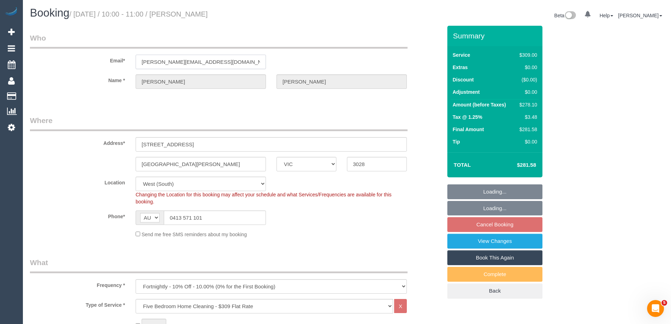
drag, startPoint x: 236, startPoint y: 61, endPoint x: 64, endPoint y: 54, distance: 171.6
click at [64, 54] on div "Email* bethany-dnelson@outlook.com" at bounding box center [236, 51] width 422 height 36
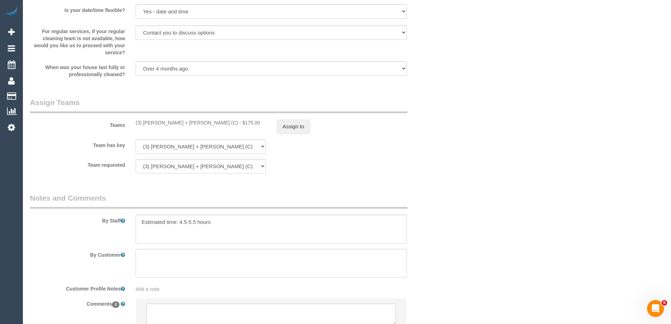
scroll to position [1067, 0]
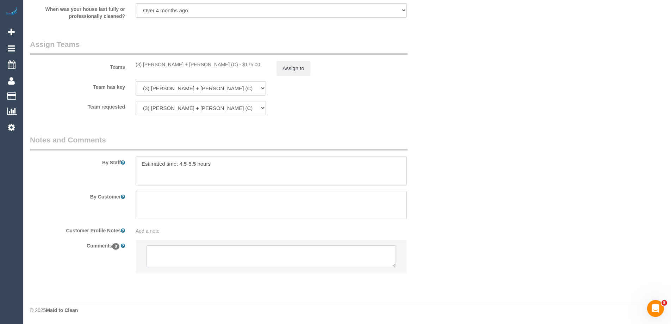
drag, startPoint x: 196, startPoint y: 253, endPoint x: 210, endPoint y: 259, distance: 14.8
click at [196, 253] on textarea at bounding box center [270, 256] width 249 height 22
paste textarea "(3) Gurdeep + Kamalpreet (C) no longer working Mondays and Tuesdays Customer no…"
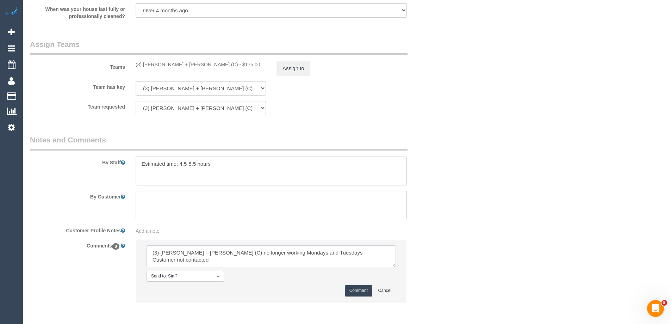
type textarea "(3) Gurdeep + Kamalpreet (C) no longer working Mondays and Tuesdays Customer no…"
click at [356, 282] on li "Send to: Staff Nothing selected Send to: Staff Send to: Customer Send to: Team …" at bounding box center [271, 270] width 270 height 61
click at [357, 289] on button "Comment" at bounding box center [358, 290] width 27 height 11
click at [282, 62] on button "Assign to" at bounding box center [293, 68] width 34 height 15
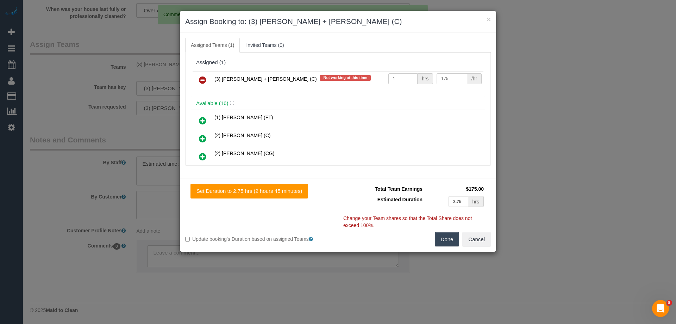
click at [206, 79] on icon at bounding box center [202, 80] width 7 height 8
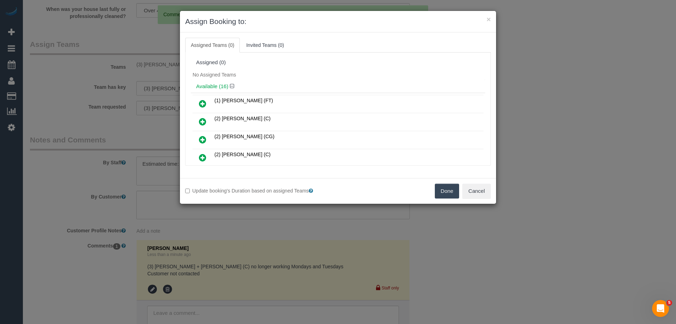
click at [458, 190] on button "Done" at bounding box center [447, 190] width 25 height 15
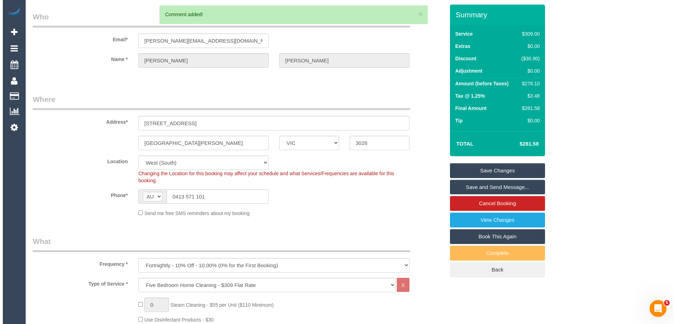
scroll to position [0, 0]
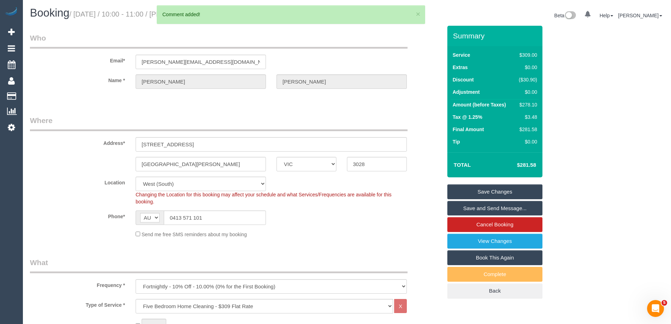
click at [512, 190] on link "Save Changes" at bounding box center [494, 191] width 95 height 15
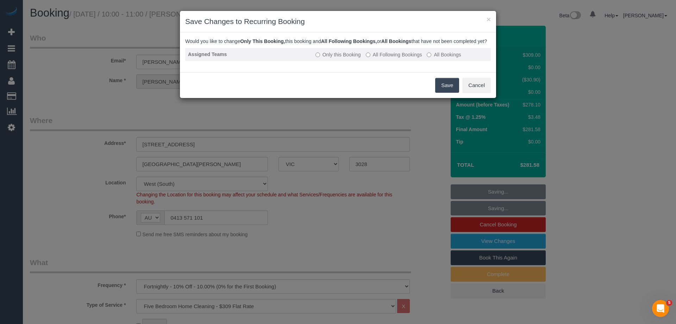
click at [387, 58] on label "All Following Bookings" at bounding box center [394, 54] width 56 height 7
click at [445, 90] on button "Save" at bounding box center [447, 85] width 24 height 15
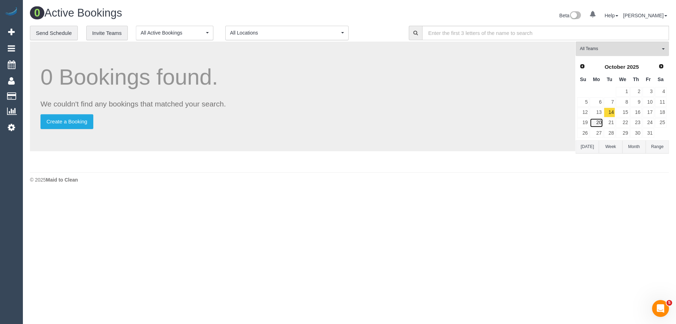
click at [601, 121] on link "20" at bounding box center [596, 123] width 13 height 10
click at [613, 122] on link "21" at bounding box center [610, 123] width 12 height 10
click at [600, 131] on link "27" at bounding box center [596, 133] width 13 height 10
click at [608, 131] on link "28" at bounding box center [610, 133] width 12 height 10
click at [661, 67] on span "Next" at bounding box center [662, 66] width 6 height 6
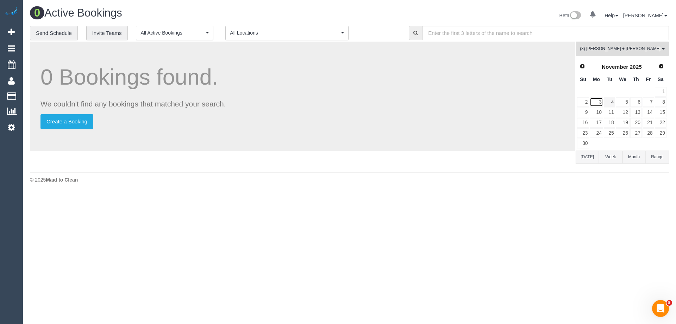
click at [599, 101] on link "3" at bounding box center [596, 102] width 13 height 10
click at [610, 101] on link "4" at bounding box center [610, 102] width 12 height 10
click at [599, 111] on link "10" at bounding box center [596, 112] width 13 height 10
click at [613, 112] on link "11" at bounding box center [610, 112] width 12 height 10
click at [613, 124] on link "18" at bounding box center [610, 123] width 12 height 10
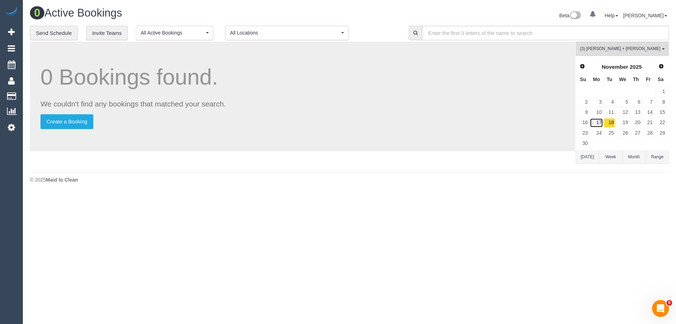
click at [597, 123] on link "17" at bounding box center [596, 123] width 13 height 10
click at [598, 137] on link "24" at bounding box center [596, 133] width 13 height 10
click at [604, 133] on link "25" at bounding box center [610, 133] width 12 height 10
click at [662, 67] on span "Next" at bounding box center [661, 66] width 6 height 6
click at [604, 92] on link "2" at bounding box center [610, 92] width 12 height 10
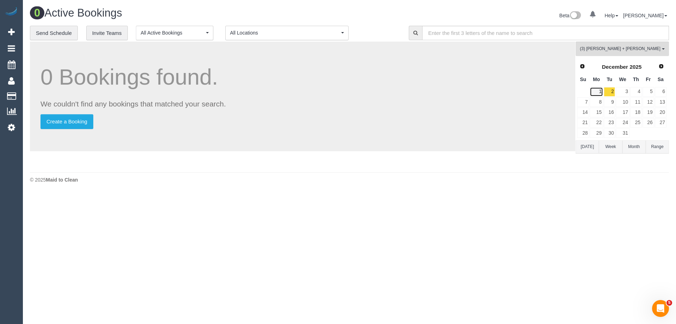
click at [602, 93] on link "1" at bounding box center [596, 92] width 13 height 10
click at [602, 103] on link "8" at bounding box center [596, 102] width 13 height 10
click at [609, 103] on link "9" at bounding box center [610, 102] width 12 height 10
click at [628, 48] on span "(3) Gurdeep + Kamalpreet (C)" at bounding box center [620, 49] width 80 height 6
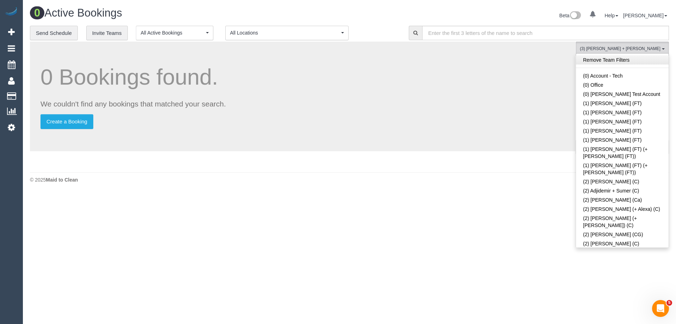
click at [622, 57] on link "Remove Team Filters" at bounding box center [622, 59] width 93 height 9
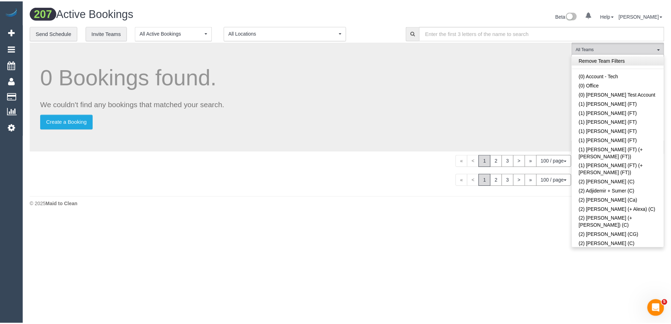
scroll to position [594, 0]
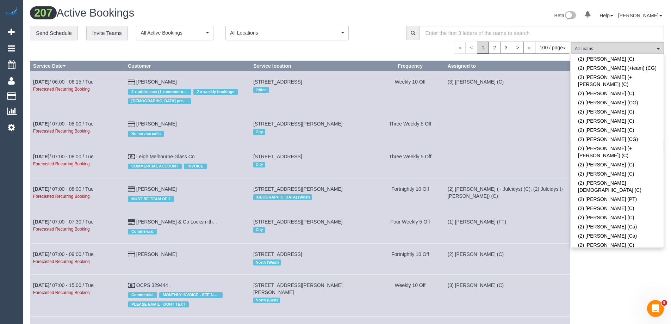
click at [639, 265] on link "(2) [PERSON_NAME] (C)" at bounding box center [617, 269] width 93 height 9
click at [376, 30] on div "**********" at bounding box center [212, 33] width 365 height 15
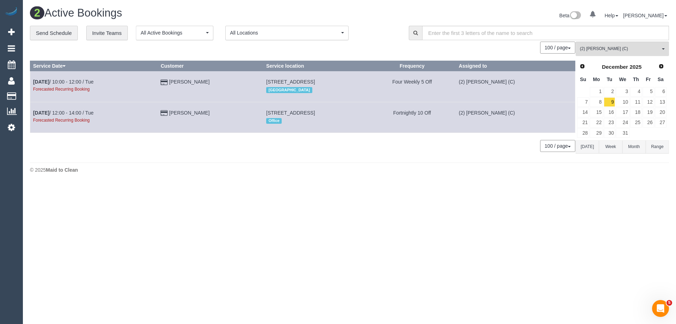
click at [587, 147] on button "[DATE]" at bounding box center [587, 146] width 23 height 13
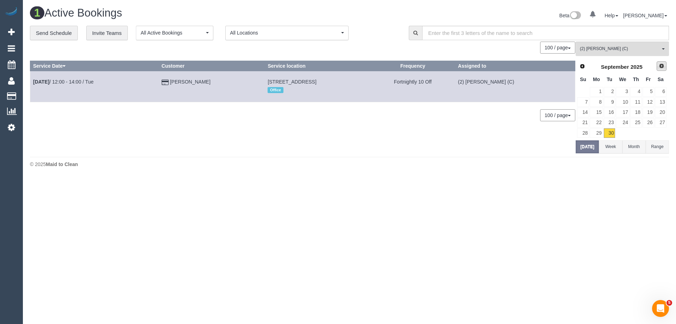
click at [662, 65] on span "Next" at bounding box center [662, 66] width 6 height 6
click at [601, 102] on link "6" at bounding box center [596, 102] width 13 height 10
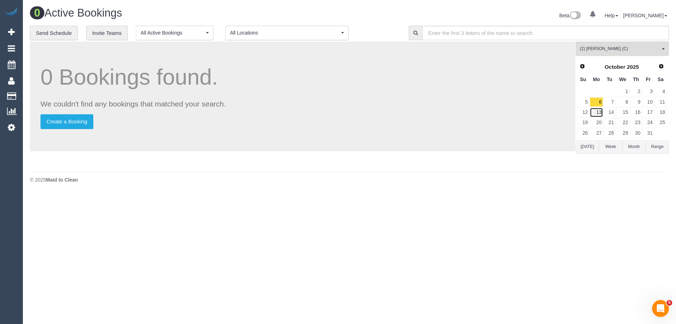
click at [598, 111] on link "13" at bounding box center [596, 112] width 13 height 10
click at [610, 112] on link "14" at bounding box center [610, 112] width 12 height 10
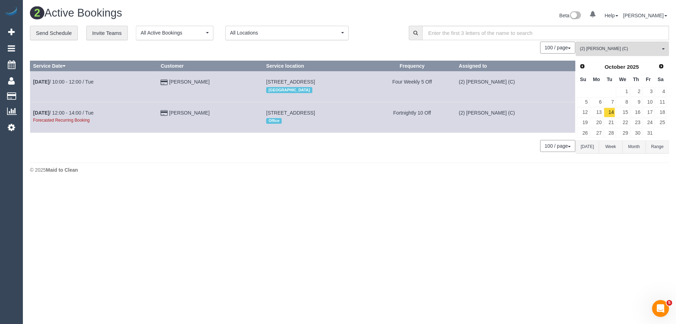
click at [88, 78] on td "Oct 14th / 10:00 - 12:00 / Tue" at bounding box center [93, 86] width 127 height 31
click at [87, 113] on link "Oct 14th / 12:00 - 14:00 / Tue" at bounding box center [63, 113] width 61 height 6
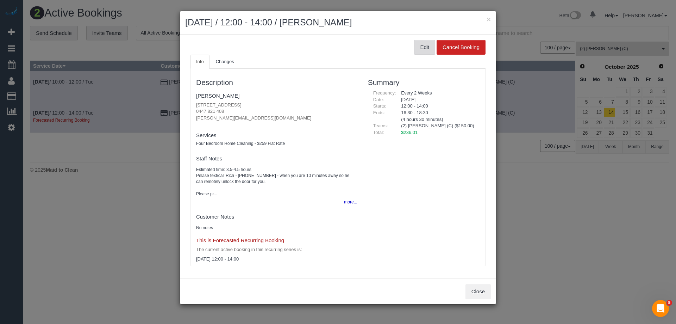
click at [425, 45] on button "Edit" at bounding box center [424, 47] width 21 height 15
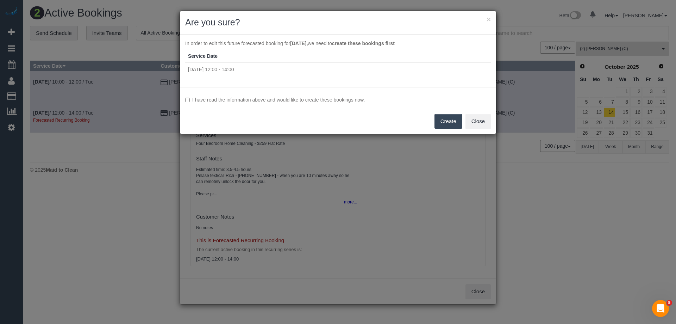
drag, startPoint x: 325, startPoint y: 101, endPoint x: 374, endPoint y: 109, distance: 50.3
click at [325, 101] on label "I have read the information above and would like to create these bookings now." at bounding box center [338, 99] width 306 height 7
click at [444, 122] on button "Create" at bounding box center [448, 121] width 28 height 15
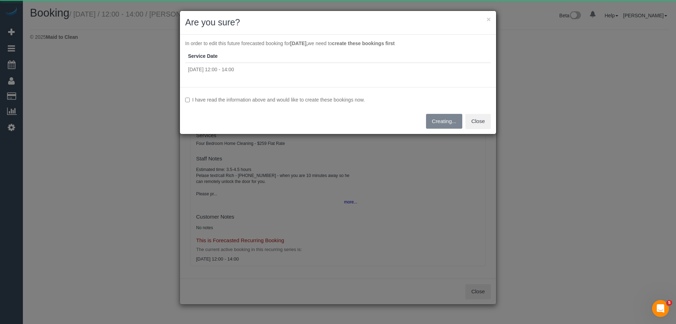
select select "VIC"
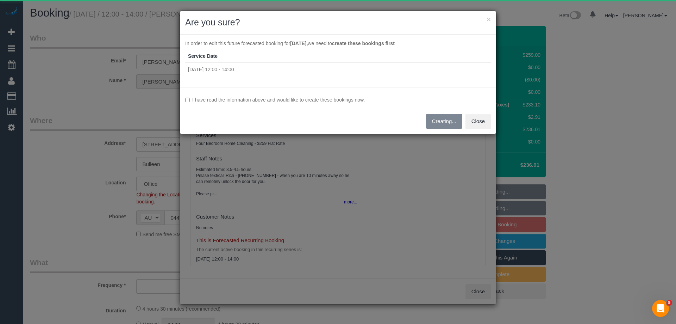
select select "object:14888"
select select "string:stripe-pm_1ROVVE2GScqysDRVCmE672yN"
select select "number:30"
select select "number:14"
select select "number:19"
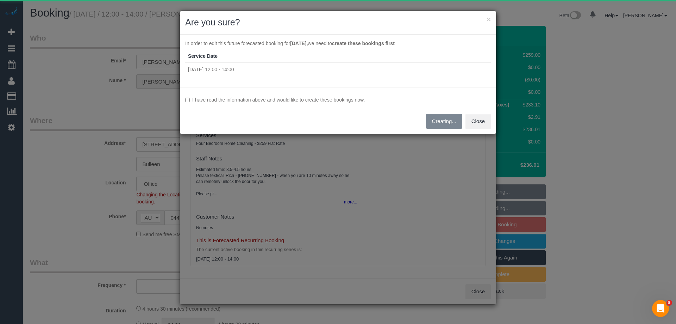
select select "number:22"
select select "number:34"
select select "number:12"
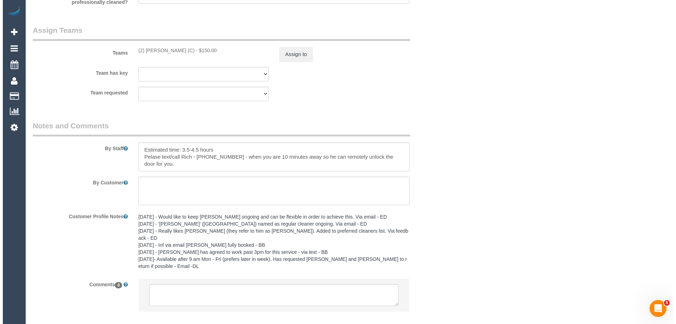
scroll to position [1113, 0]
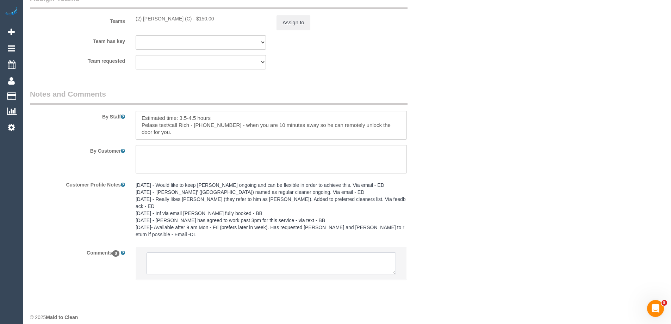
click at [206, 258] on textarea at bounding box center [270, 263] width 249 height 22
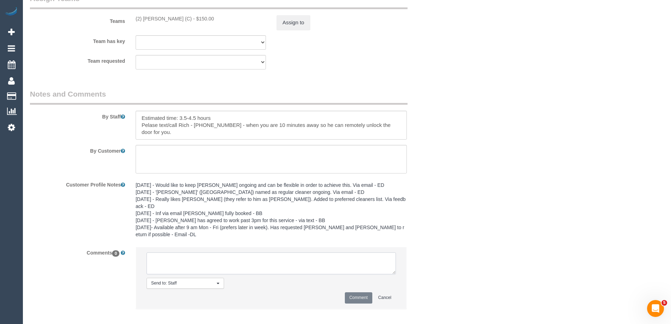
paste textarea "(2) Shameen Opanayake (C) 13/10 - 17/10 Customer contacted via email"
type textarea "(2) Shameen Opanayake (C) 13/10 - 17/10 Customer contacted via email"
click at [361, 292] on button "Comment" at bounding box center [358, 297] width 27 height 11
click at [291, 26] on button "Assign to" at bounding box center [293, 22] width 34 height 15
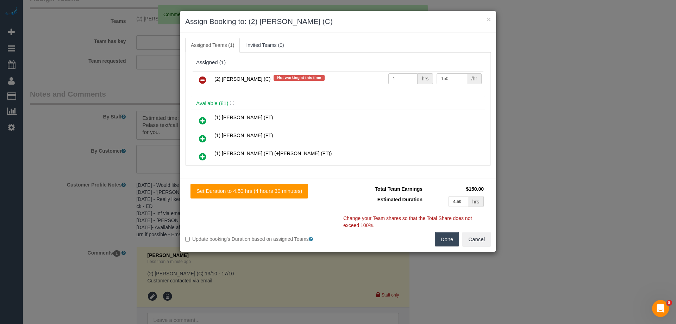
click at [206, 79] on icon at bounding box center [202, 80] width 7 height 8
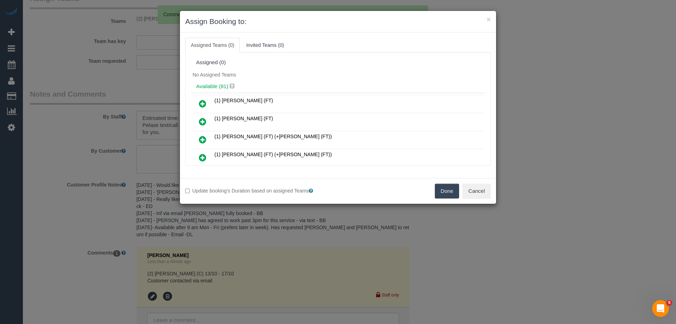
click at [447, 190] on button "Done" at bounding box center [447, 190] width 25 height 15
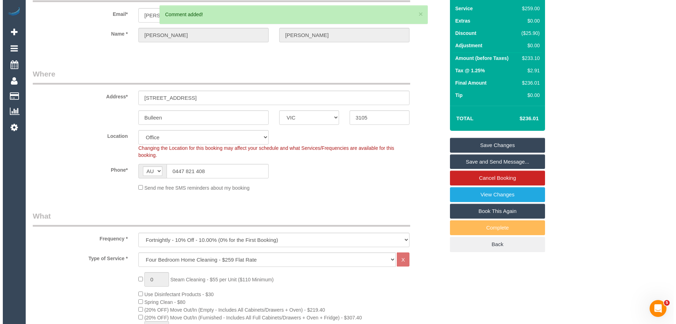
scroll to position [0, 0]
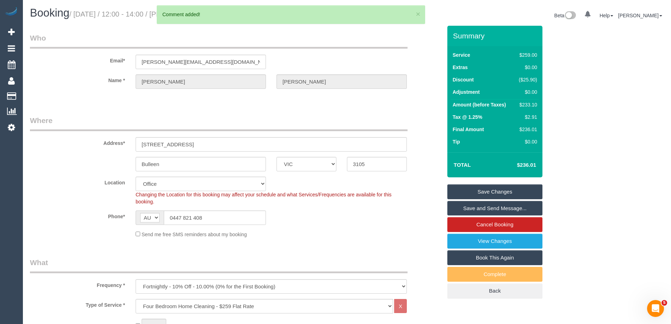
click at [516, 187] on link "Save Changes" at bounding box center [494, 191] width 95 height 15
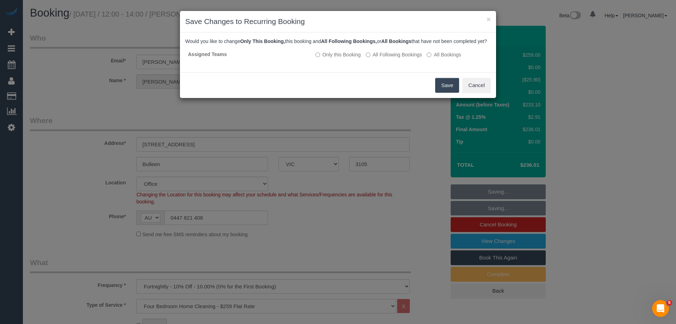
click at [459, 88] on button "Save" at bounding box center [447, 85] width 24 height 15
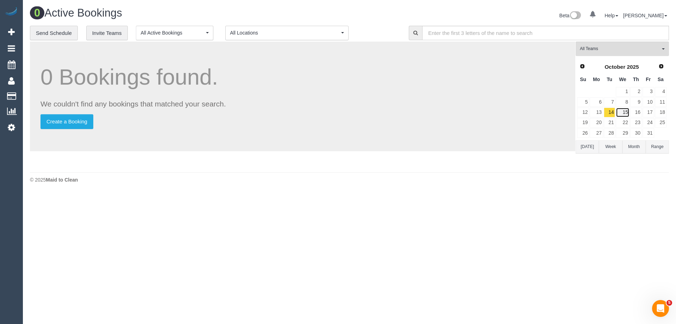
click at [621, 116] on link "15" at bounding box center [622, 112] width 13 height 10
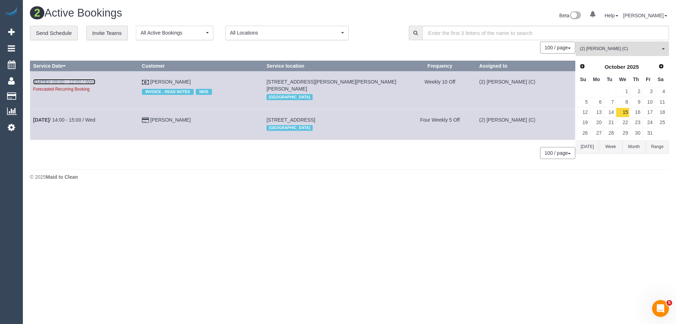
click at [89, 80] on link "Oct 15th / 09:00 - 12:00 / Wed" at bounding box center [64, 82] width 62 height 6
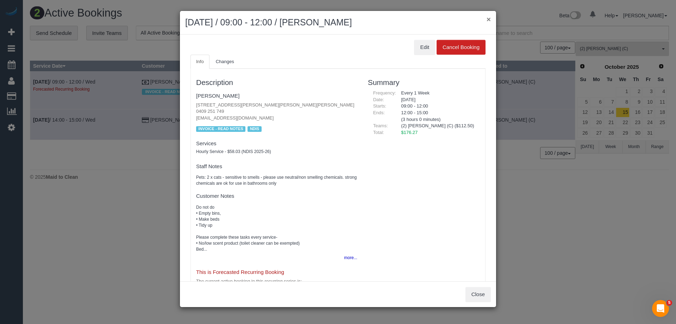
click at [488, 19] on button "×" at bounding box center [489, 18] width 4 height 7
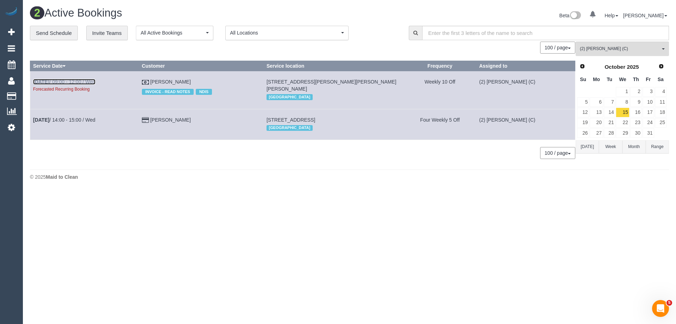
click at [91, 82] on link "Oct 15th / 09:00 - 12:00 / Wed" at bounding box center [64, 82] width 62 height 6
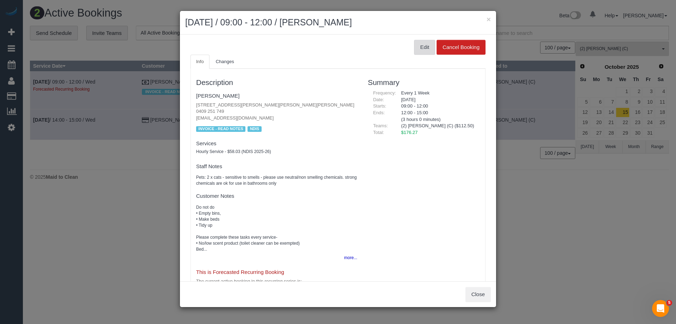
click at [416, 44] on button "Edit" at bounding box center [424, 47] width 21 height 15
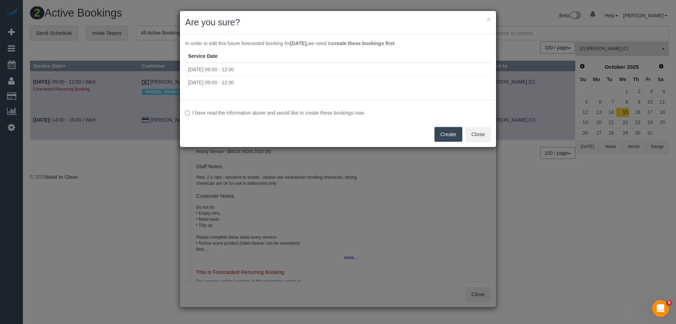
click at [324, 111] on label "I have read the information above and would like to create these bookings now." at bounding box center [338, 112] width 306 height 7
click at [445, 136] on button "Create" at bounding box center [448, 134] width 28 height 15
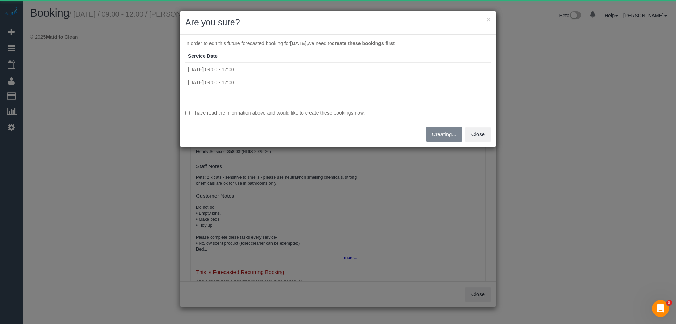
select select "VIC"
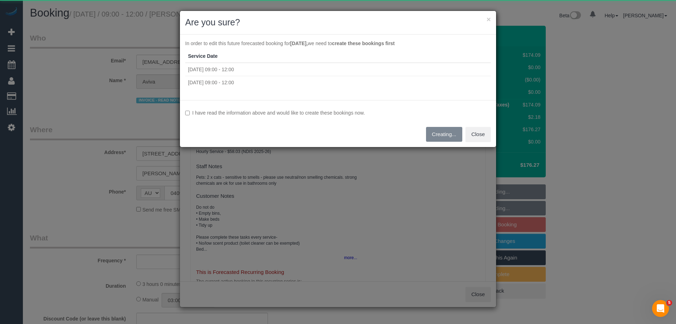
select select "object:23902"
select select "180"
select select "number:27"
select select "number:14"
select select "number:18"
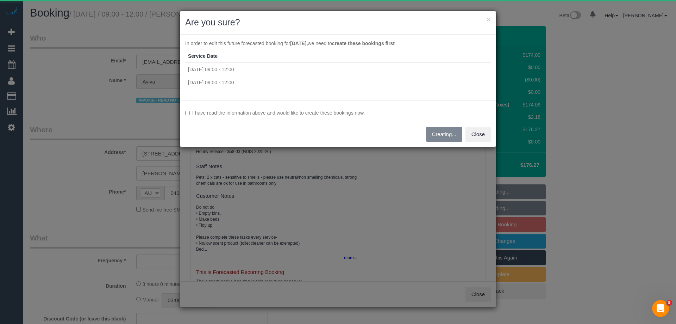
select select "number:22"
select select "number:13"
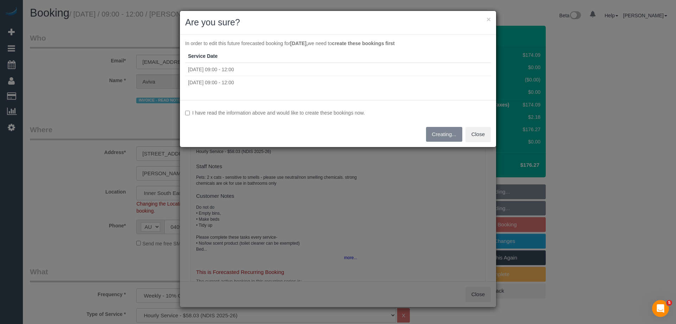
select select "object:23907"
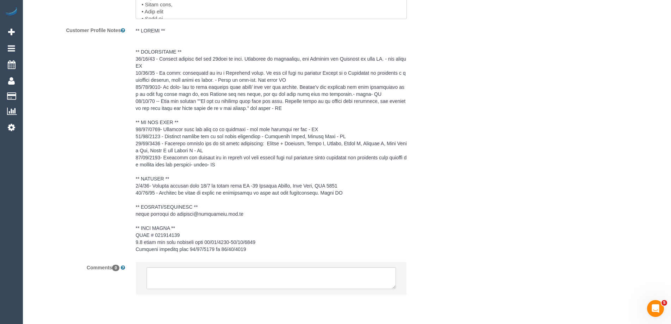
scroll to position [1072, 0]
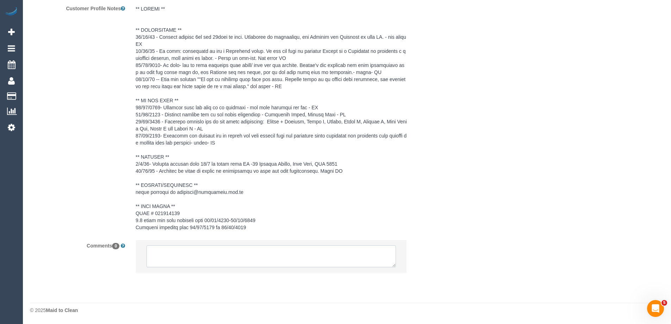
click at [206, 261] on textarea at bounding box center [270, 256] width 249 height 22
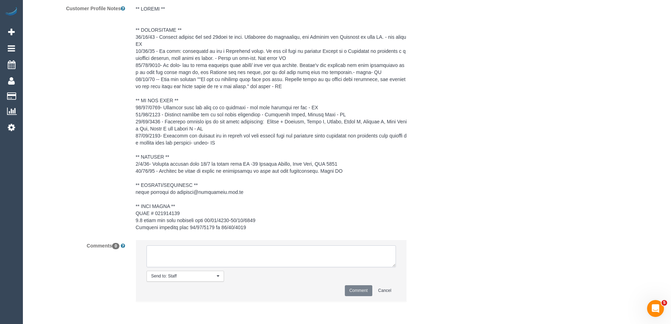
paste textarea "(2) Shameen Opanayake (C) 13/10 - 17/10 Customer contacted via email"
type textarea "(2) Shameen Opanayake (C) 13/10 - 17/10 Customer contacted via email"
click at [368, 293] on button "Comment" at bounding box center [358, 290] width 27 height 11
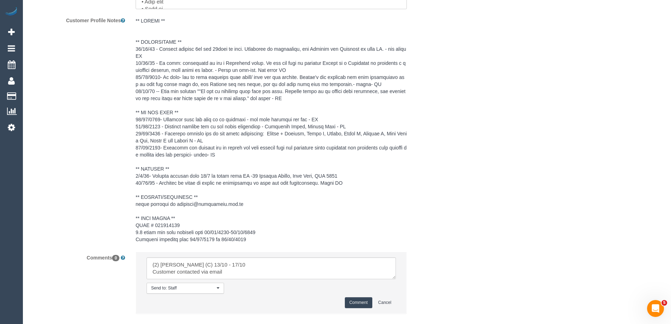
scroll to position [790, 0]
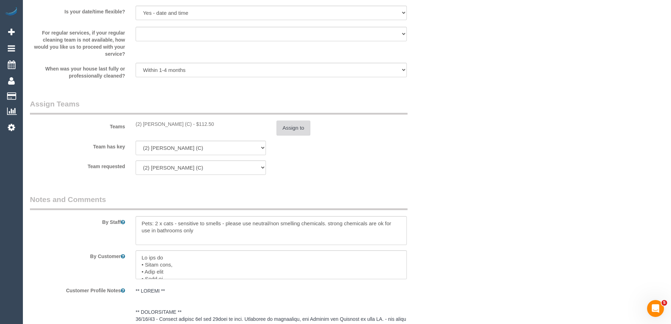
click at [288, 131] on button "Assign to" at bounding box center [293, 127] width 34 height 15
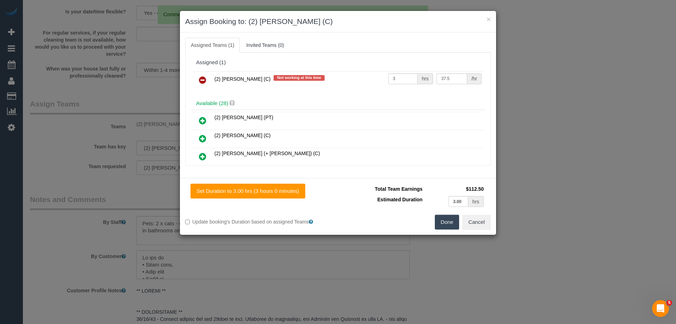
click at [204, 79] on icon at bounding box center [202, 80] width 7 height 8
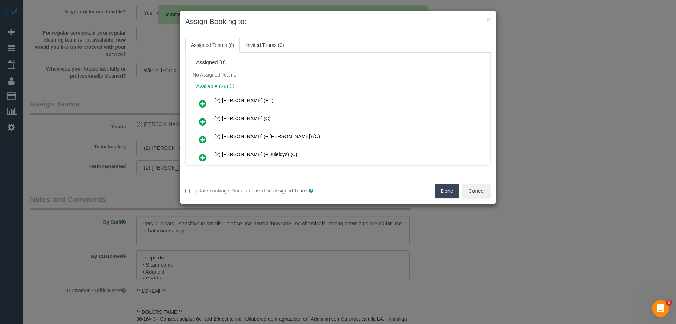
click at [456, 192] on button "Done" at bounding box center [447, 190] width 25 height 15
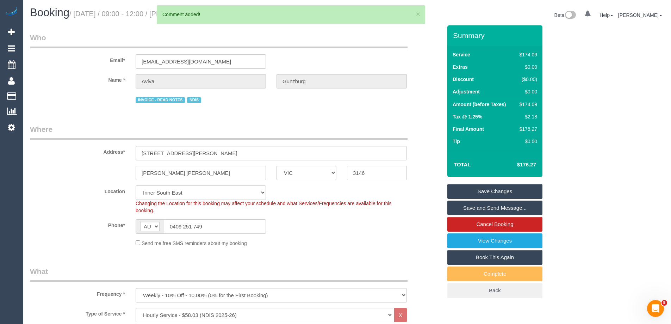
scroll to position [0, 0]
click at [516, 195] on link "Save Changes" at bounding box center [494, 191] width 95 height 15
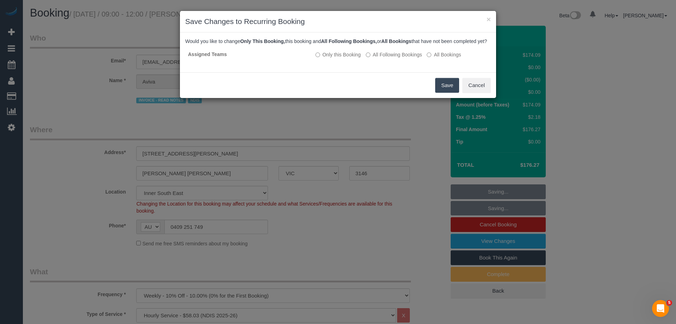
click at [454, 93] on button "Save" at bounding box center [447, 85] width 24 height 15
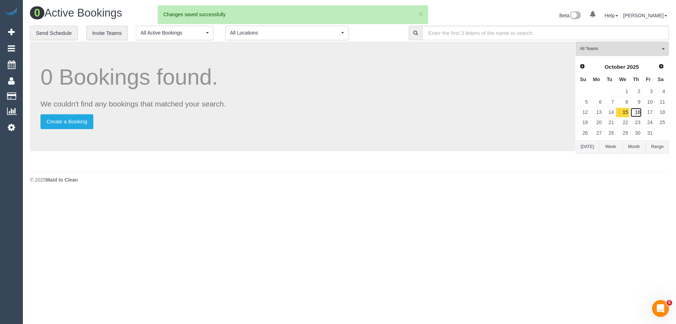
click at [641, 112] on link "16" at bounding box center [636, 112] width 12 height 10
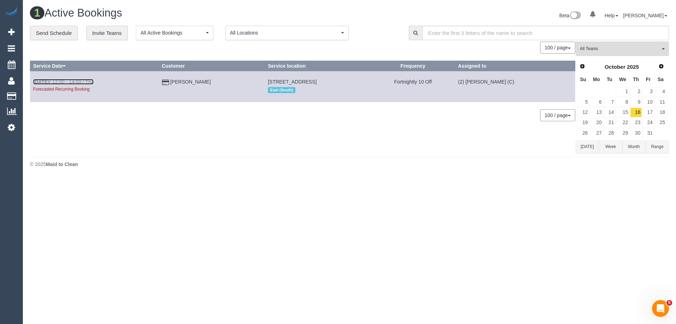
click at [76, 83] on link "Oct 16th / 12:00 - 14:00 / Thu" at bounding box center [63, 82] width 61 height 6
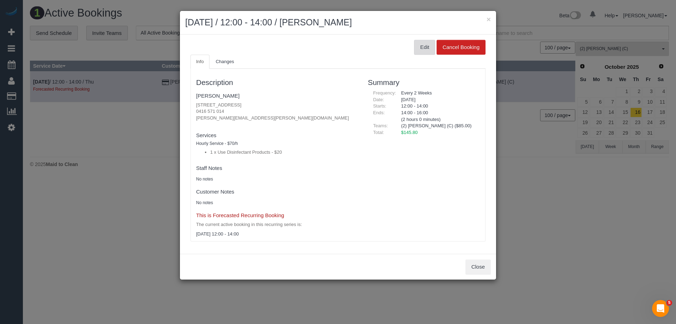
click at [426, 48] on button "Edit" at bounding box center [424, 47] width 21 height 15
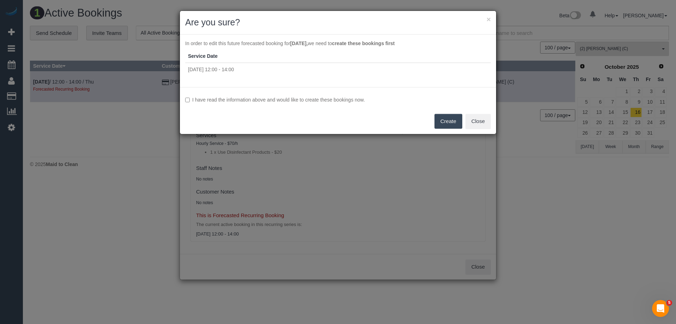
click at [346, 102] on label "I have read the information above and would like to create these bookings now." at bounding box center [338, 99] width 306 height 7
click at [455, 123] on button "Create" at bounding box center [448, 121] width 28 height 15
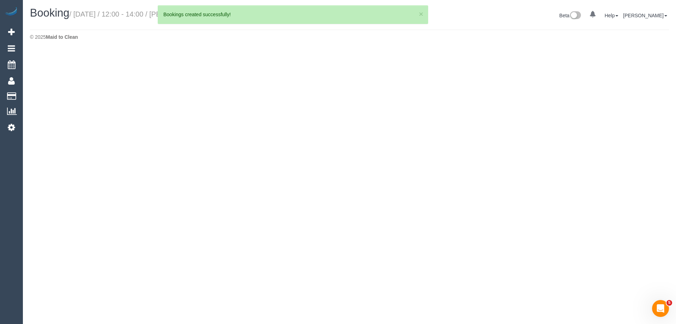
select select "VIC"
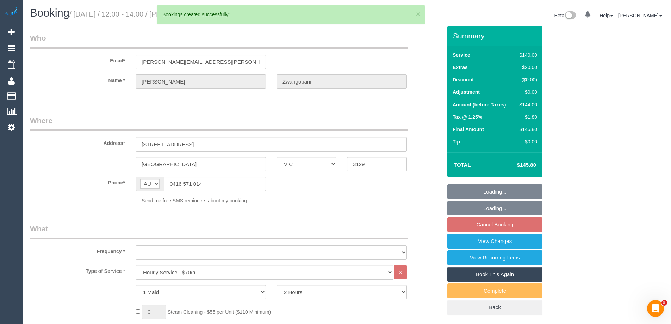
select select "string:stripe-pm_1PNYJy2GScqysDRVdo5fprWU"
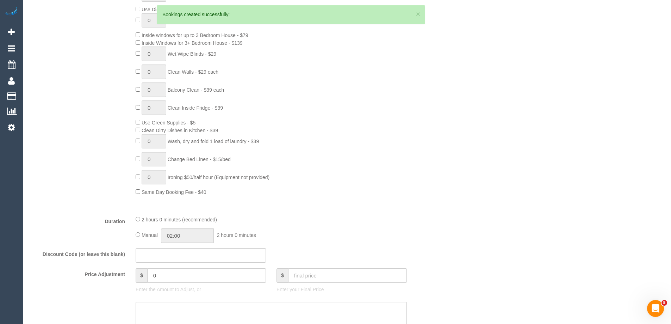
select select "number:28"
select select "number:14"
select select "number:19"
select select "number:36"
select select "number:35"
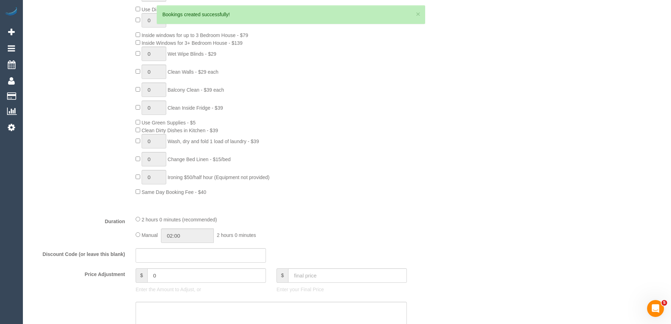
select select "number:11"
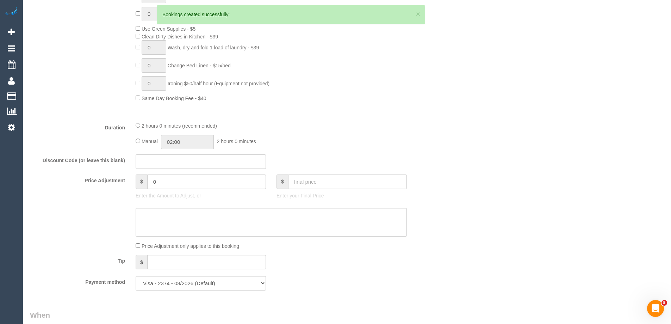
select select "object:27748"
select select "spot105"
select select "object:27758"
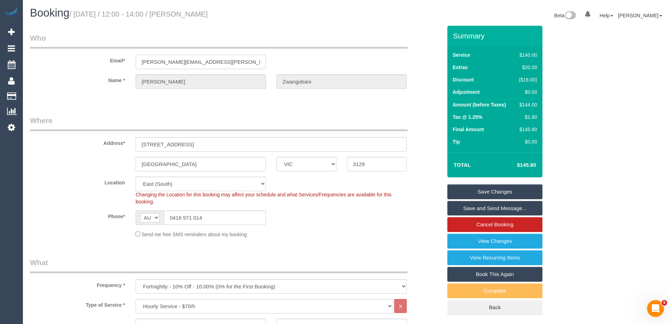
drag, startPoint x: 244, startPoint y: 62, endPoint x: 67, endPoint y: 63, distance: 177.4
click at [67, 62] on div "Email* kassandra.batson@gmail.com" at bounding box center [236, 51] width 422 height 36
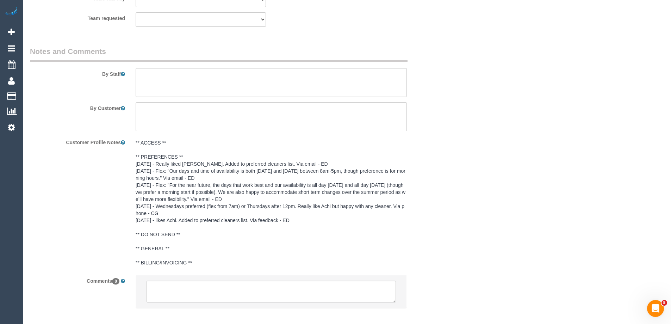
scroll to position [1133, 0]
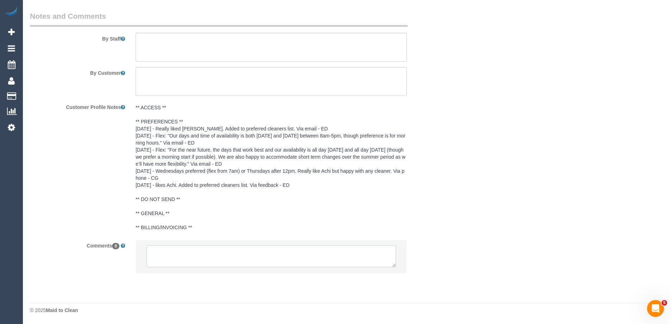
click at [195, 256] on textarea at bounding box center [270, 256] width 249 height 22
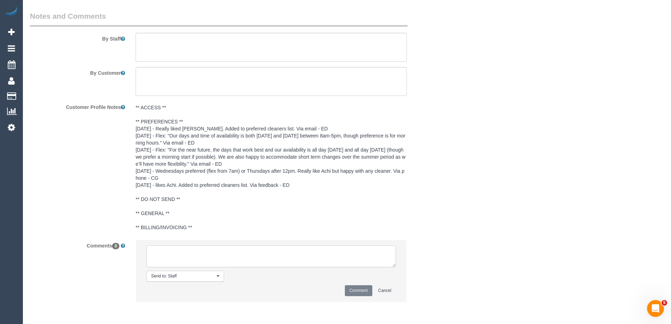
paste textarea "(2) Shameen Opanayake (C) 13/10 - 17/10 Customer contacted via email"
type textarea "(2) Shameen Opanayake (C) 13/10 - 17/10 Customer contacted via email"
click at [368, 288] on button "Comment" at bounding box center [358, 290] width 27 height 11
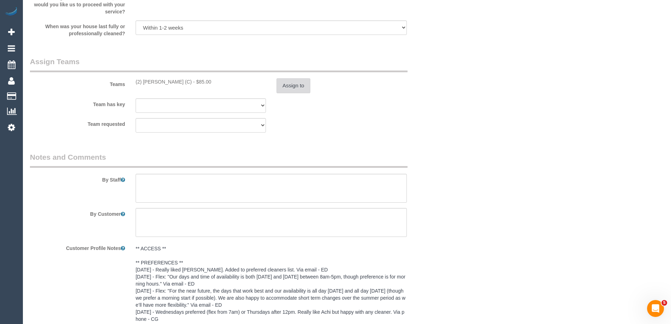
click at [290, 80] on button "Assign to" at bounding box center [293, 85] width 34 height 15
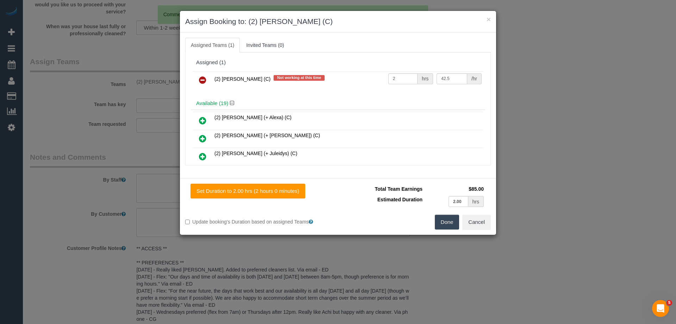
click at [205, 82] on icon at bounding box center [202, 80] width 7 height 8
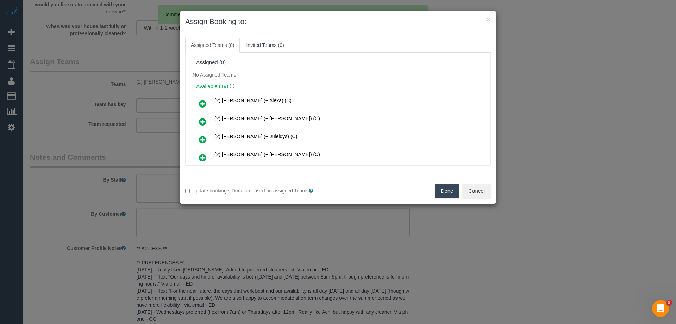
click at [443, 189] on button "Done" at bounding box center [447, 190] width 25 height 15
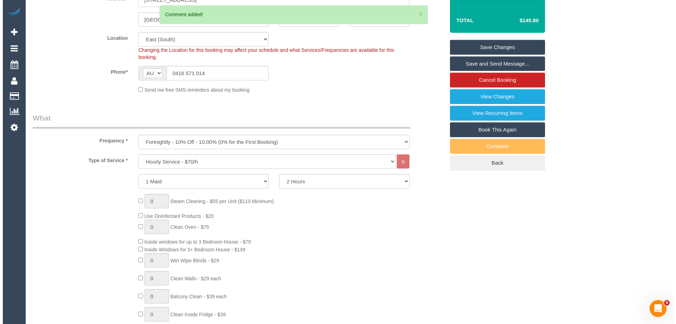
scroll to position [0, 0]
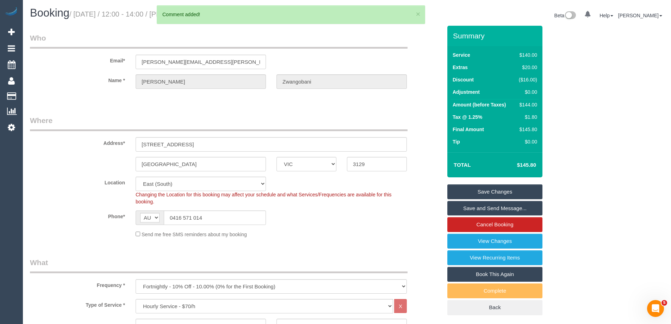
click at [521, 185] on link "Save Changes" at bounding box center [494, 191] width 95 height 15
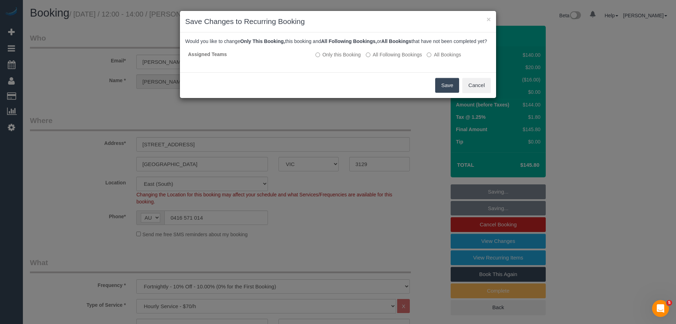
click at [441, 91] on button "Save" at bounding box center [447, 85] width 24 height 15
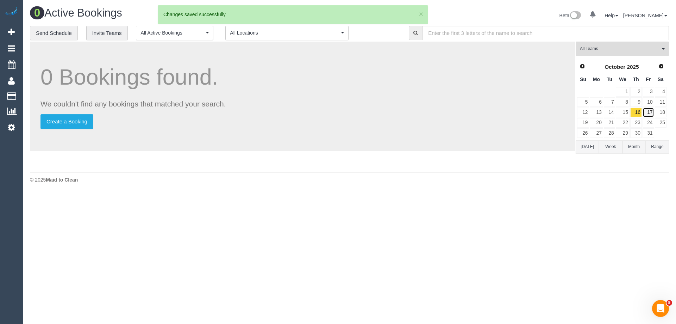
click at [647, 113] on link "17" at bounding box center [649, 112] width 12 height 10
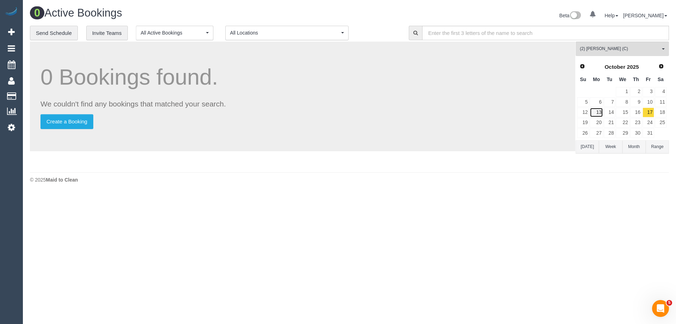
click at [597, 115] on link "13" at bounding box center [596, 112] width 13 height 10
click at [608, 112] on link "14" at bounding box center [610, 112] width 12 height 10
click at [622, 112] on link "15" at bounding box center [622, 112] width 13 height 10
click at [637, 113] on link "16" at bounding box center [636, 112] width 12 height 10
click at [646, 112] on link "17" at bounding box center [649, 112] width 12 height 10
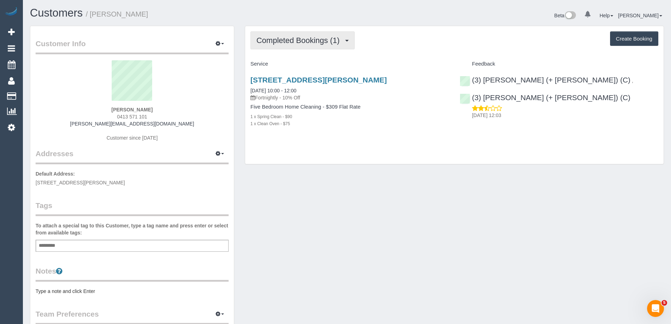
click at [300, 44] on span "Completed Bookings (1)" at bounding box center [299, 40] width 87 height 9
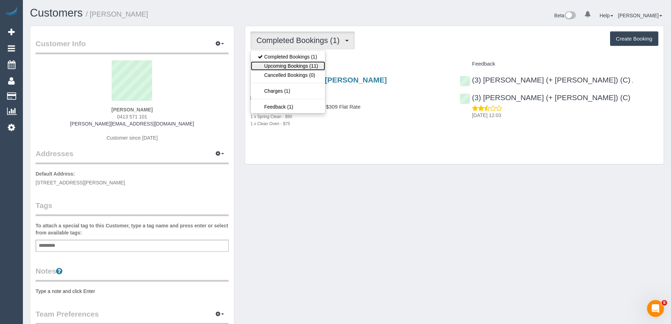
click at [305, 66] on link "Upcoming Bookings (11)" at bounding box center [288, 65] width 74 height 9
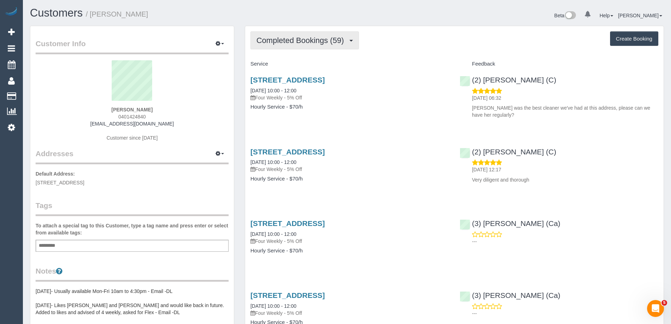
click at [291, 36] on span "Completed Bookings (59)" at bounding box center [301, 40] width 91 height 9
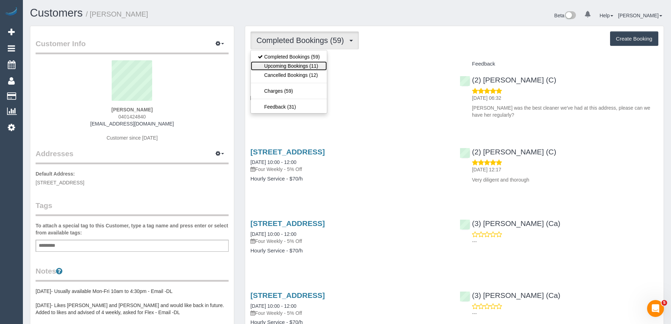
click at [303, 63] on link "Upcoming Bookings (11)" at bounding box center [289, 65] width 76 height 9
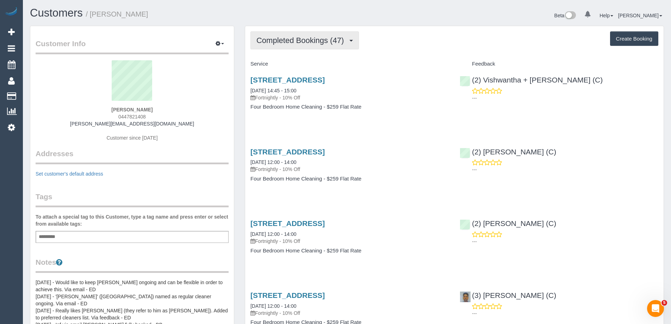
click at [293, 40] on span "Completed Bookings (47)" at bounding box center [301, 40] width 91 height 9
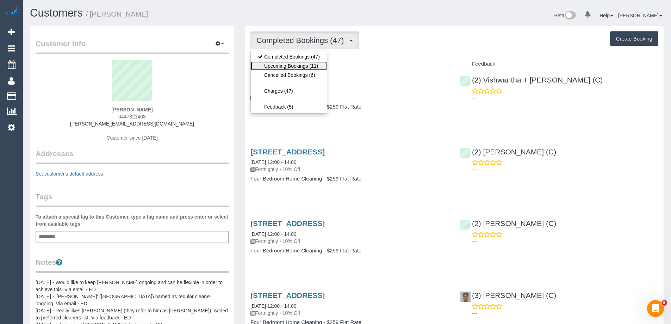
click at [305, 66] on link "Upcoming Bookings (11)" at bounding box center [289, 65] width 76 height 9
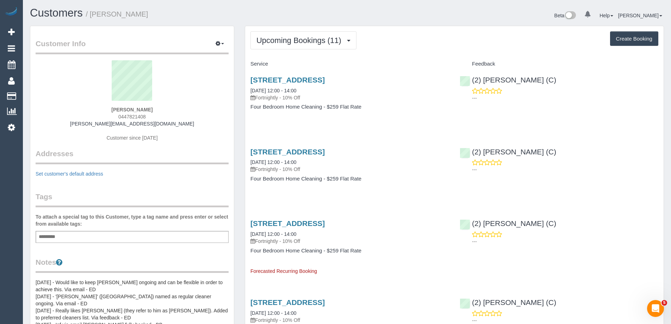
drag, startPoint x: 153, startPoint y: 123, endPoint x: 43, endPoint y: 129, distance: 110.3
click at [54, 127] on div "[PERSON_NAME] 0447821408 [PERSON_NAME][EMAIL_ADDRESS][DOMAIN_NAME] Customer sin…" at bounding box center [132, 104] width 193 height 88
copy div
click at [177, 109] on div "[PERSON_NAME] 0447821408 [PERSON_NAME][EMAIL_ADDRESS][DOMAIN_NAME] Customer sin…" at bounding box center [132, 104] width 193 height 88
drag, startPoint x: 131, startPoint y: 125, endPoint x: 49, endPoint y: 121, distance: 82.5
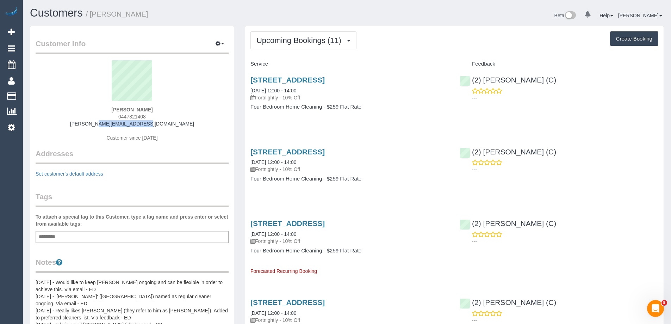
click at [49, 121] on div "[PERSON_NAME] 0447821408 [PERSON_NAME][EMAIL_ADDRESS][DOMAIN_NAME] Customer sin…" at bounding box center [132, 104] width 193 height 88
copy link "[PERSON_NAME][EMAIL_ADDRESS][DOMAIN_NAME]"
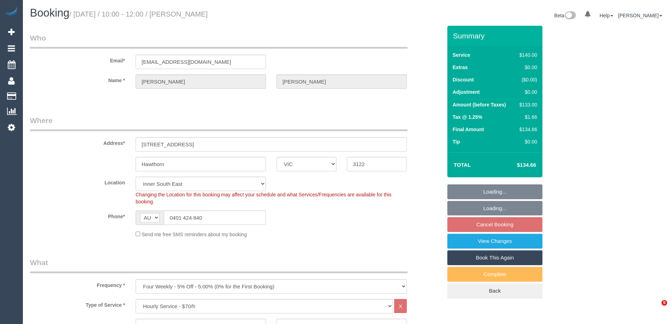
select select "VIC"
select select "number:28"
select select "number:14"
select select "number:19"
select select "number:22"
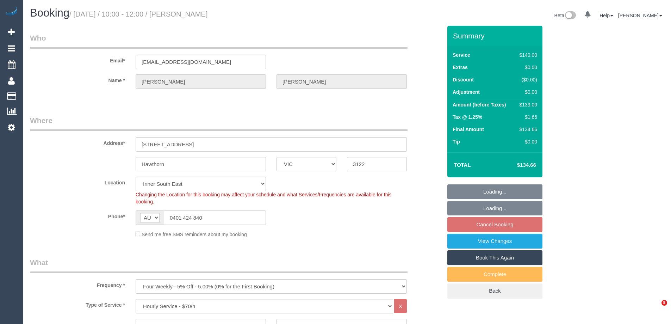
select select "number:11"
select select "spot3"
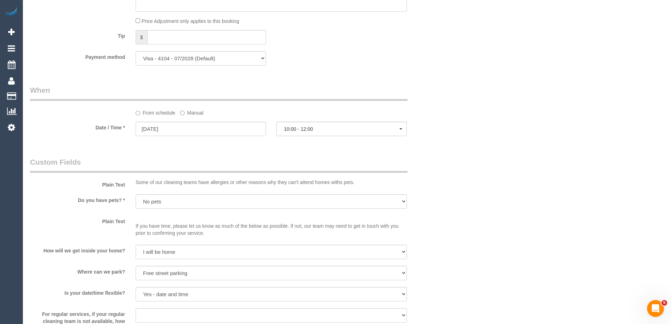
scroll to position [951, 0]
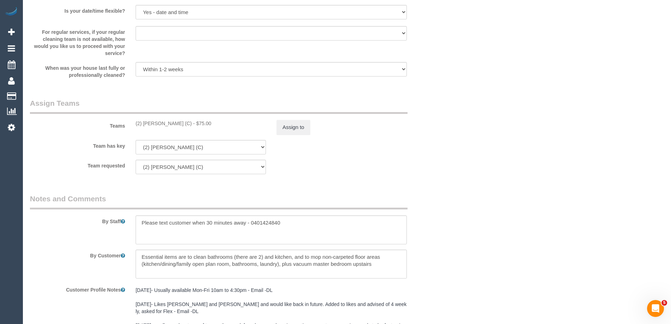
drag, startPoint x: 200, startPoint y: 124, endPoint x: 133, endPoint y: 125, distance: 66.6
click at [133, 125] on div "(2) [PERSON_NAME] (C) - $75.00" at bounding box center [200, 123] width 141 height 7
copy div "(2) [PERSON_NAME] (C)"
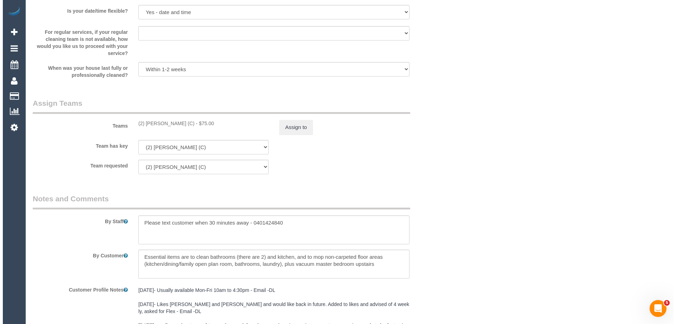
scroll to position [1070, 0]
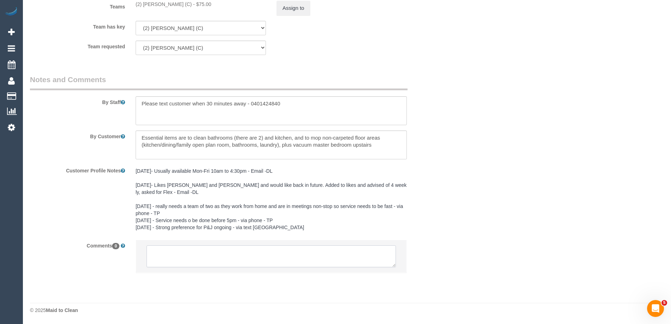
click at [212, 246] on textarea at bounding box center [270, 256] width 249 height 22
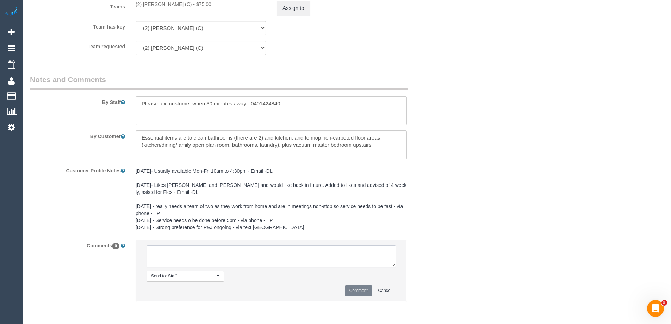
paste textarea "(2) [PERSON_NAME] (C)"
drag, startPoint x: 207, startPoint y: 261, endPoint x: 129, endPoint y: 243, distance: 80.5
click at [129, 243] on div "Comments 0 Send to: Staff Nothing selected Send to: Staff Send to: Customer Sen…" at bounding box center [236, 273] width 422 height 69
type textarea "(2) [PERSON_NAME] (C) 13/10 - 17/10 Customer not contacted"
click at [364, 290] on button "Comment" at bounding box center [358, 290] width 27 height 11
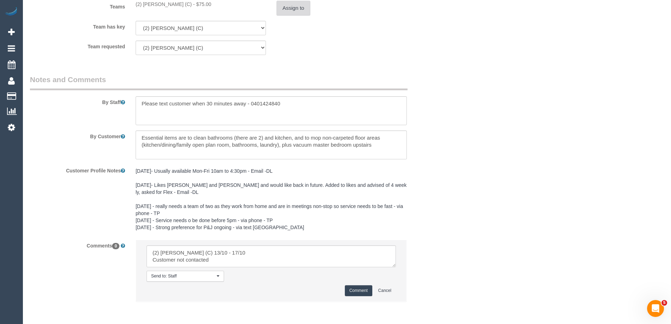
click at [295, 11] on button "Assign to" at bounding box center [293, 8] width 34 height 15
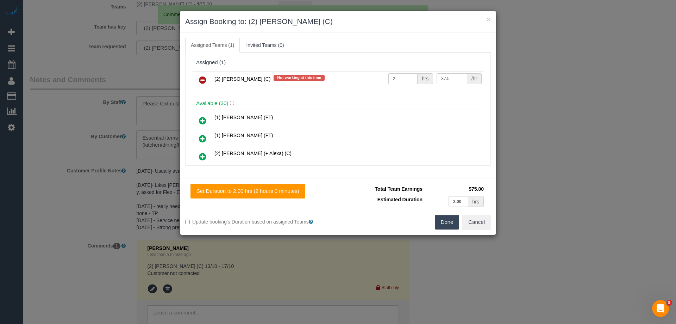
click at [208, 80] on link at bounding box center [202, 80] width 17 height 14
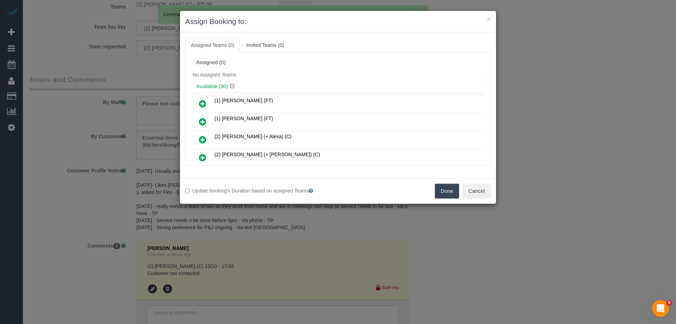
click at [452, 189] on button "Done" at bounding box center [447, 190] width 25 height 15
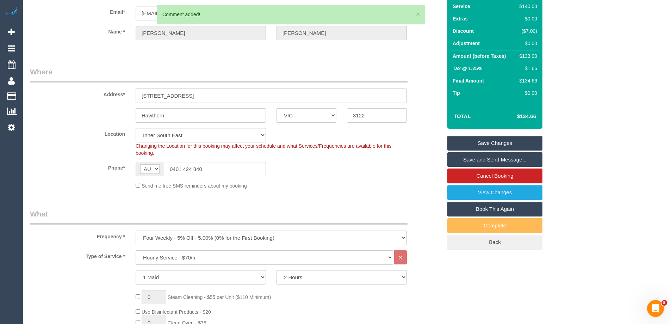
scroll to position [0, 0]
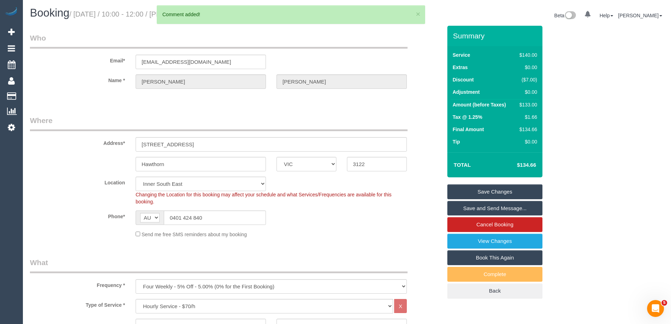
click at [508, 187] on link "Save Changes" at bounding box center [494, 191] width 95 height 15
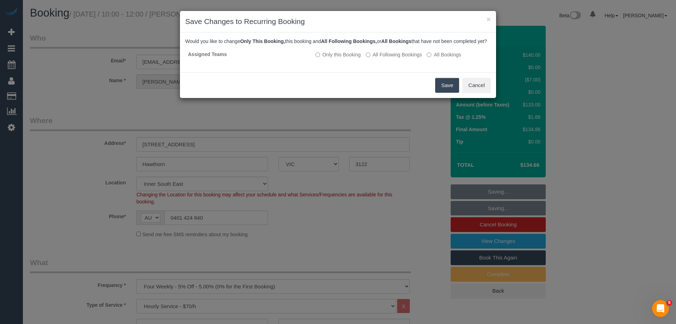
click at [446, 93] on button "Save" at bounding box center [447, 85] width 24 height 15
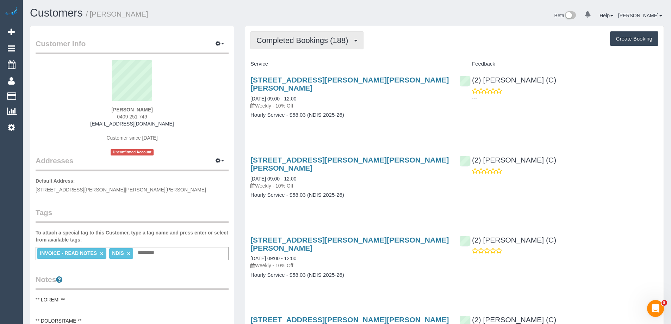
click at [327, 43] on span "Completed Bookings (188)" at bounding box center [303, 40] width 95 height 9
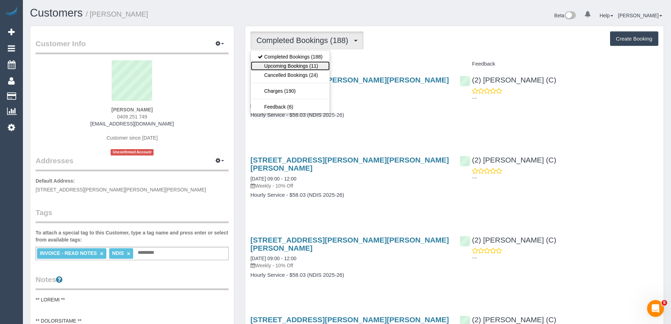
click at [327, 64] on link "Upcoming Bookings (11)" at bounding box center [290, 65] width 79 height 9
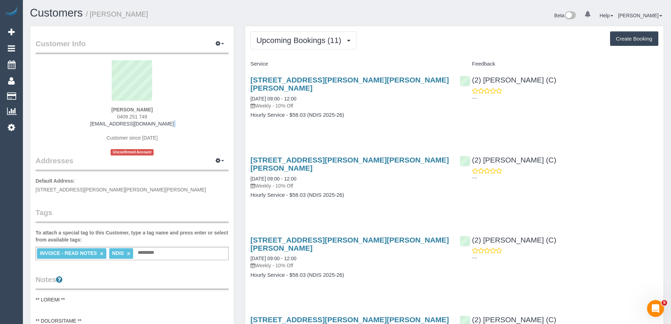
drag, startPoint x: 174, startPoint y: 124, endPoint x: 61, endPoint y: 127, distance: 113.1
click at [61, 127] on div "[PERSON_NAME] 0409 251 749 [EMAIL_ADDRESS][DOMAIN_NAME] Customer since [DATE] U…" at bounding box center [132, 107] width 193 height 95
click at [186, 104] on sui-profile-pic at bounding box center [132, 83] width 182 height 46
drag, startPoint x: 100, startPoint y: 125, endPoint x: 69, endPoint y: 125, distance: 31.3
click at [69, 125] on div "[PERSON_NAME] 0409 251 749 [EMAIL_ADDRESS][DOMAIN_NAME] Customer since [DATE] U…" at bounding box center [132, 107] width 193 height 95
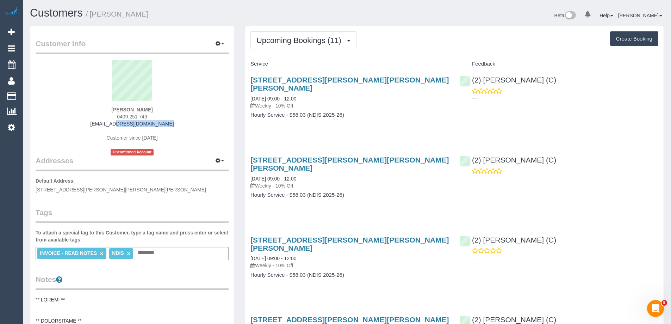
copy link "[EMAIL_ADDRESS][DOMAIN_NAME]"
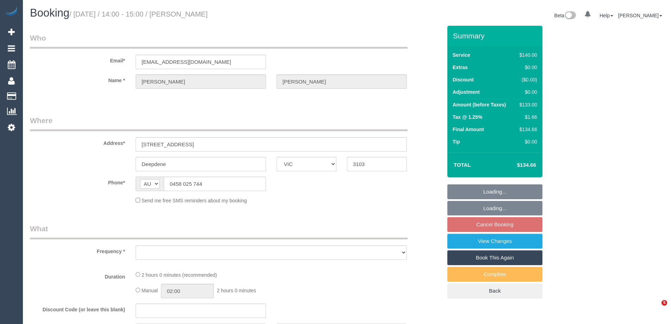
select select "VIC"
select select "object:528"
select select "string:stripe-pm_1QiUFY2GScqysDRVLnGkRPRD"
select select "number:28"
select select "number:14"
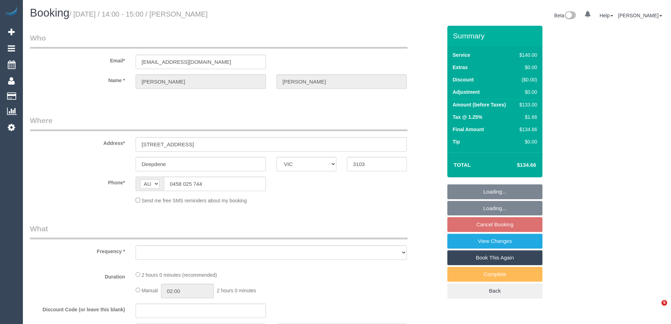
select select "number:18"
select select "number:22"
select select "number:34"
select select "number:13"
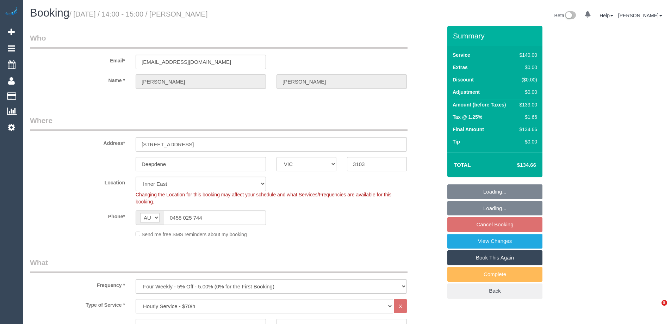
select select "object:845"
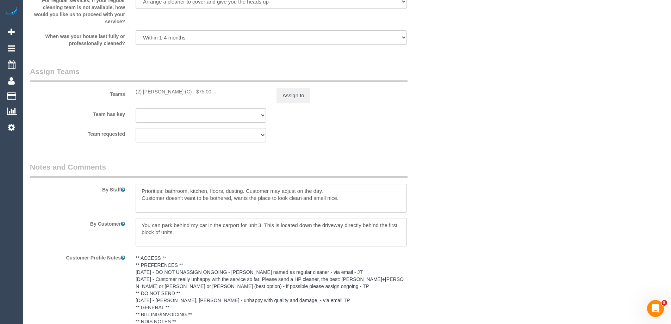
scroll to position [1115, 0]
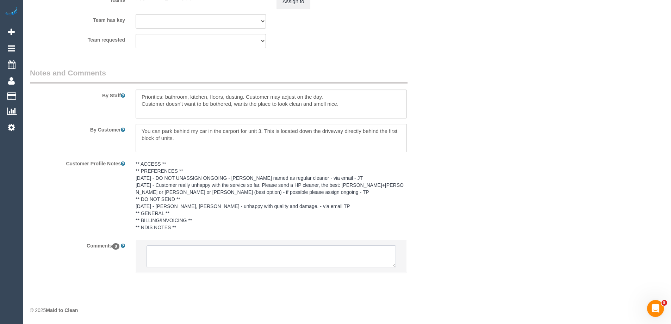
click at [206, 252] on textarea at bounding box center [270, 256] width 249 height 22
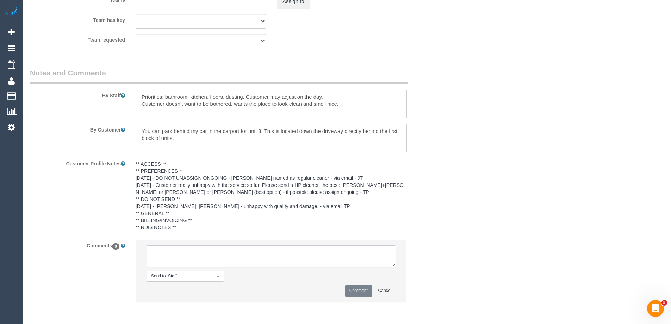
paste textarea "(2) Shameen Opanayake (C) 13/10 - 17/10 Customer not contacted"
type textarea "(2) Shameen Opanayake (C) 13/10 - 17/10 Customer not contacted"
click at [366, 293] on button "Comment" at bounding box center [358, 290] width 27 height 11
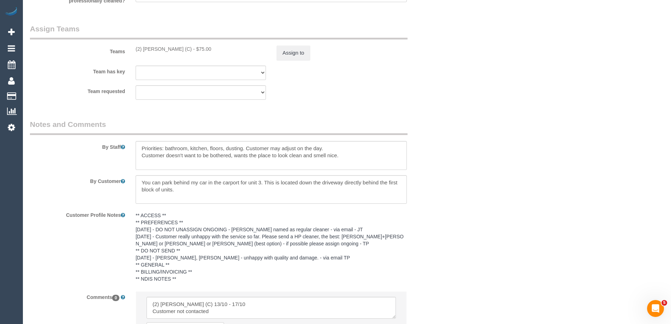
scroll to position [1009, 0]
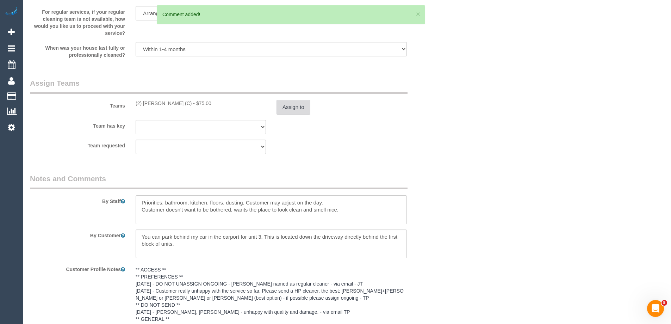
click at [293, 112] on button "Assign to" at bounding box center [293, 107] width 34 height 15
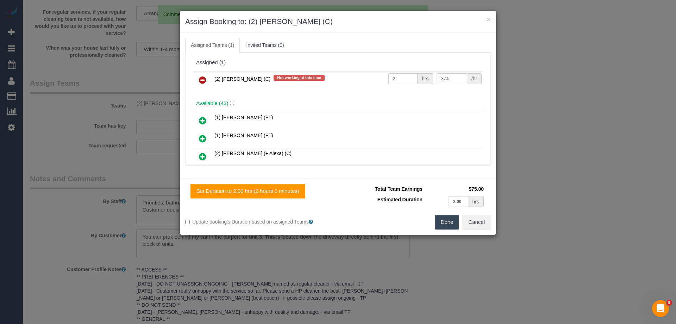
click at [205, 82] on icon at bounding box center [202, 80] width 7 height 8
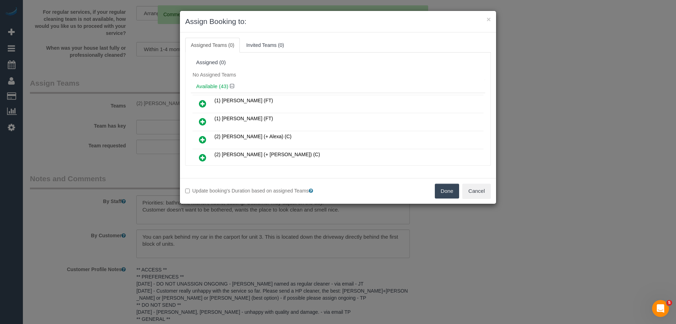
click at [453, 192] on button "Done" at bounding box center [447, 190] width 25 height 15
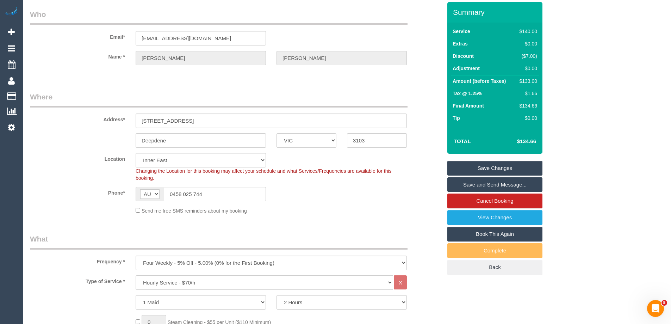
scroll to position [0, 0]
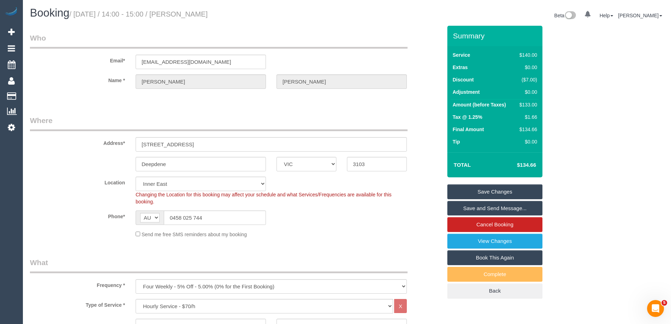
click at [496, 190] on link "Save Changes" at bounding box center [494, 191] width 95 height 15
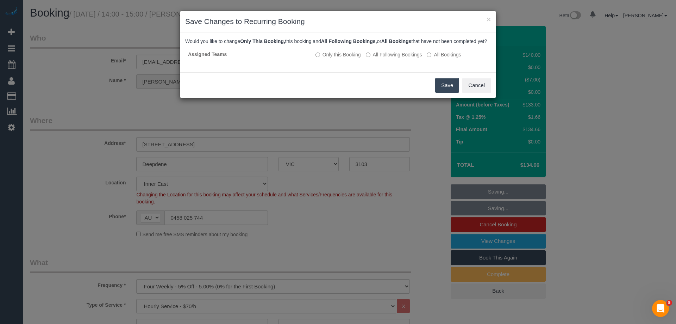
drag, startPoint x: 447, startPoint y: 89, endPoint x: 442, endPoint y: 88, distance: 5.0
click at [447, 89] on button "Save" at bounding box center [447, 85] width 24 height 15
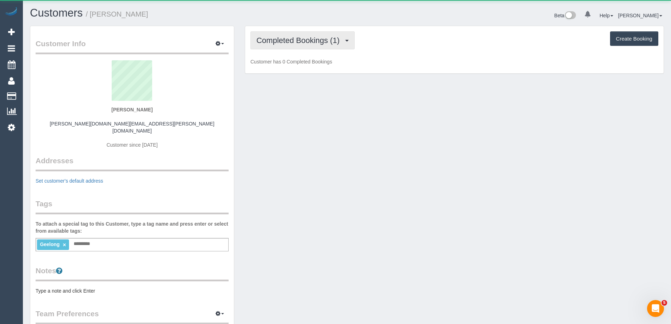
click at [324, 37] on span "Completed Bookings (1)" at bounding box center [299, 40] width 87 height 9
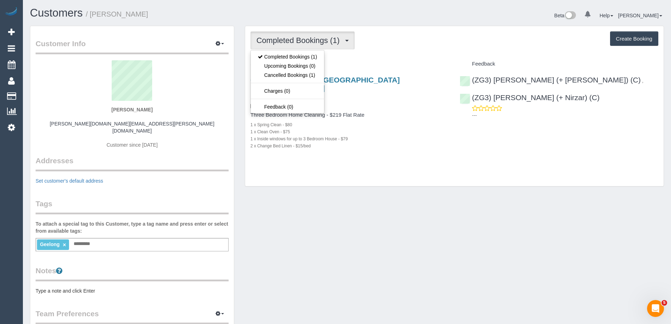
click at [383, 40] on div "Completed Bookings (1) Completed Bookings (1) Upcoming Bookings (0) Cancelled B…" at bounding box center [454, 40] width 408 height 18
